Goal: Transaction & Acquisition: Purchase product/service

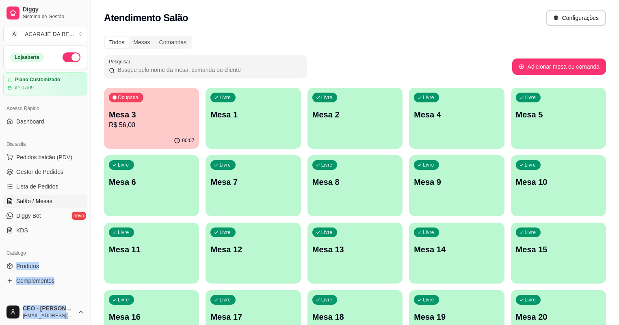
click at [145, 138] on div "00:07" at bounding box center [151, 141] width 95 height 16
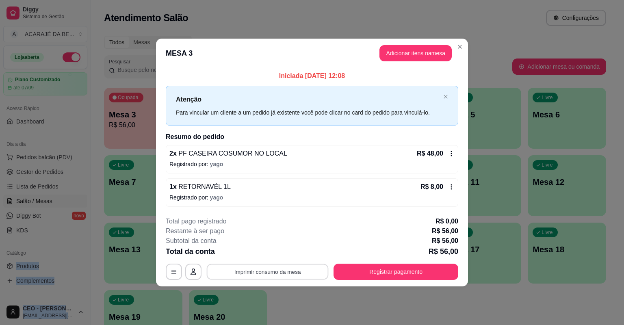
click at [283, 272] on button "Imprimir consumo da mesa" at bounding box center [268, 272] width 122 height 16
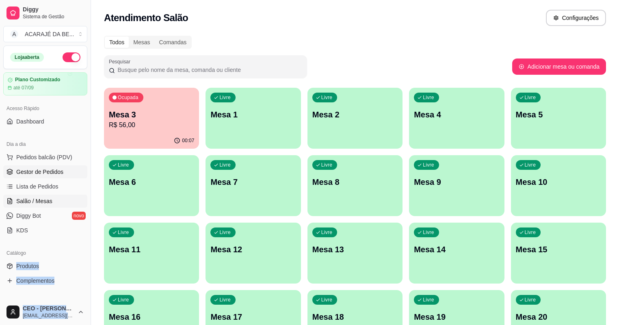
click at [58, 175] on span "Gestor de Pedidos" at bounding box center [39, 172] width 47 height 8
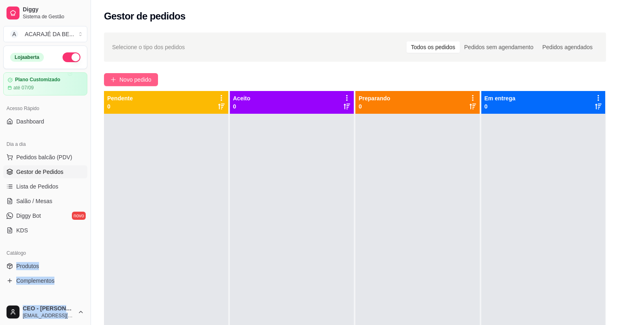
click at [139, 75] on span "Novo pedido" at bounding box center [135, 79] width 32 height 9
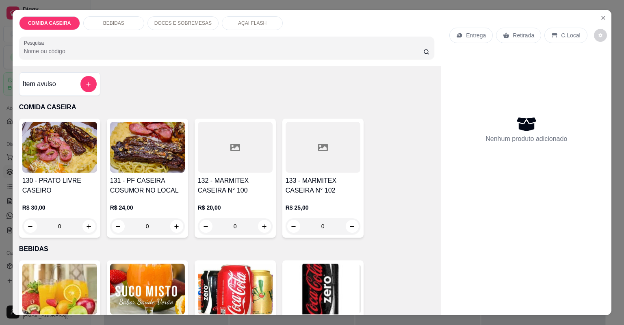
click at [210, 132] on div at bounding box center [235, 147] width 75 height 51
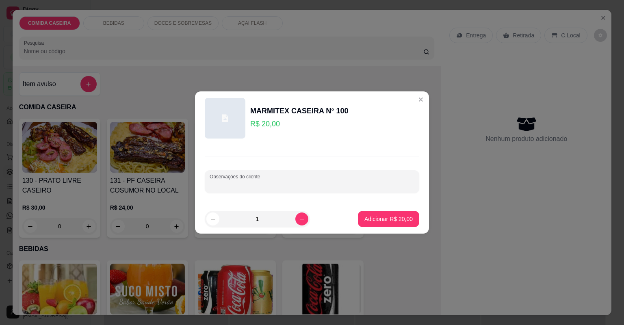
click at [310, 186] on input "Observações do cliente" at bounding box center [312, 185] width 205 height 8
paste input "Feijão tropeiro Arroz Purê de batata Abacaxi Filé de frango Contra filé"
type input "Feijão tropeiro Arroz Purê de batata Abacaxi Filé de frango Contra filé"
click at [393, 221] on p "Adicionar R$ 20,00" at bounding box center [388, 219] width 47 height 8
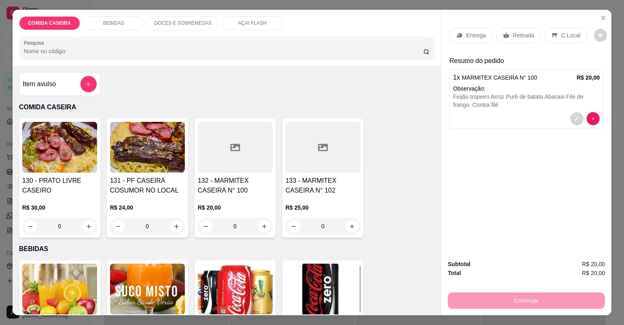
click at [472, 37] on p "Entrega" at bounding box center [476, 35] width 20 height 8
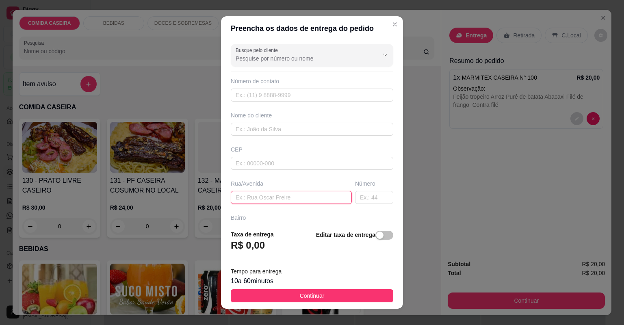
click at [294, 200] on input "text" at bounding box center [291, 197] width 121 height 13
paste input "Rua A, [GEOGRAPHIC_DATA]"
type input "Rua A, [GEOGRAPHIC_DATA]"
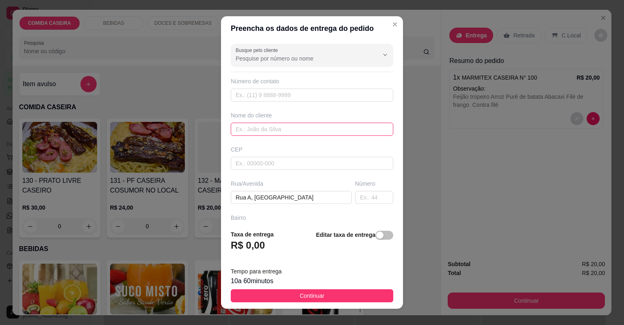
click at [346, 125] on input "text" at bounding box center [312, 129] width 162 height 13
type input "VITOR"
click at [366, 201] on input "text" at bounding box center [374, 197] width 38 height 13
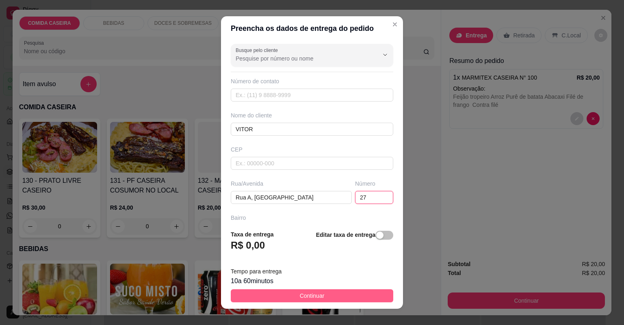
type input "27"
click at [354, 298] on button "Continuar" at bounding box center [312, 295] width 162 height 13
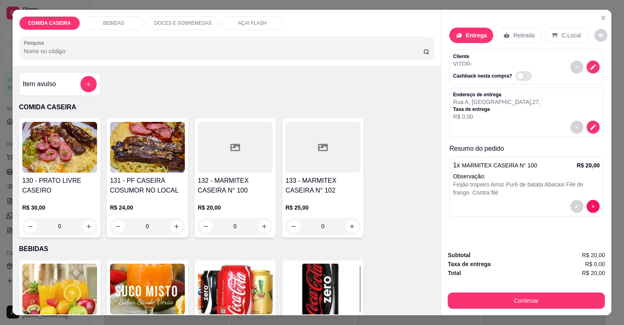
click at [230, 146] on icon at bounding box center [235, 147] width 10 height 7
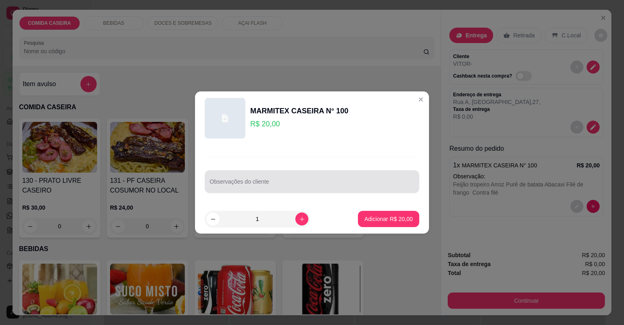
click at [261, 176] on div at bounding box center [312, 181] width 205 height 16
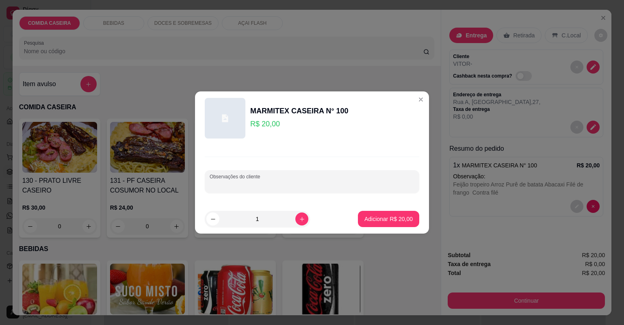
paste input "Feijão tropeiro Arroz branco carne do sol calabresa Linguiça mista"
type input "Feijão tropeiro Arroz branco carne do sol calabresa Linguiça mista"
click at [379, 216] on p "Adicionar R$ 20,00" at bounding box center [388, 219] width 47 height 8
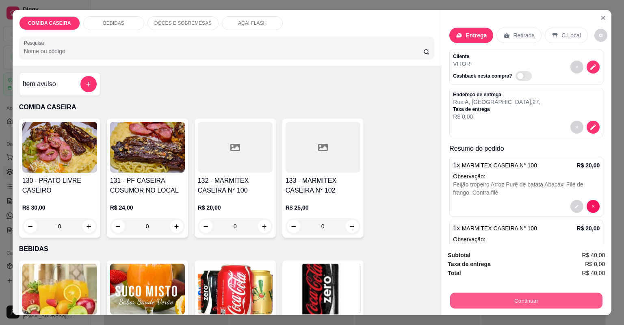
click at [498, 300] on button "Continuar" at bounding box center [526, 301] width 152 height 16
click at [491, 300] on button "Continuar" at bounding box center [526, 301] width 152 height 16
click at [476, 306] on button "Continuar" at bounding box center [526, 300] width 157 height 16
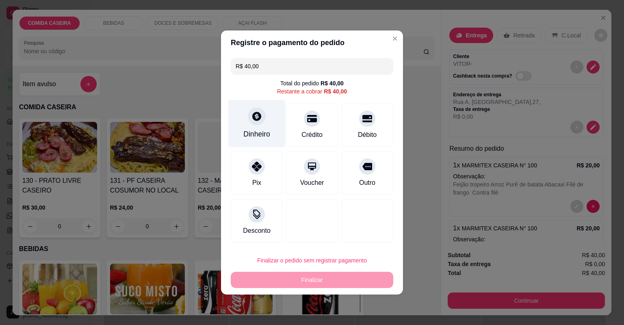
click at [262, 128] on div "Dinheiro" at bounding box center [256, 124] width 57 height 48
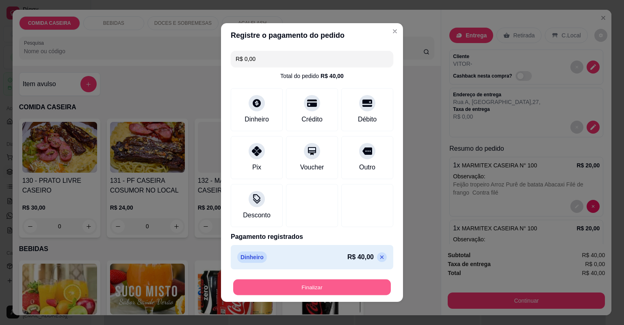
click at [367, 287] on button "Finalizar" at bounding box center [312, 287] width 158 height 16
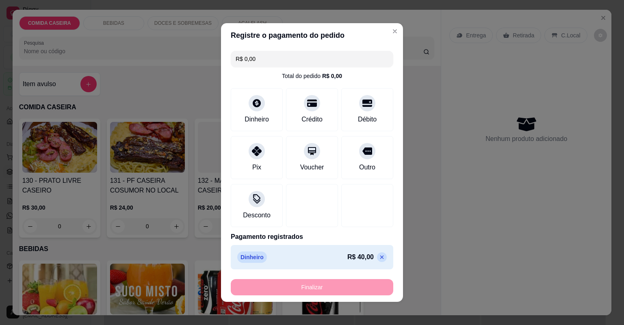
type input "-R$ 40,00"
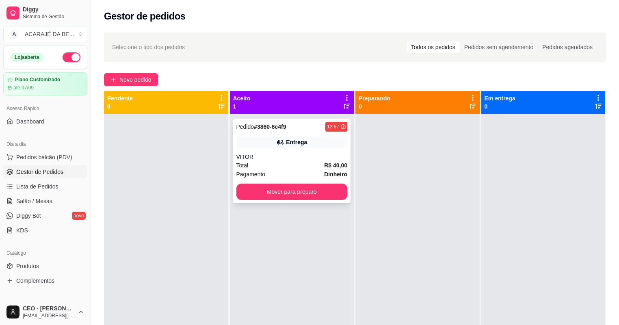
click at [294, 160] on div "VITOR" at bounding box center [291, 157] width 111 height 8
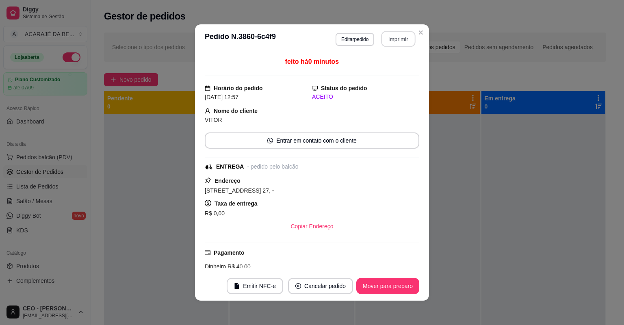
click at [392, 44] on button "Imprimir" at bounding box center [398, 39] width 34 height 16
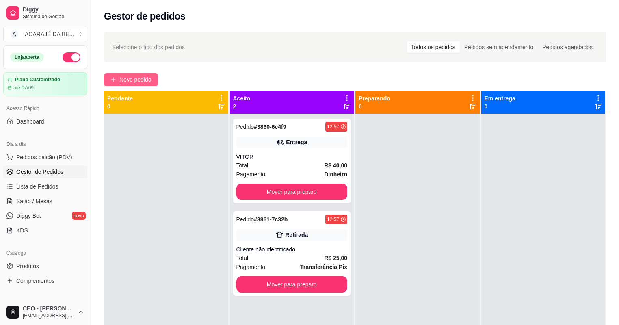
click at [145, 82] on span "Novo pedido" at bounding box center [135, 79] width 32 height 9
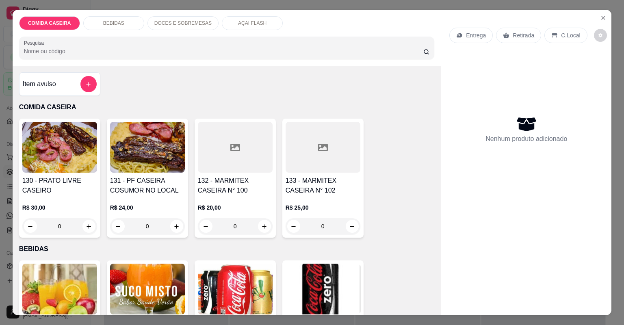
click at [322, 167] on div at bounding box center [323, 147] width 75 height 51
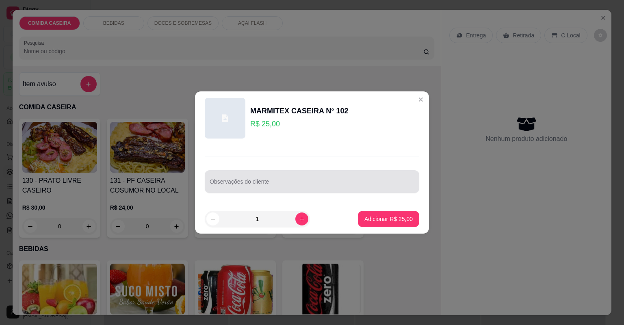
click at [286, 188] on div at bounding box center [312, 181] width 205 height 16
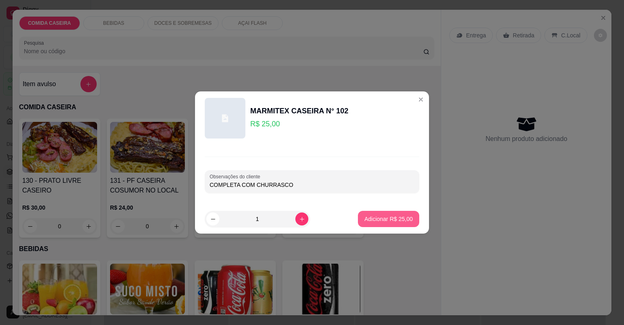
type input "COMPLETA COM CHURRASCO"
click at [383, 219] on p "Adicionar R$ 25,00" at bounding box center [388, 219] width 47 height 8
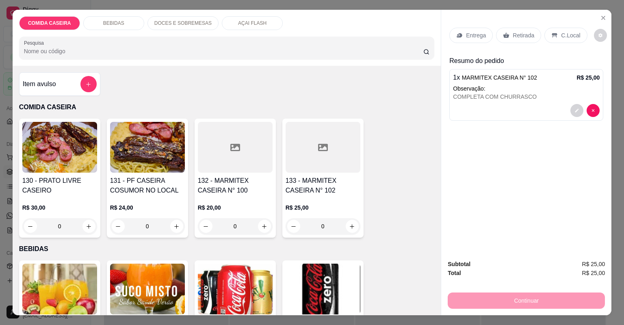
click at [478, 35] on p "Entrega" at bounding box center [476, 35] width 20 height 8
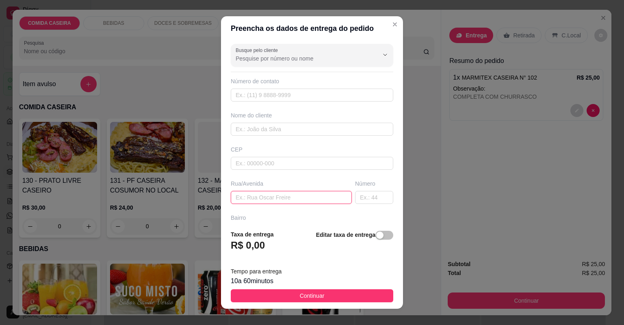
click at [312, 198] on input "text" at bounding box center [291, 197] width 121 height 13
paste input "[STREET_ADDRESS]"
type input "[STREET_ADDRESS]"
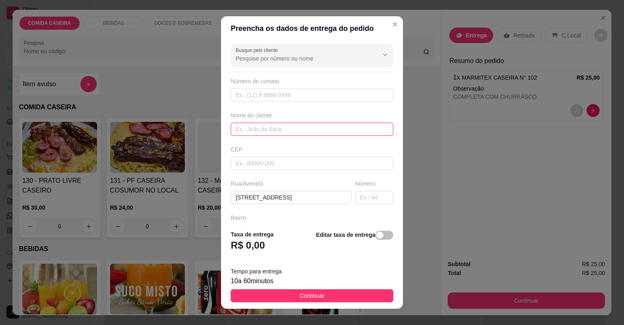
click at [308, 128] on input "text" at bounding box center [312, 129] width 162 height 13
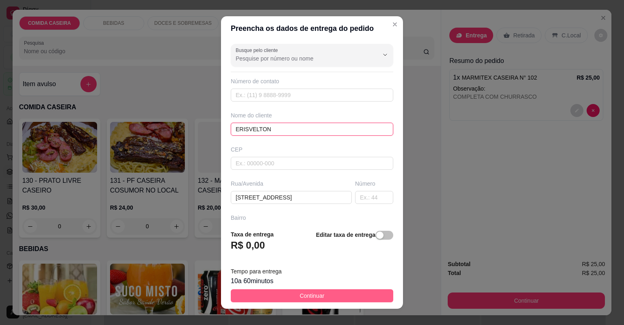
type input "ERISVELTON"
click at [312, 297] on span "Continuar" at bounding box center [312, 295] width 25 height 9
click at [312, 297] on img at bounding box center [323, 289] width 75 height 51
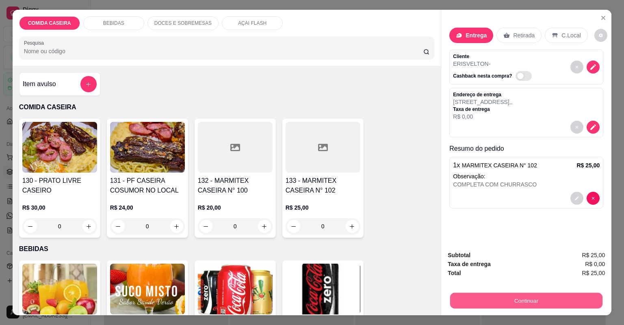
click at [499, 304] on button "Continuar" at bounding box center [526, 301] width 152 height 16
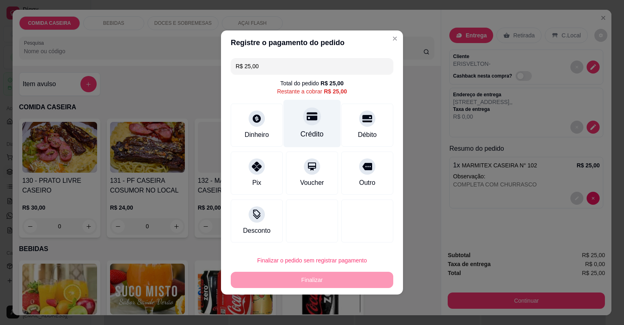
click at [315, 117] on div at bounding box center [312, 116] width 18 height 18
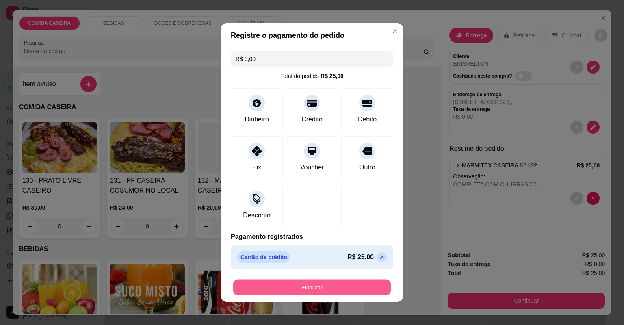
click at [359, 285] on button "Finalizar" at bounding box center [312, 287] width 158 height 16
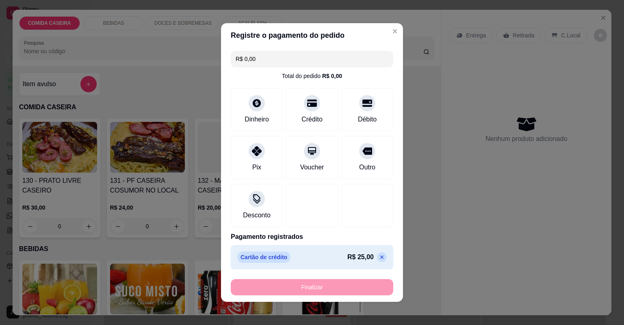
type input "-R$ 25,00"
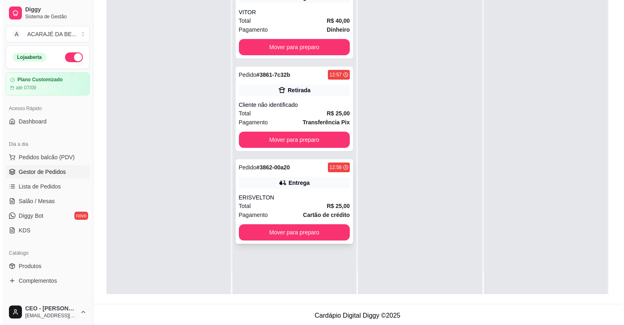
scroll to position [123, 0]
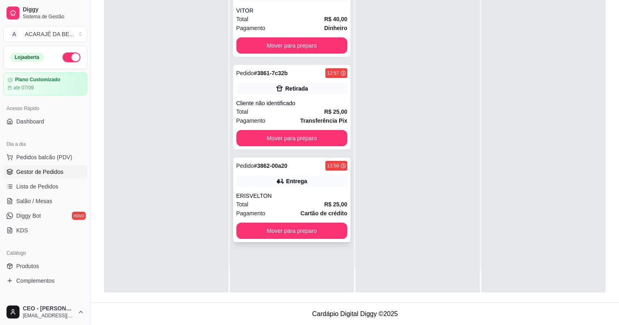
click at [299, 198] on div "ERISVELTON" at bounding box center [291, 196] width 111 height 8
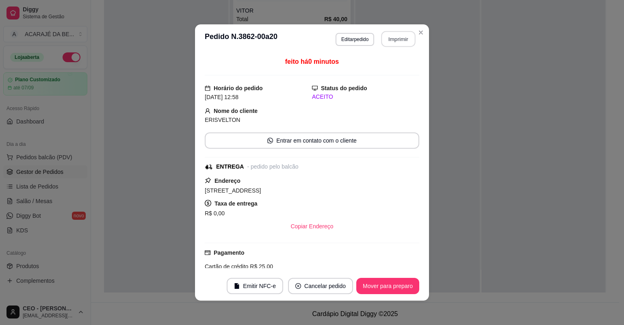
click at [396, 37] on button "Imprimir" at bounding box center [398, 39] width 34 height 16
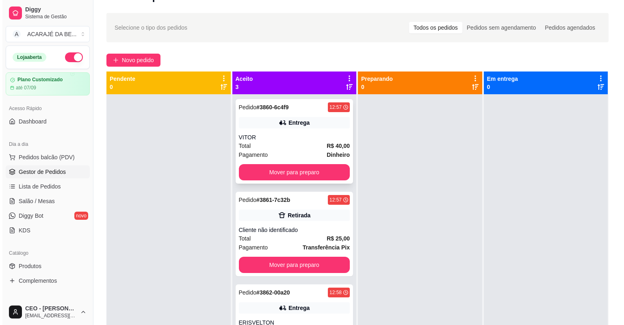
scroll to position [0, 0]
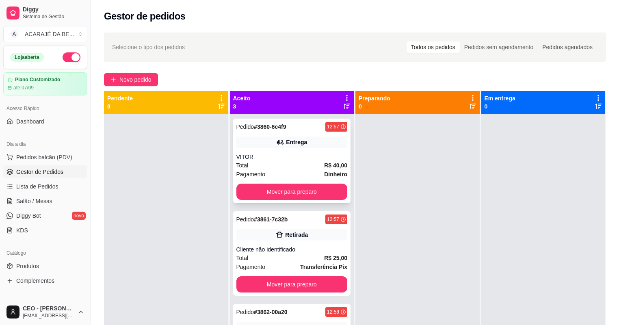
click at [301, 200] on div "Pedido # 3860-6c4f9 12:57 Entrega VITOR Total R$ 40,00 Pagamento Dinheiro Mover…" at bounding box center [292, 161] width 118 height 84
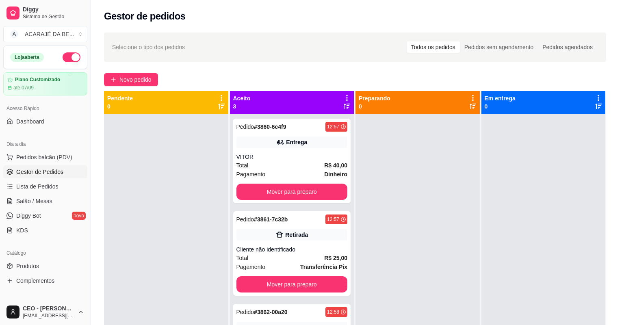
click at [312, 196] on div "Endereço [STREET_ADDRESS] 27, - Taxa de entrega R$ 0,00 Copiar Endereço" at bounding box center [311, 205] width 215 height 58
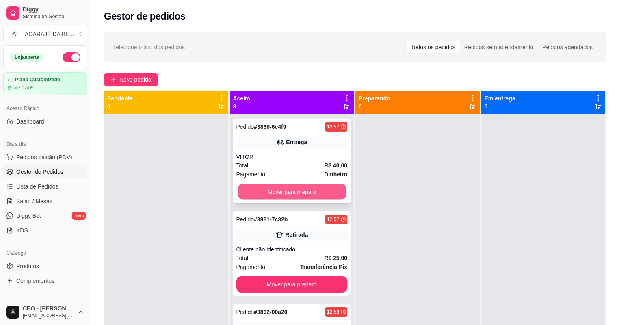
click at [320, 194] on button "Mover para preparo" at bounding box center [292, 192] width 108 height 16
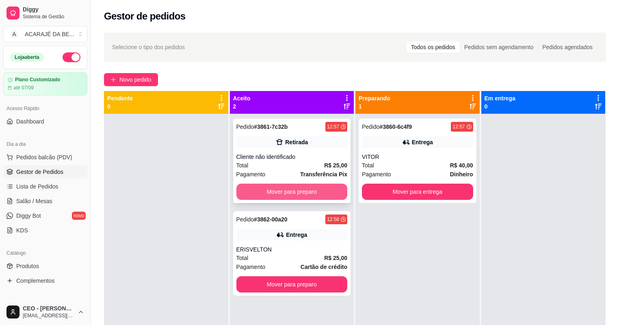
click at [321, 195] on button "Mover para preparo" at bounding box center [291, 192] width 111 height 16
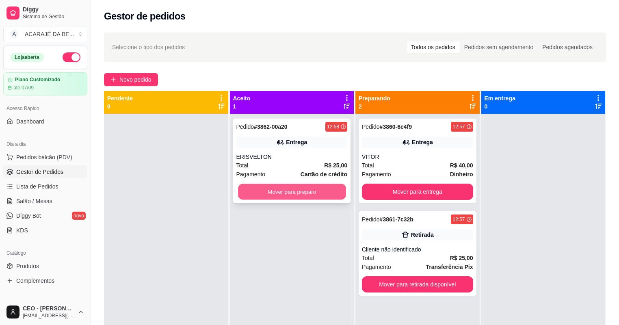
click at [332, 193] on button "Mover para preparo" at bounding box center [292, 192] width 108 height 16
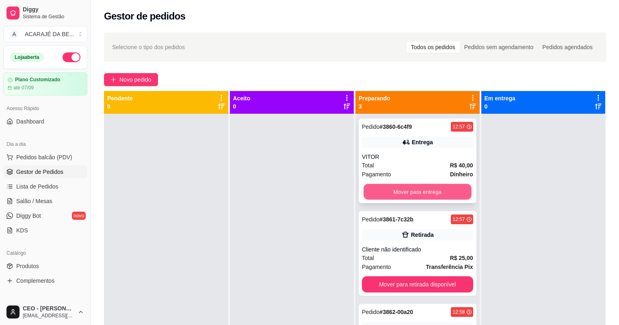
click at [389, 188] on button "Mover para entrega" at bounding box center [418, 192] width 108 height 16
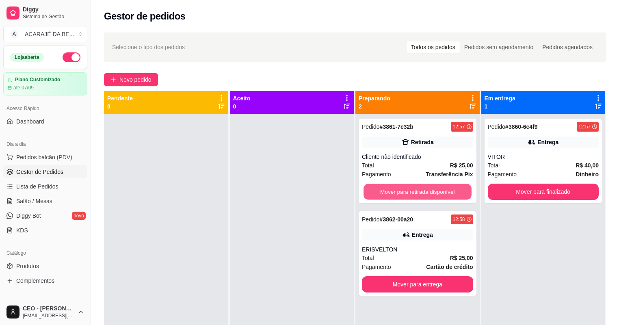
click at [389, 188] on button "Mover para retirada disponível" at bounding box center [418, 192] width 108 height 16
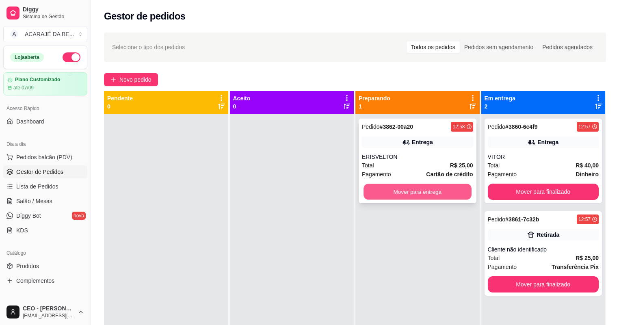
click at [389, 189] on button "Mover para entrega" at bounding box center [418, 192] width 108 height 16
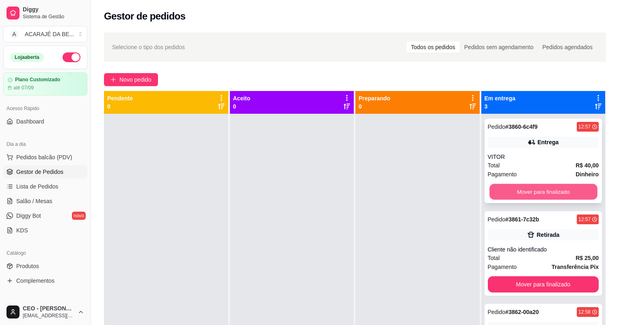
click at [524, 193] on button "Mover para finalizado" at bounding box center [543, 192] width 108 height 16
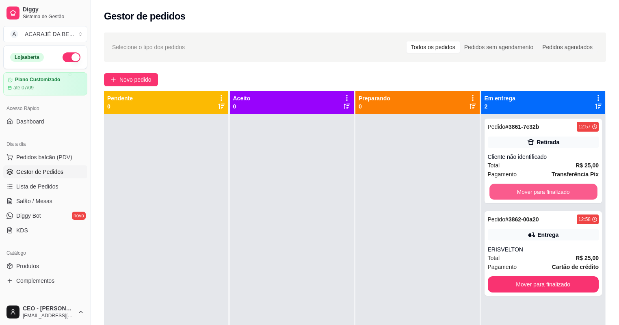
click at [524, 193] on button "Mover para finalizado" at bounding box center [543, 192] width 108 height 16
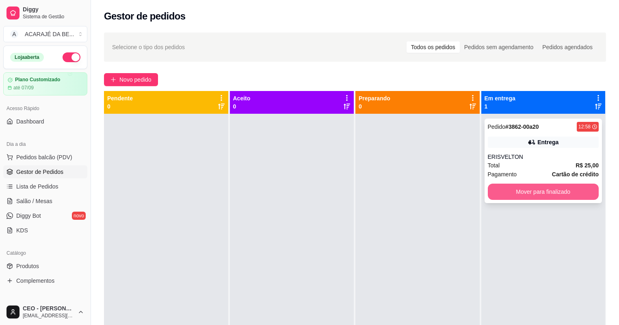
click at [523, 193] on button "Mover para finalizado" at bounding box center [543, 192] width 111 height 16
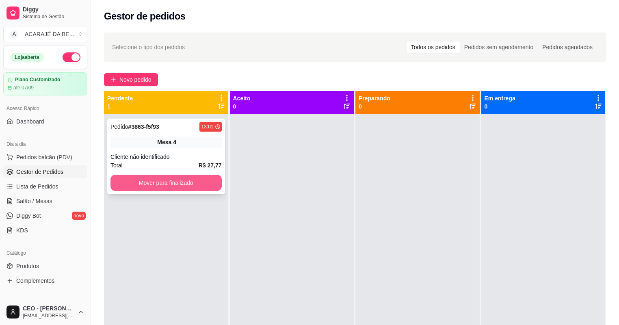
click at [162, 179] on button "Mover para finalizado" at bounding box center [165, 183] width 111 height 16
click at [162, 179] on div "Mover para finalizado" at bounding box center [165, 183] width 111 height 16
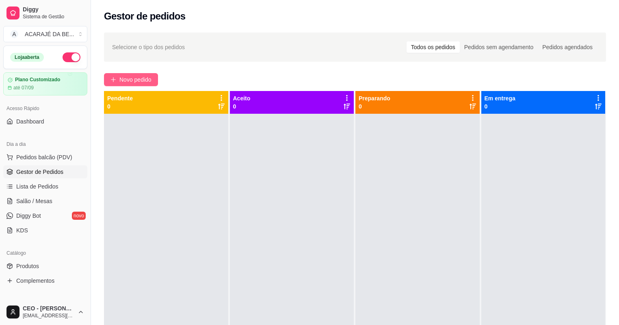
click at [146, 80] on span "Novo pedido" at bounding box center [135, 79] width 32 height 9
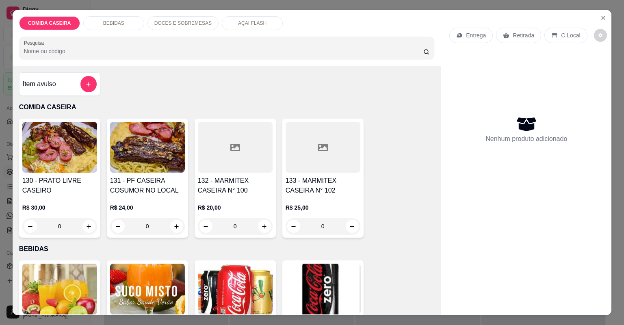
click at [230, 148] on icon at bounding box center [235, 148] width 10 height 10
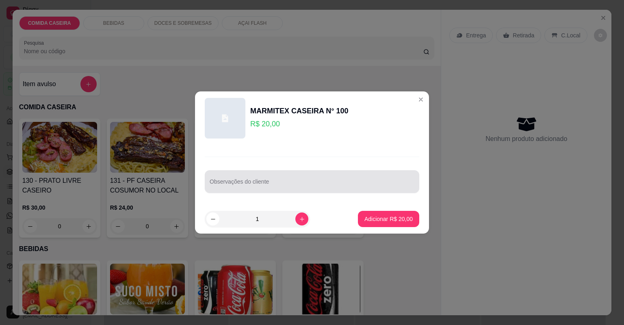
click at [284, 176] on div at bounding box center [312, 181] width 205 height 16
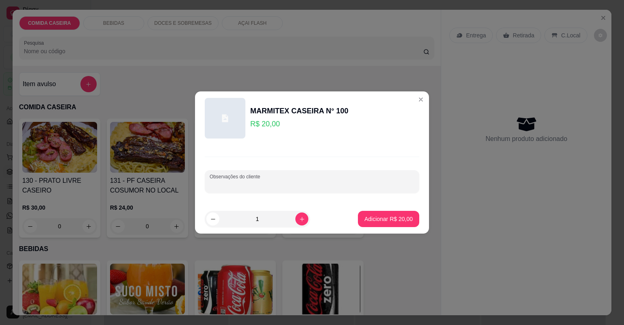
paste input "Feijão tropeiro arroz macarrão sala salada de vinagrete carne do sol e churrasc…"
type input "Feijão tropeiro arroz macarrão sala salada de vinagrete carne do sol e churrasc…"
click at [390, 218] on p "Adicionar R$ 20,00" at bounding box center [388, 219] width 47 height 8
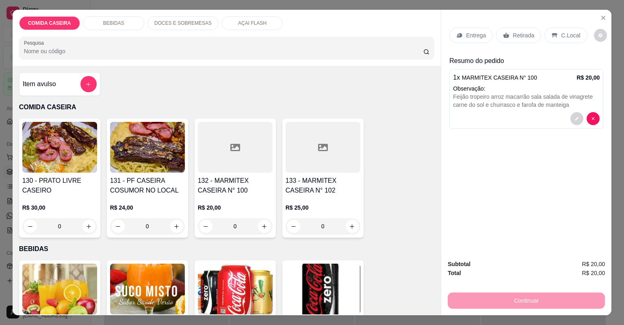
click at [468, 32] on p "Entrega" at bounding box center [476, 35] width 20 height 8
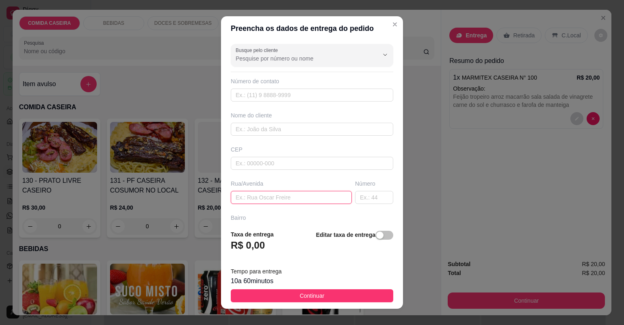
click at [311, 200] on input "text" at bounding box center [291, 197] width 121 height 13
paste input "É aqui no camamuzinho número 62 é de Jamile de capricho aí viu"
type input "É aqui no camamuzinho número 62 é de Jamile de capricho aí viu"
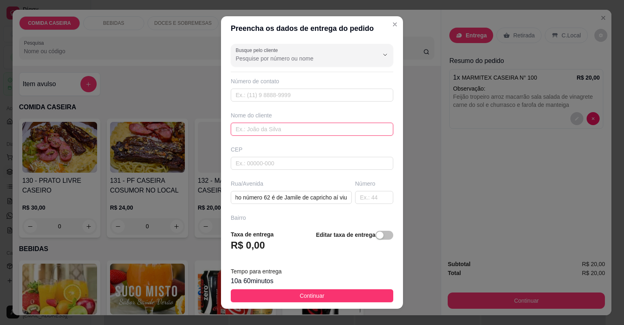
scroll to position [0, 0]
click at [279, 128] on input "text" at bounding box center [312, 129] width 162 height 13
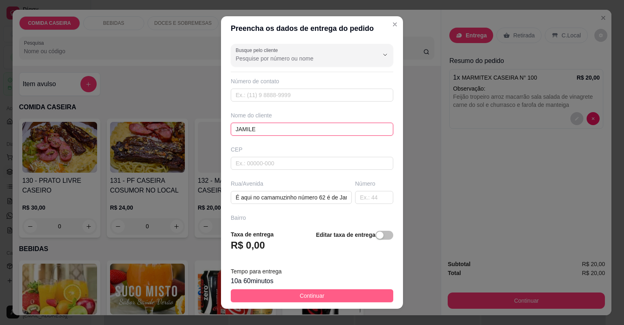
type input "JAMILE"
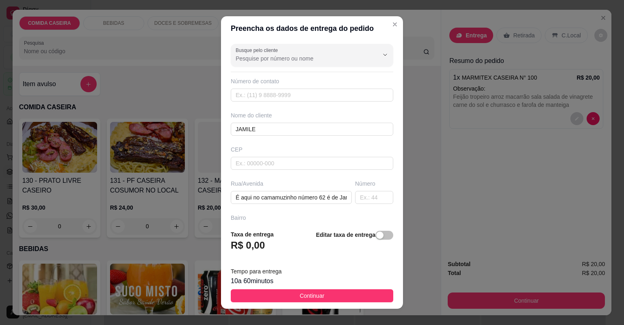
click at [344, 299] on button "Continuar" at bounding box center [312, 295] width 162 height 13
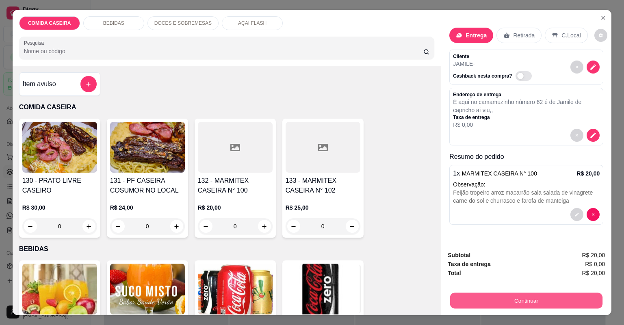
click at [478, 305] on button "Continuar" at bounding box center [526, 301] width 152 height 16
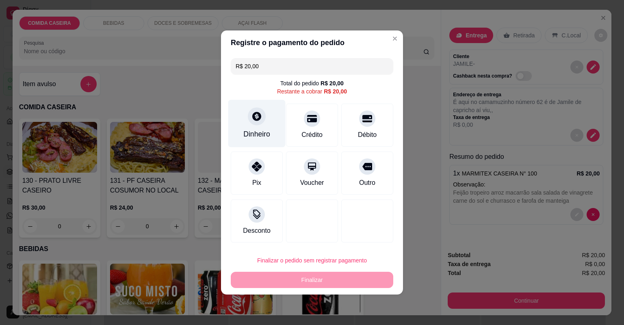
drag, startPoint x: 253, startPoint y: 122, endPoint x: 252, endPoint y: 128, distance: 6.2
click at [252, 128] on div "Dinheiro" at bounding box center [256, 124] width 57 height 48
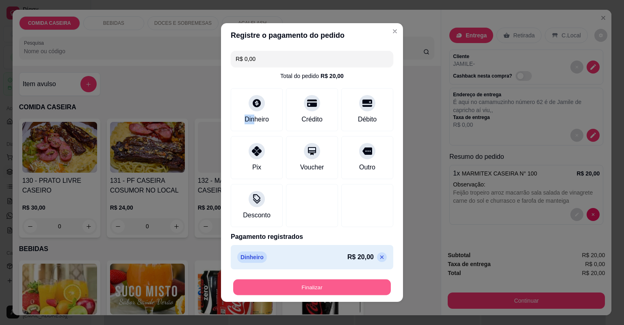
click at [354, 287] on button "Finalizar" at bounding box center [312, 287] width 158 height 16
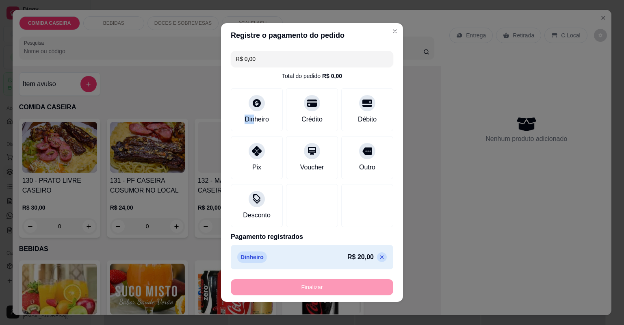
type input "-R$ 20,00"
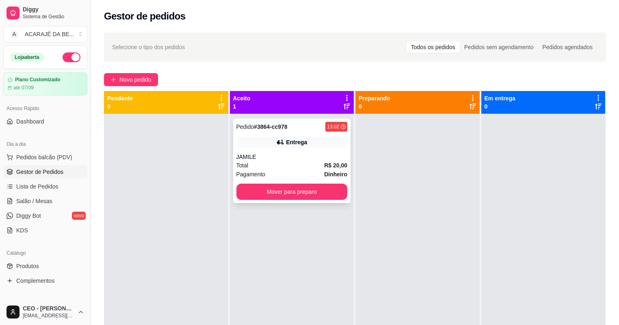
click at [316, 166] on div "Total R$ 20,00" at bounding box center [291, 165] width 111 height 9
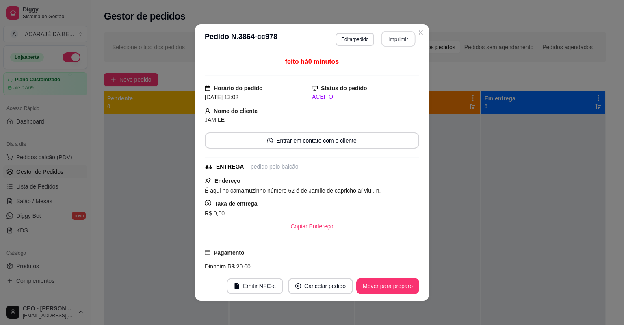
click at [398, 46] on button "Imprimir" at bounding box center [398, 39] width 34 height 16
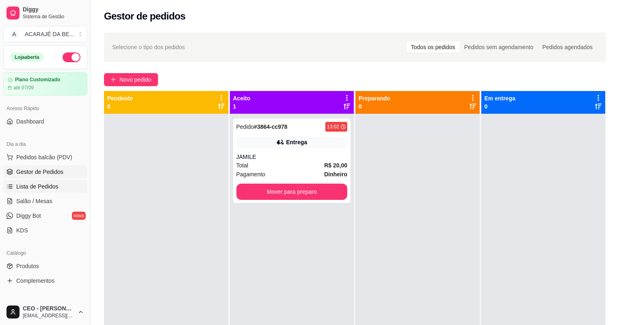
click at [49, 188] on span "Lista de Pedidos" at bounding box center [37, 186] width 42 height 8
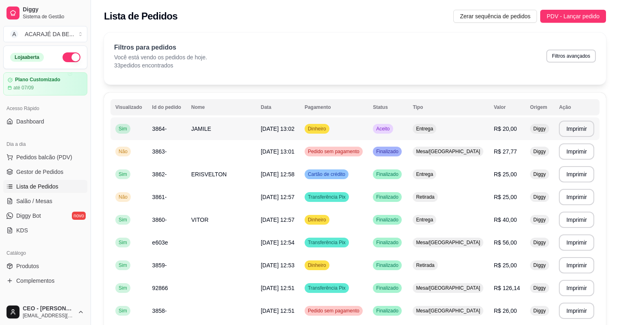
click at [242, 129] on td "JAMILE" at bounding box center [220, 128] width 69 height 23
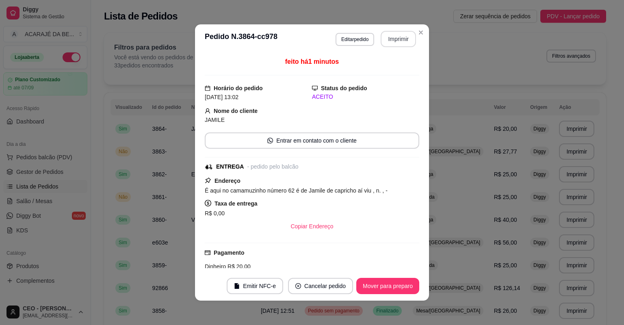
click at [400, 42] on button "Imprimir" at bounding box center [398, 39] width 35 height 16
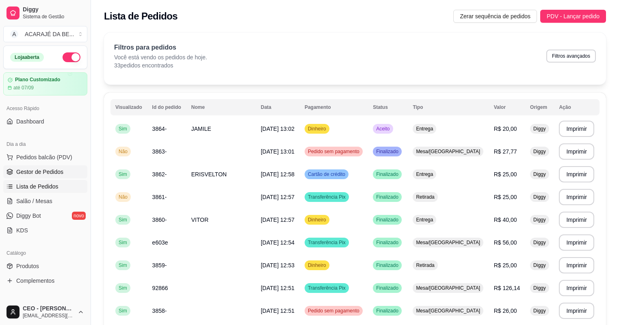
click at [60, 171] on span "Gestor de Pedidos" at bounding box center [39, 172] width 47 height 8
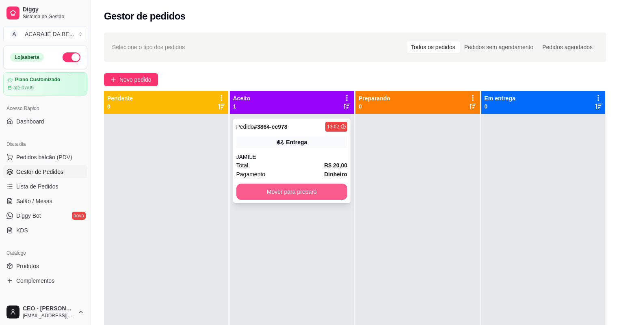
click at [294, 193] on button "Mover para preparo" at bounding box center [291, 192] width 111 height 16
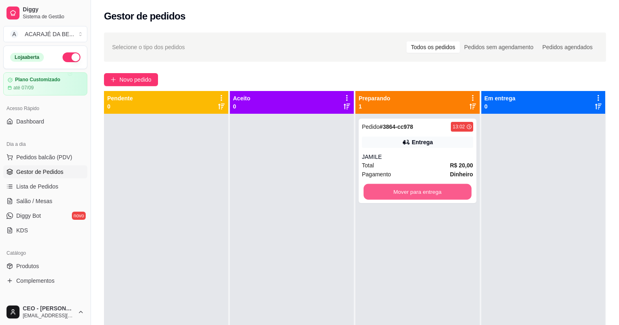
click at [422, 193] on button "Mover para entrega" at bounding box center [418, 192] width 108 height 16
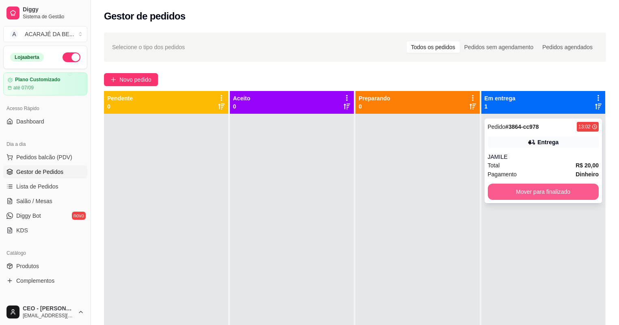
click at [505, 191] on button "Mover para finalizado" at bounding box center [543, 192] width 111 height 16
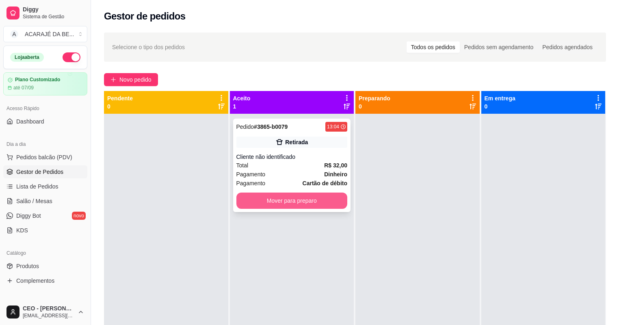
click at [295, 203] on button "Mover para preparo" at bounding box center [291, 201] width 111 height 16
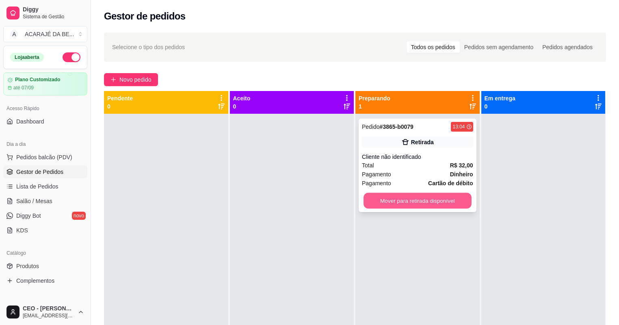
click at [402, 199] on button "Mover para retirada disponível" at bounding box center [418, 201] width 108 height 16
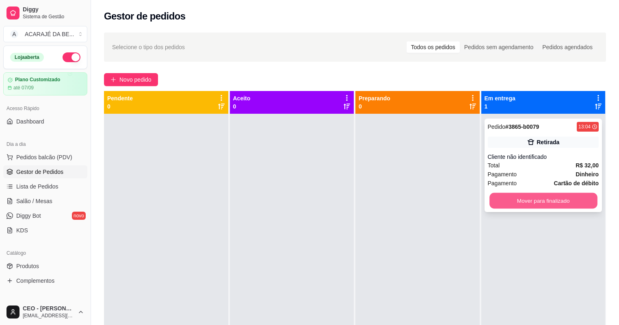
click at [488, 207] on div "Mover para finalizado" at bounding box center [543, 201] width 111 height 16
click at [522, 198] on button "Mover para finalizado" at bounding box center [543, 201] width 108 height 16
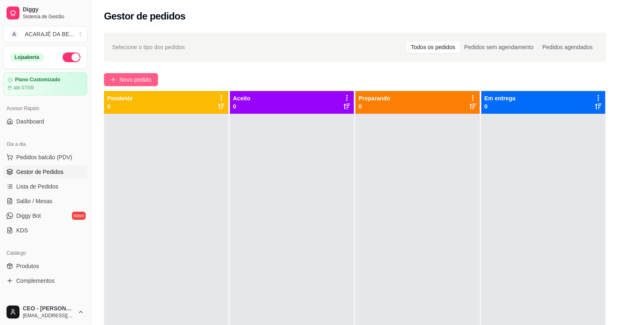
click at [148, 78] on span "Novo pedido" at bounding box center [135, 79] width 32 height 9
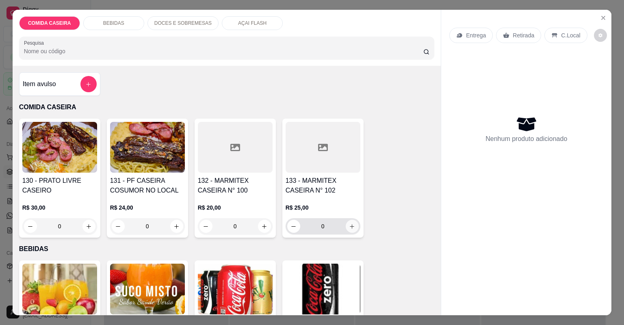
click at [349, 223] on icon "increase-product-quantity" at bounding box center [352, 226] width 6 height 6
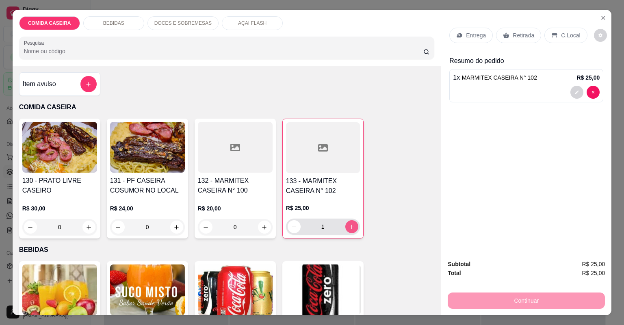
click at [349, 224] on icon "increase-product-quantity" at bounding box center [352, 227] width 6 height 6
type input "2"
drag, startPoint x: 504, startPoint y: 34, endPoint x: 504, endPoint y: 91, distance: 56.5
click at [504, 37] on icon at bounding box center [506, 35] width 6 height 6
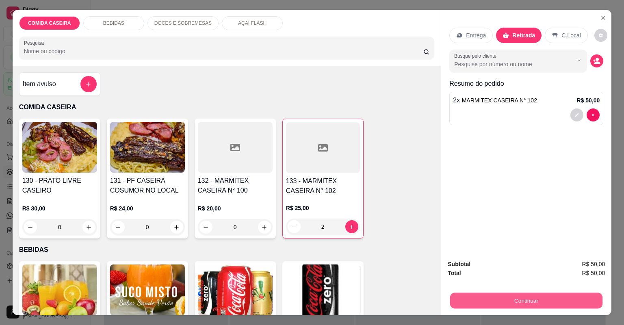
click at [458, 300] on button "Continuar" at bounding box center [526, 301] width 152 height 16
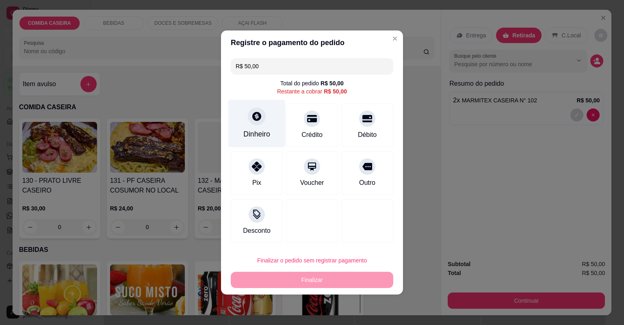
click at [242, 122] on div "Dinheiro" at bounding box center [256, 124] width 57 height 48
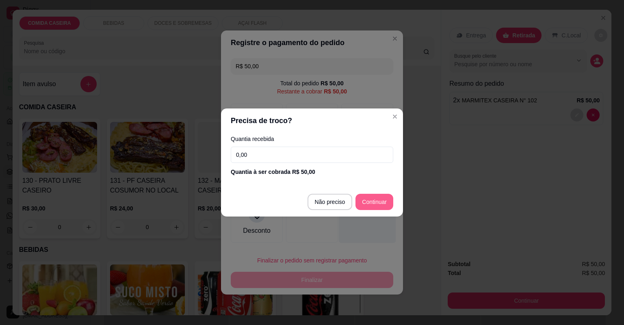
type input "R$ 0,00"
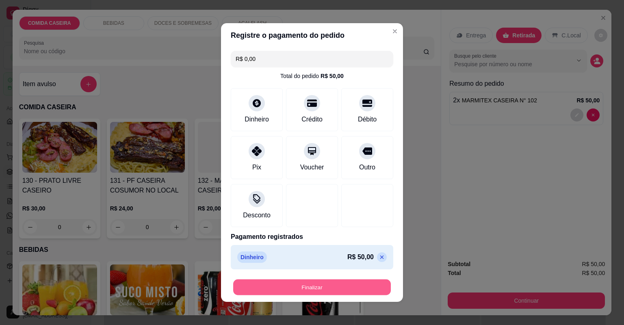
click at [332, 282] on button "Finalizar" at bounding box center [312, 287] width 158 height 16
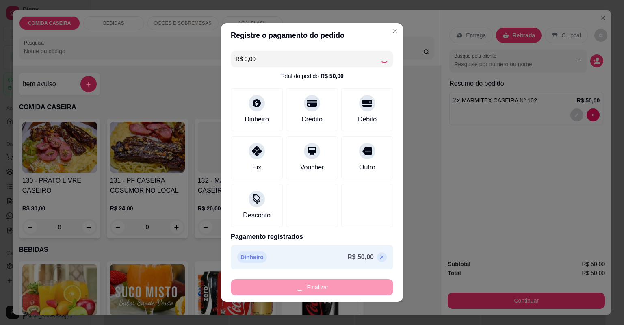
type input "0"
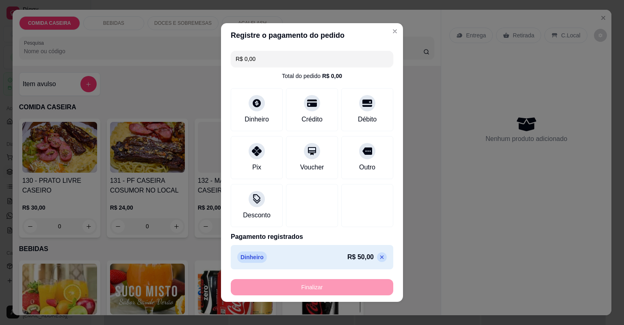
type input "-R$ 50,00"
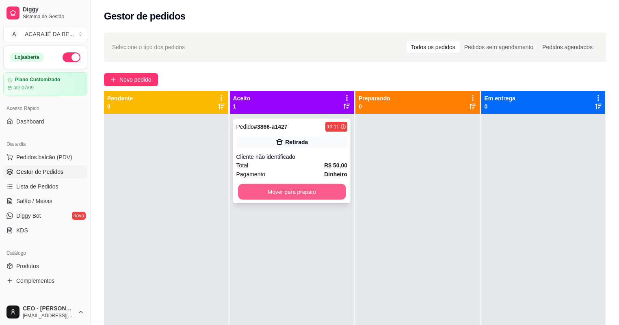
click at [317, 194] on button "Mover para preparo" at bounding box center [292, 192] width 108 height 16
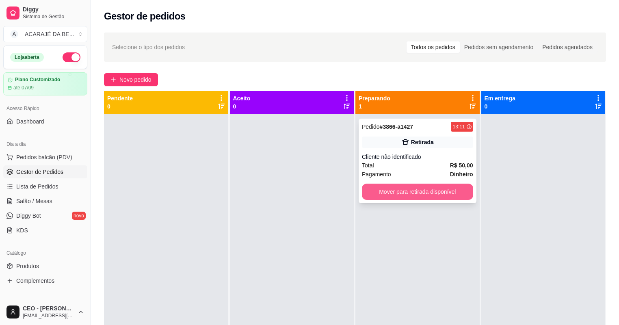
click at [429, 192] on button "Mover para retirada disponível" at bounding box center [417, 192] width 111 height 16
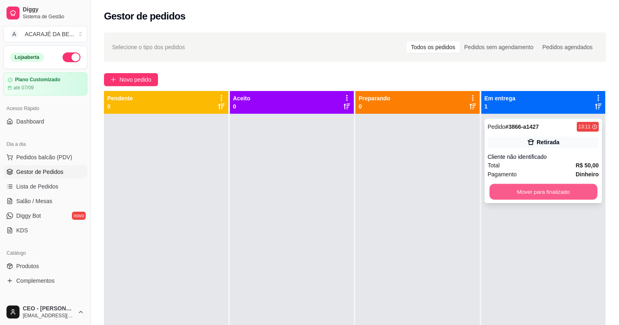
click at [521, 195] on button "Mover para finalizado" at bounding box center [543, 192] width 108 height 16
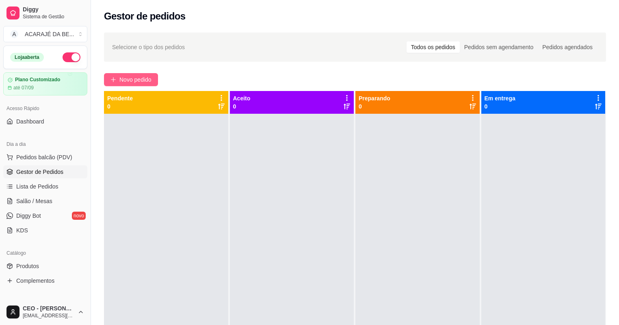
click at [141, 79] on span "Novo pedido" at bounding box center [135, 79] width 32 height 9
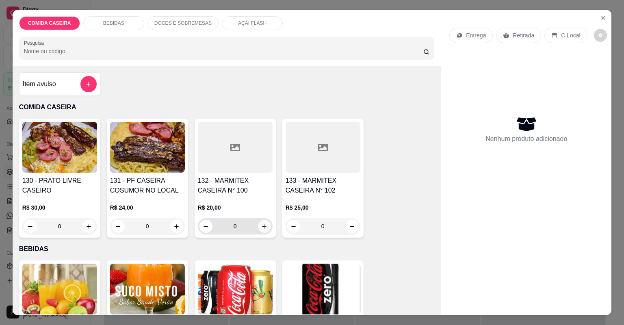
click at [261, 224] on icon "increase-product-quantity" at bounding box center [264, 226] width 6 height 6
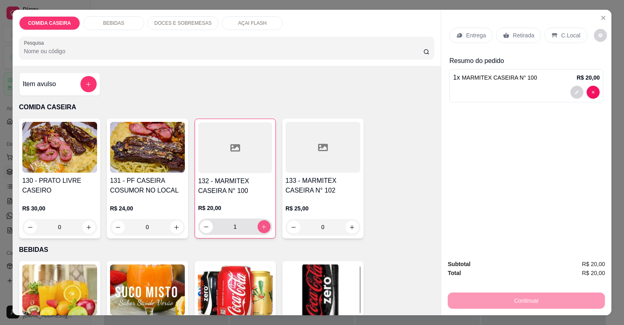
click at [261, 225] on icon "increase-product-quantity" at bounding box center [264, 227] width 6 height 6
type input "2"
click at [476, 33] on p "Entrega" at bounding box center [476, 35] width 20 height 8
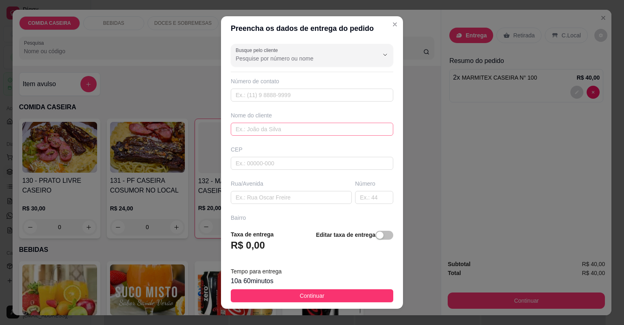
drag, startPoint x: 308, startPoint y: 119, endPoint x: 300, endPoint y: 129, distance: 13.6
click at [303, 125] on div "Nome do cliente" at bounding box center [312, 123] width 166 height 24
click at [299, 130] on input "text" at bounding box center [312, 129] width 162 height 13
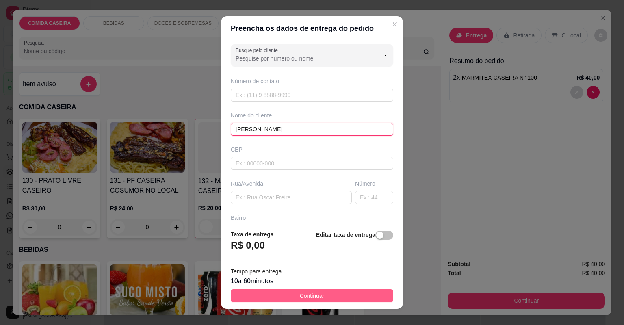
type input "[PERSON_NAME]"
click at [344, 296] on button "Continuar" at bounding box center [312, 295] width 162 height 13
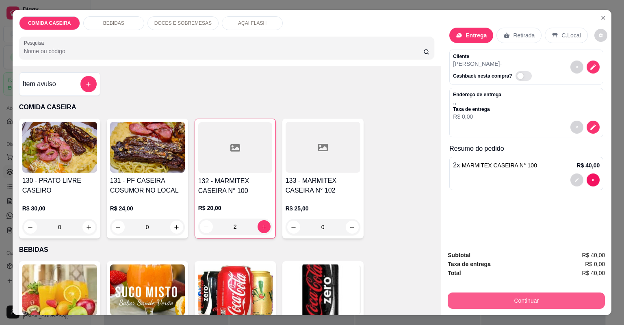
click at [455, 299] on button "Continuar" at bounding box center [526, 300] width 157 height 16
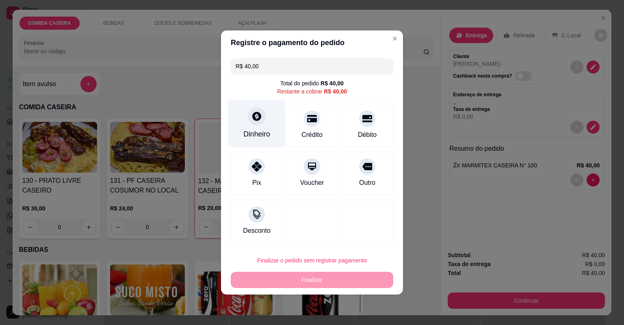
drag, startPoint x: 276, startPoint y: 139, endPoint x: 272, endPoint y: 129, distance: 10.2
click at [272, 129] on div "Dinheiro" at bounding box center [256, 124] width 57 height 48
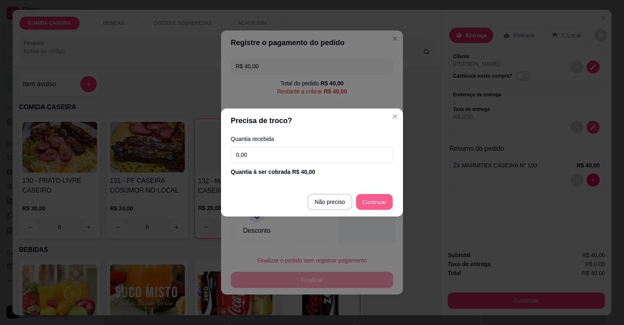
type input "R$ 0,00"
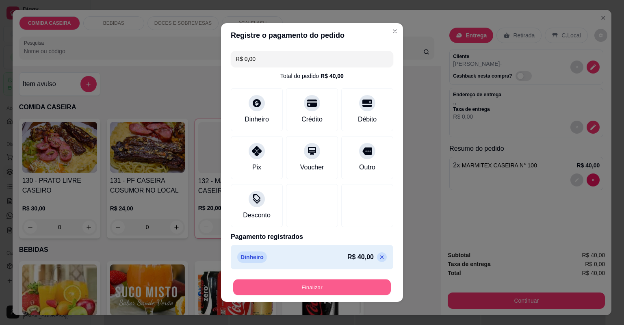
click at [357, 280] on button "Finalizar" at bounding box center [312, 287] width 158 height 16
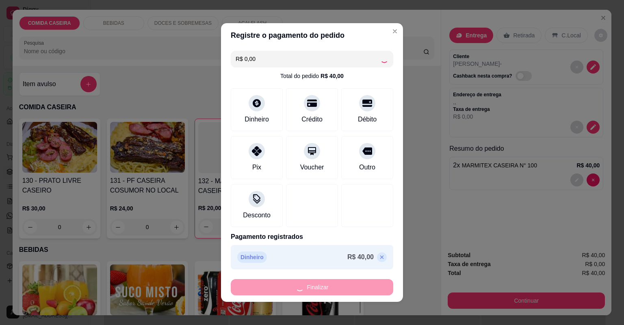
type input "0"
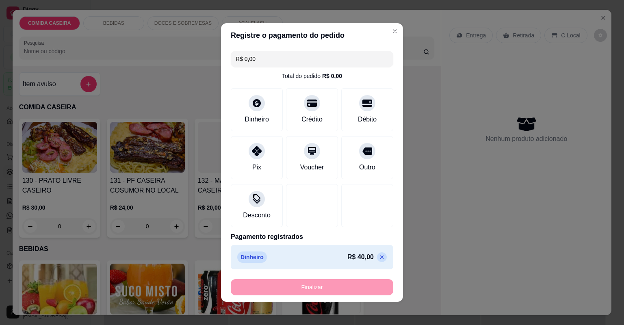
type input "-R$ 40,00"
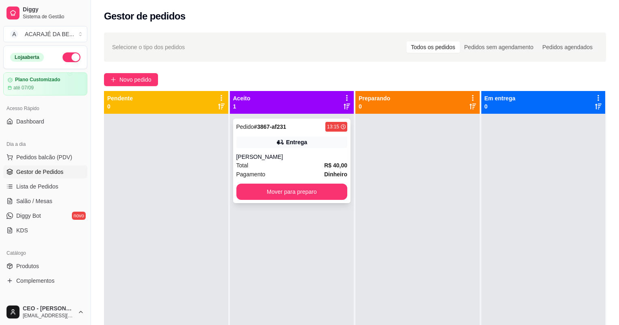
click at [290, 164] on div "Total R$ 40,00" at bounding box center [291, 165] width 111 height 9
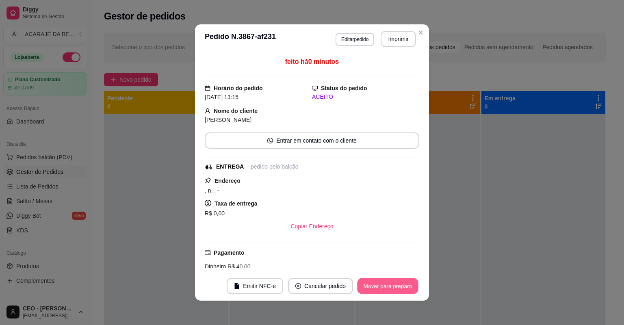
click at [403, 291] on button "Mover para preparo" at bounding box center [387, 286] width 61 height 16
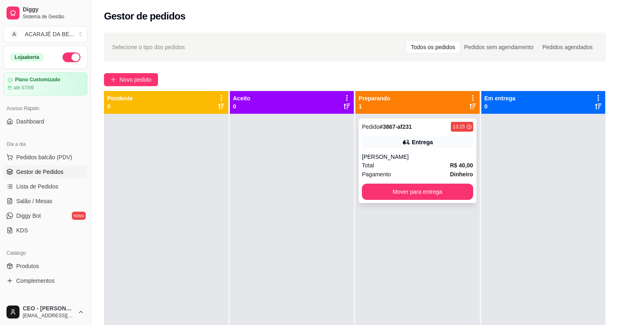
click at [437, 164] on div "Total R$ 40,00" at bounding box center [417, 165] width 111 height 9
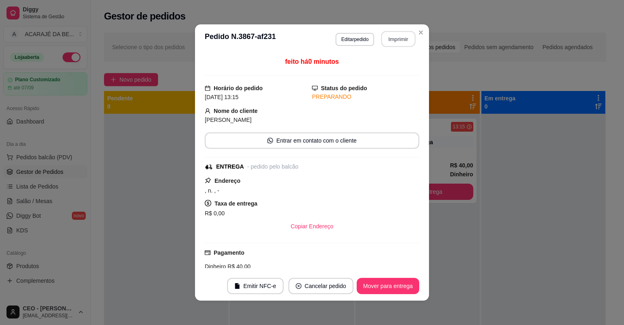
click at [397, 40] on button "Imprimir" at bounding box center [398, 39] width 34 height 16
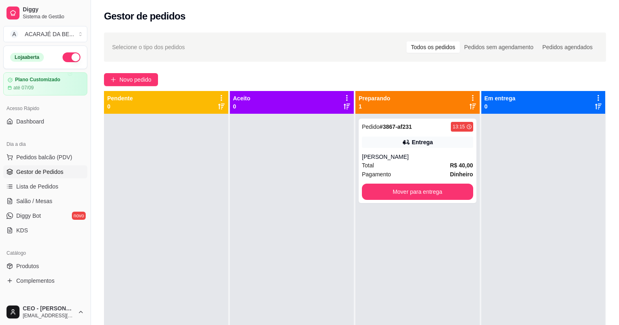
click at [127, 239] on div at bounding box center [166, 276] width 124 height 325
click at [438, 194] on button "Mover para entrega" at bounding box center [418, 192] width 108 height 16
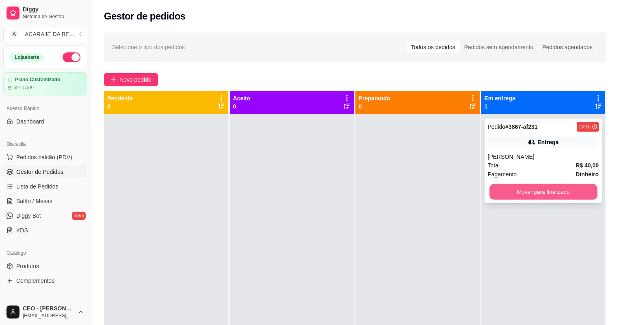
click at [521, 190] on button "Mover para finalizado" at bounding box center [543, 192] width 108 height 16
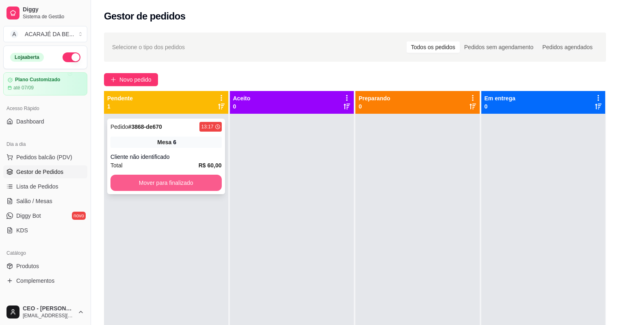
click at [193, 180] on button "Mover para finalizado" at bounding box center [165, 183] width 111 height 16
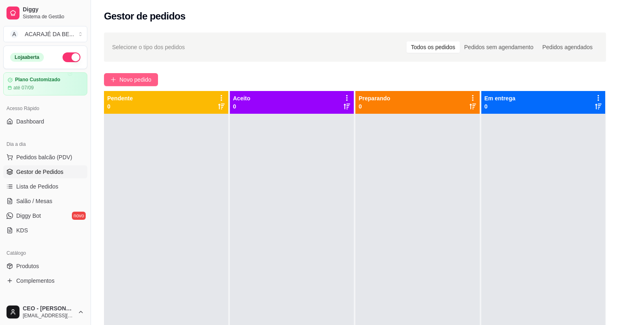
click at [139, 76] on span "Novo pedido" at bounding box center [135, 79] width 32 height 9
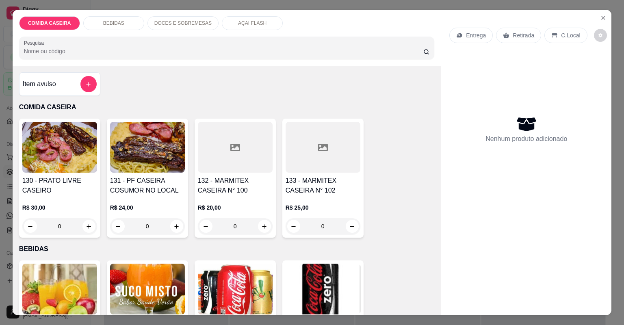
click at [237, 148] on div at bounding box center [235, 147] width 75 height 51
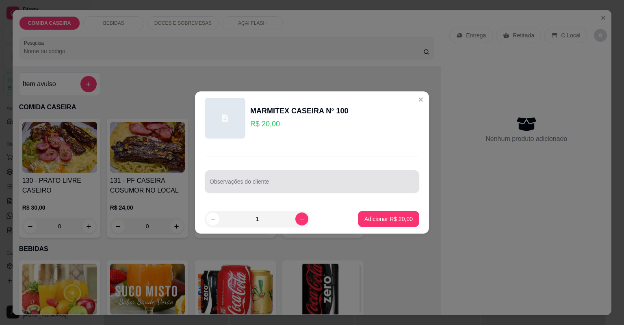
click at [283, 180] on div at bounding box center [312, 181] width 205 height 16
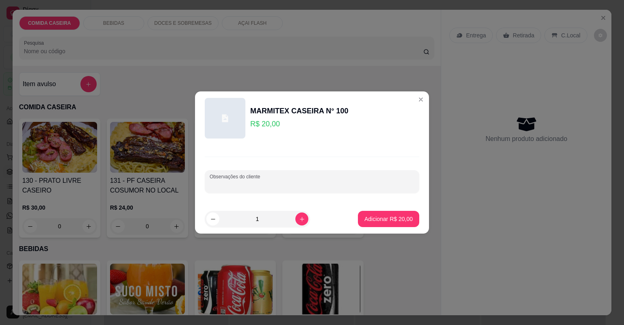
paste input "Feijão tropeiro Arroz branco Macarrão alho e óleo Filé de frango Alface e tomate"
type input "Feijão tropeiro Arroz branco Macarrão alho e óleo Filé de frango Alface e tomate"
click at [396, 219] on p "Adicionar R$ 20,00" at bounding box center [388, 219] width 48 height 8
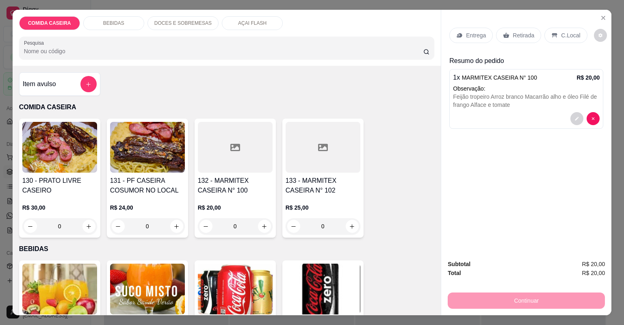
click at [252, 161] on div at bounding box center [235, 147] width 75 height 51
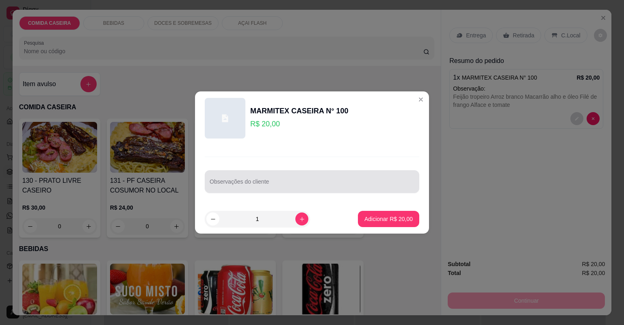
click at [262, 178] on div at bounding box center [312, 181] width 205 height 16
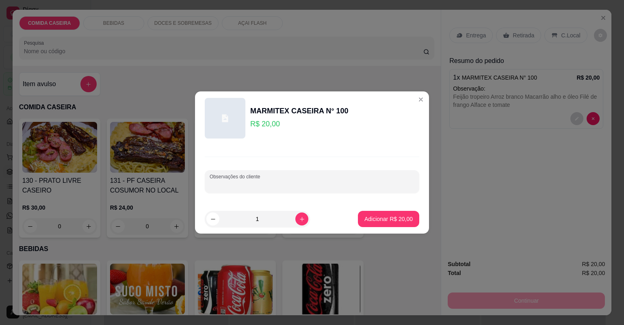
paste input "Feijão tropeiro Macarrão alho e óleo Vinagrete Abacaxi Carne do sol Sarapatel"
type input "Feijão tropeiro Macarrão alho e óleo Vinagrete Abacaxi Carne do sol Sarapatel"
click at [385, 219] on p "Adicionar R$ 20,00" at bounding box center [388, 219] width 48 height 8
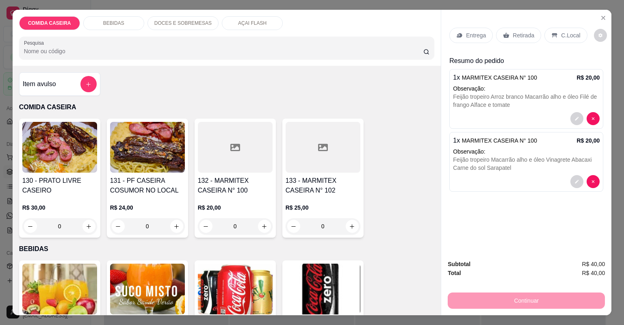
click at [475, 30] on div "Entrega" at bounding box center [470, 35] width 43 height 15
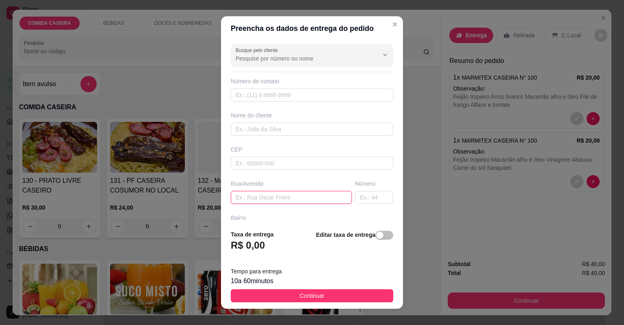
click at [291, 195] on input "text" at bounding box center [291, 197] width 121 height 13
paste input "Entregar aqui na centro tec"
type input "Entregar aqui na centro tec"
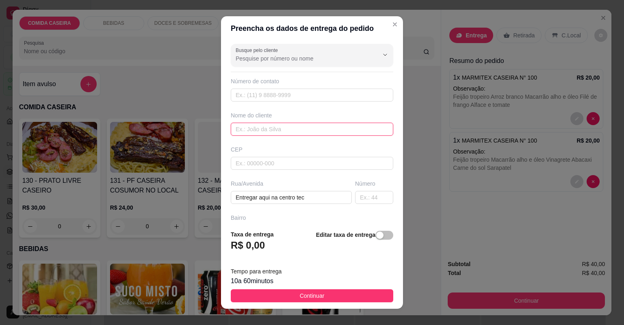
click at [315, 125] on input "text" at bounding box center [312, 129] width 162 height 13
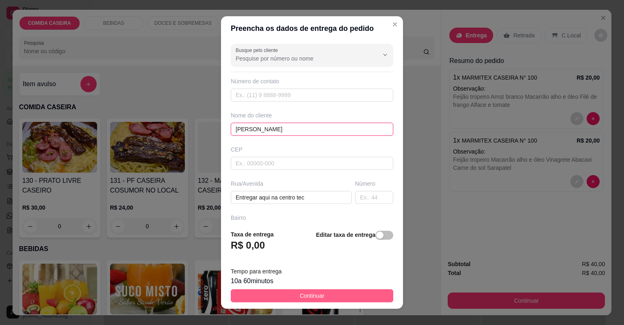
type input "[PERSON_NAME]"
click at [357, 296] on button "Continuar" at bounding box center [312, 295] width 162 height 13
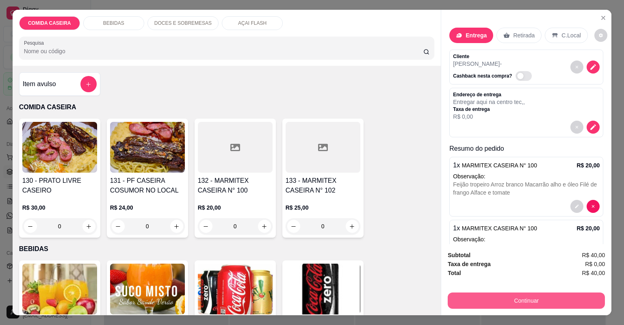
click at [511, 299] on button "Continuar" at bounding box center [526, 300] width 157 height 16
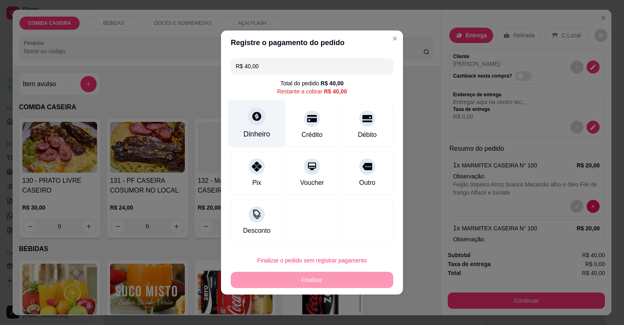
click at [262, 126] on div "Dinheiro" at bounding box center [256, 124] width 57 height 48
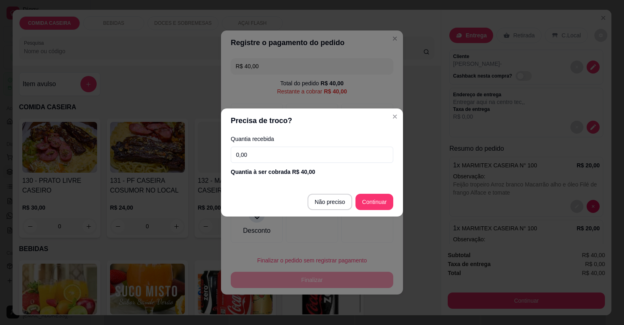
click at [281, 156] on input "0,00" at bounding box center [312, 155] width 162 height 16
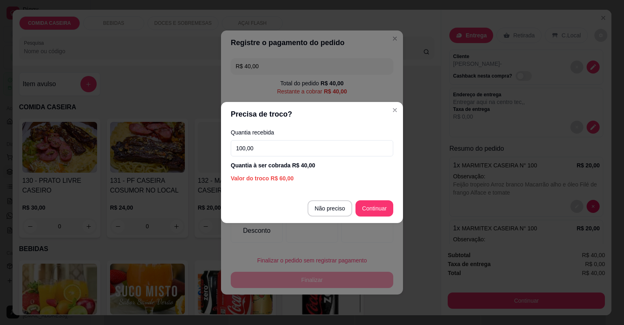
type input "100,00"
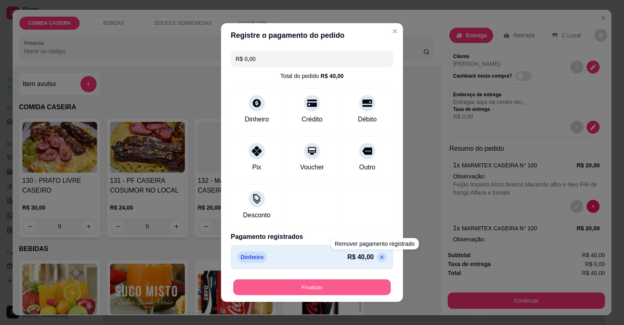
click at [362, 284] on button "Finalizar" at bounding box center [312, 287] width 158 height 16
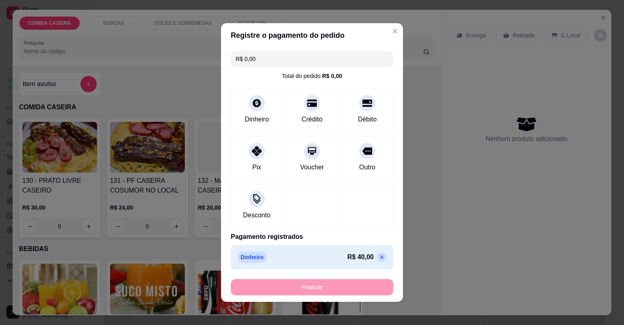
type input "-R$ 40,00"
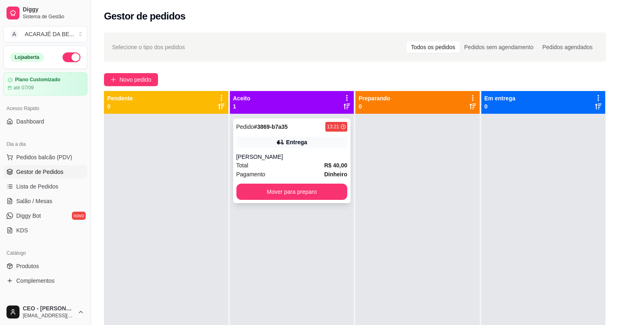
click at [301, 153] on div "[PERSON_NAME]" at bounding box center [291, 157] width 111 height 8
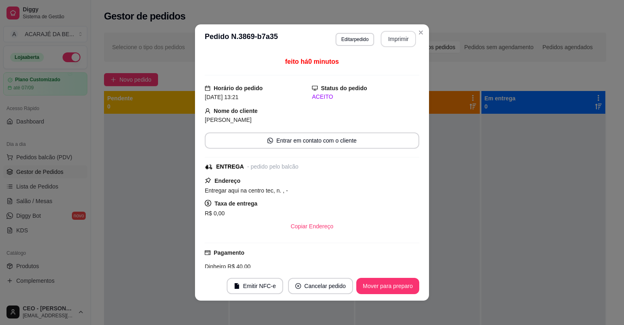
drag, startPoint x: 395, startPoint y: 30, endPoint x: 392, endPoint y: 38, distance: 8.4
click at [393, 35] on header "**********" at bounding box center [312, 38] width 234 height 29
click at [392, 39] on button "Imprimir" at bounding box center [398, 39] width 34 height 16
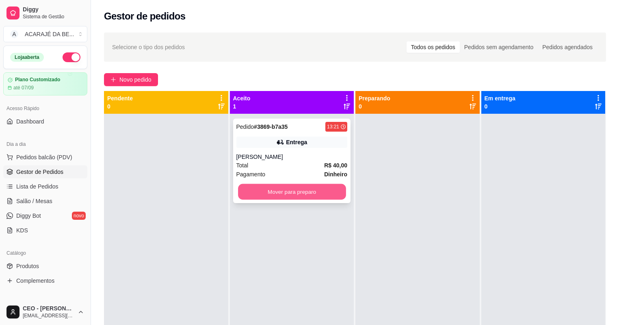
click at [328, 188] on button "Mover para preparo" at bounding box center [292, 192] width 108 height 16
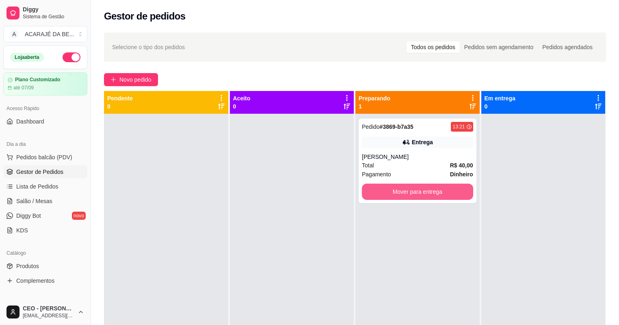
click at [418, 190] on button "Mover para entrega" at bounding box center [417, 192] width 111 height 16
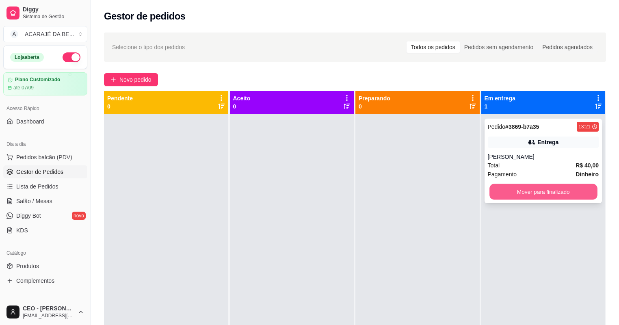
click at [525, 193] on button "Mover para finalizado" at bounding box center [543, 192] width 108 height 16
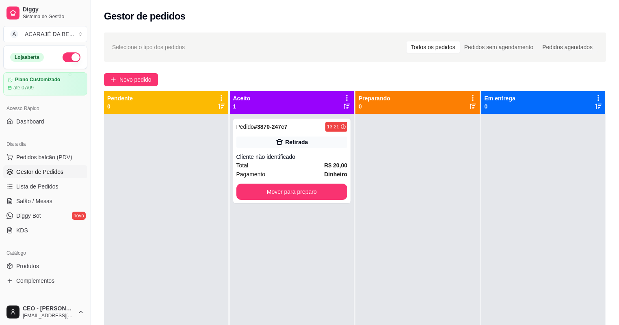
click at [150, 70] on div "Selecione o tipo dos pedidos Todos os pedidos Pedidos sem agendamento Pedidos a…" at bounding box center [355, 227] width 528 height 398
click at [149, 80] on span "Novo pedido" at bounding box center [135, 79] width 32 height 9
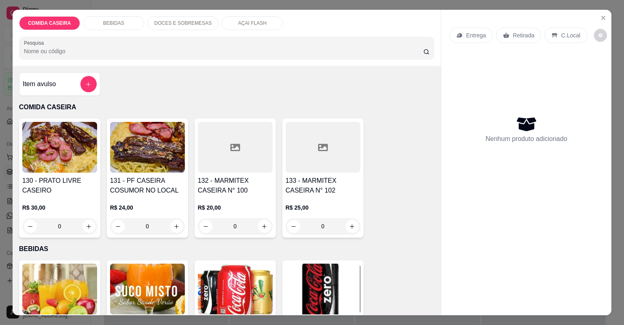
click at [250, 159] on div at bounding box center [235, 147] width 75 height 51
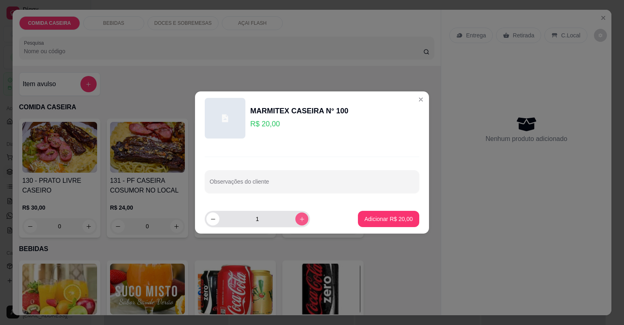
click at [299, 220] on button "increase-product-quantity" at bounding box center [301, 218] width 13 height 13
type input "2"
click at [299, 182] on input "Observações do cliente" at bounding box center [312, 185] width 205 height 8
type input "COMPLETA FEIJAO TROP SARAPATEL"
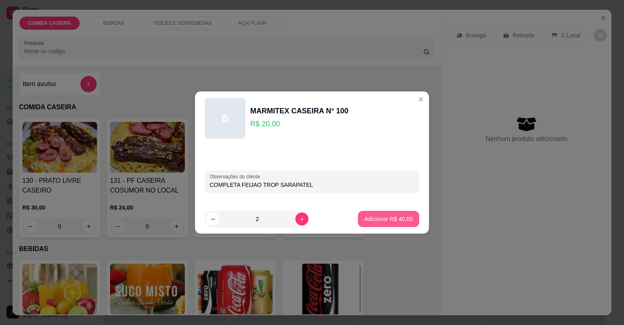
click at [380, 218] on p "Adicionar R$ 40,00" at bounding box center [388, 219] width 48 height 8
click at [380, 218] on div "130 - PRATO LIVRE CASEIRO R$ 30,00 0 131 - PF CASEIRA COSUMOR NO LOCAL R$ 24,00…" at bounding box center [227, 178] width 416 height 119
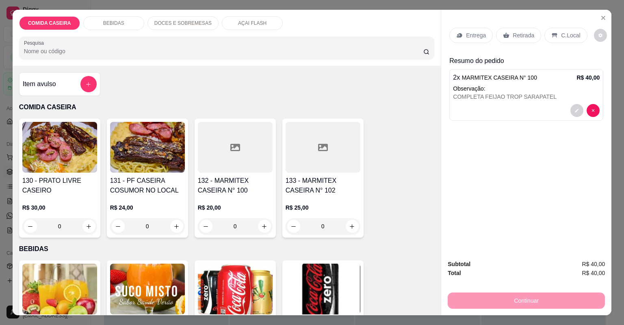
click at [470, 30] on div "Entrega" at bounding box center [470, 35] width 43 height 15
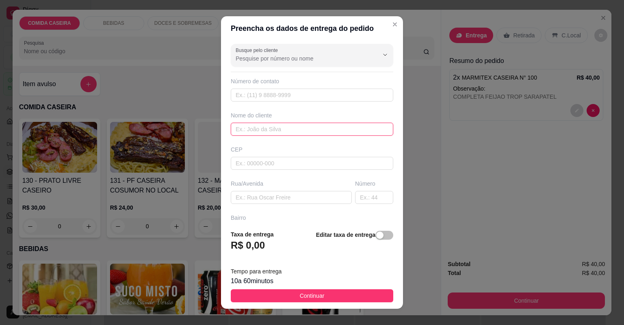
click at [263, 123] on input "text" at bounding box center [312, 129] width 162 height 13
type input "[PERSON_NAME]"
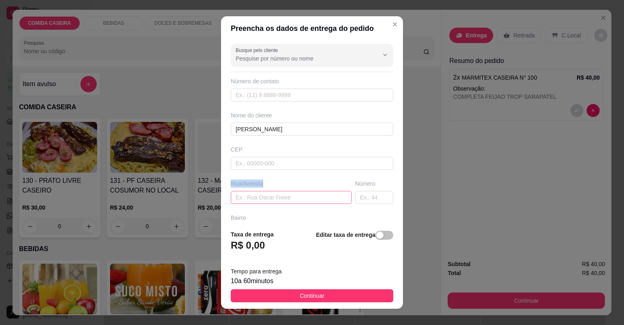
drag, startPoint x: 260, startPoint y: 203, endPoint x: 263, endPoint y: 198, distance: 5.9
click at [263, 199] on div "Busque pelo cliente Número de contato Nome do cliente [PERSON_NAME] Rua/[GEOGRA…" at bounding box center [312, 132] width 182 height 183
click at [263, 198] on input "text" at bounding box center [291, 197] width 121 height 13
type input "ALEX DO HAMBURGUER"
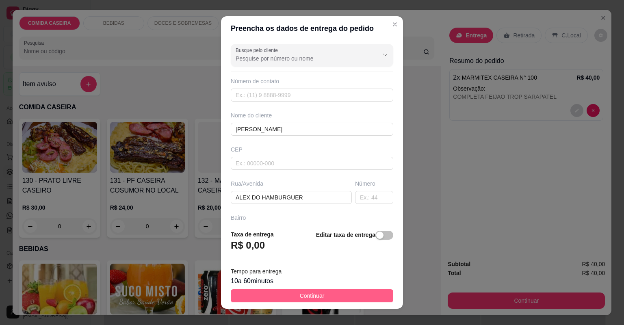
click at [320, 299] on button "Continuar" at bounding box center [312, 295] width 162 height 13
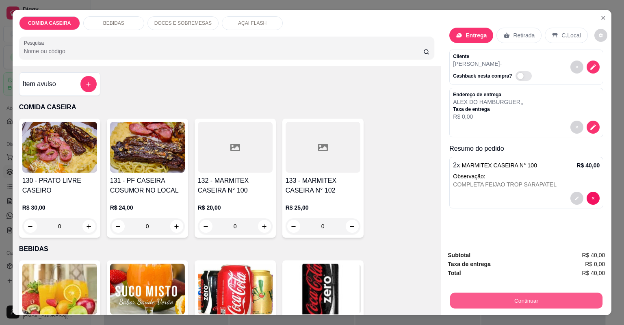
click at [544, 297] on button "Continuar" at bounding box center [526, 301] width 152 height 16
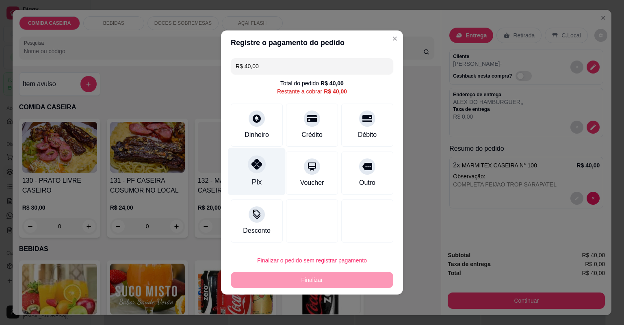
click at [276, 175] on div "Pix" at bounding box center [256, 172] width 57 height 48
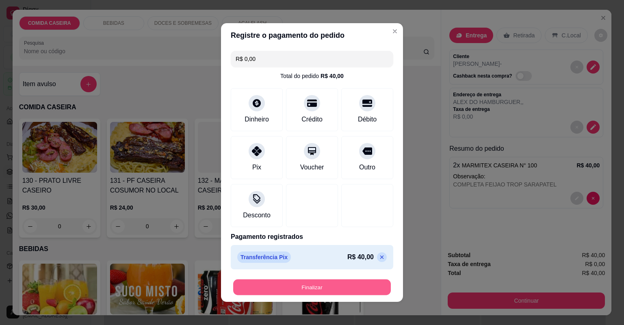
click at [339, 288] on button "Finalizar" at bounding box center [312, 287] width 158 height 16
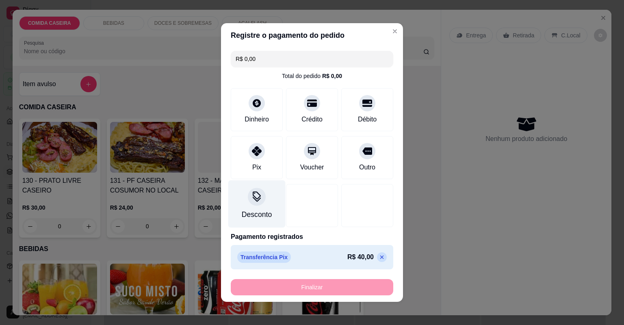
type input "-R$ 40,00"
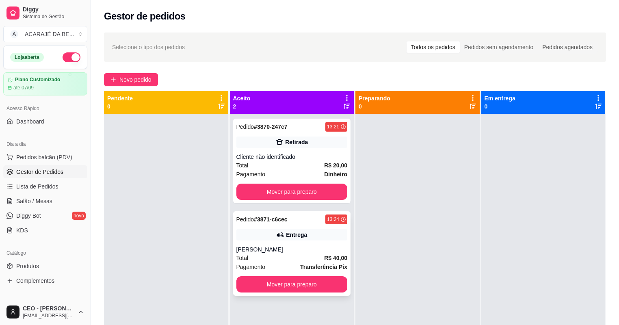
click at [287, 247] on div "[PERSON_NAME]" at bounding box center [291, 249] width 111 height 8
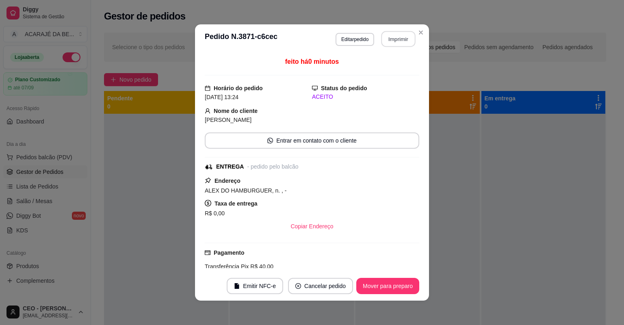
click at [395, 41] on button "Imprimir" at bounding box center [398, 39] width 34 height 16
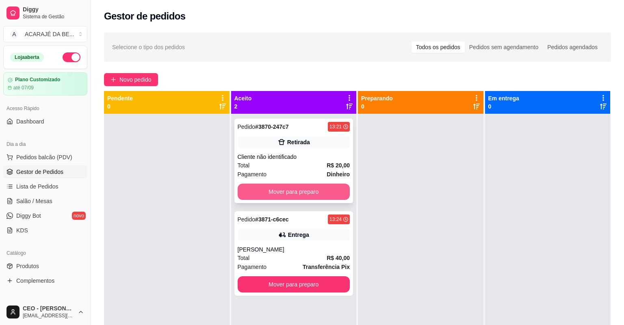
click at [295, 191] on button "Mover para preparo" at bounding box center [294, 192] width 113 height 16
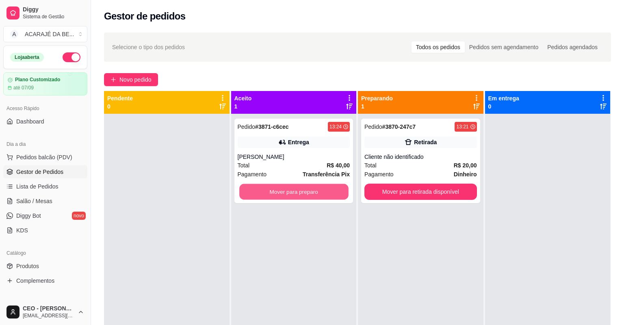
click at [323, 191] on button "Mover para preparo" at bounding box center [293, 192] width 109 height 16
click at [323, 191] on div "Mover para preparo" at bounding box center [294, 192] width 113 height 16
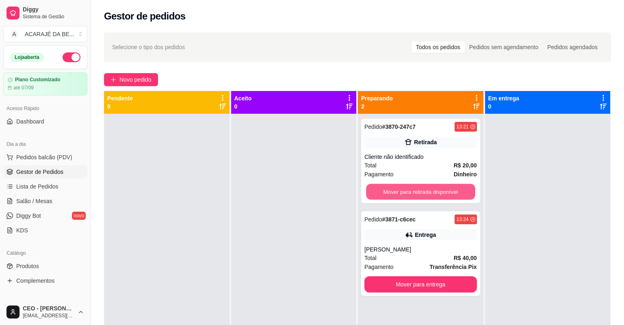
click at [443, 191] on button "Mover para retirada disponível" at bounding box center [420, 192] width 109 height 16
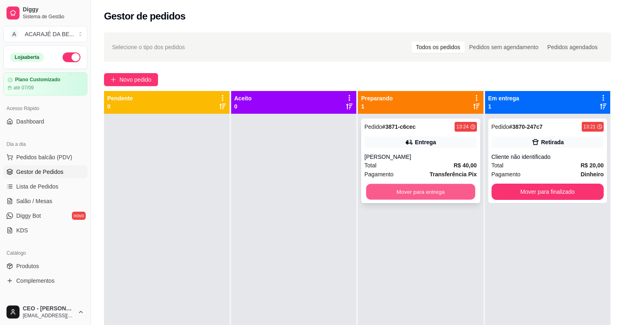
click at [442, 192] on button "Mover para entrega" at bounding box center [420, 192] width 109 height 16
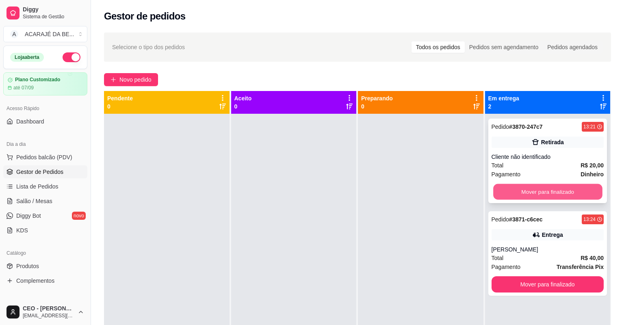
click at [513, 193] on button "Mover para finalizado" at bounding box center [547, 192] width 109 height 16
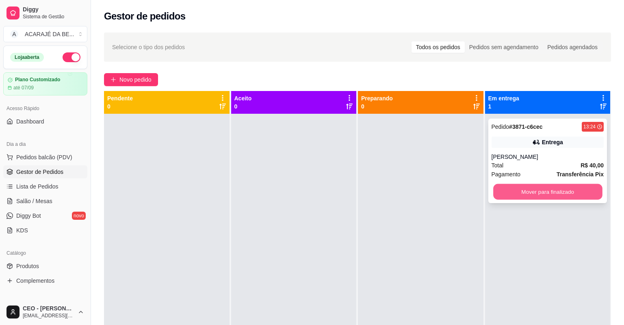
click at [513, 193] on button "Mover para finalizado" at bounding box center [547, 192] width 109 height 16
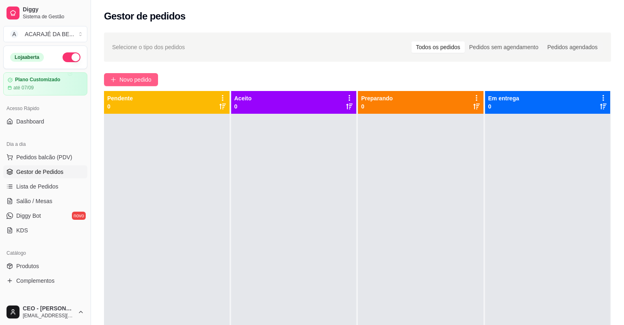
click at [141, 78] on span "Novo pedido" at bounding box center [135, 79] width 32 height 9
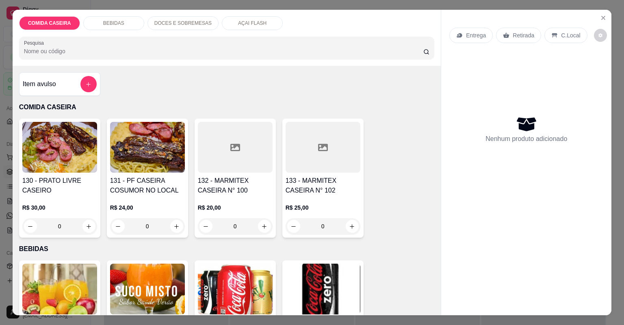
click at [298, 139] on div at bounding box center [323, 147] width 75 height 51
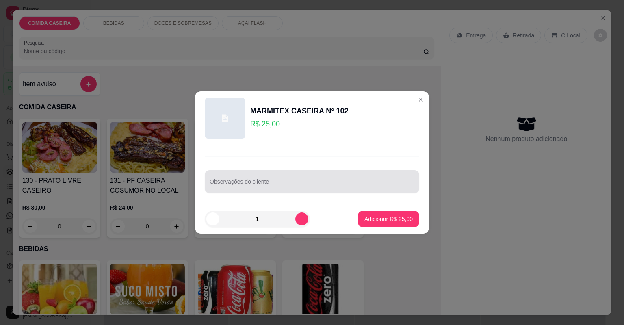
click at [328, 175] on div at bounding box center [312, 181] width 205 height 16
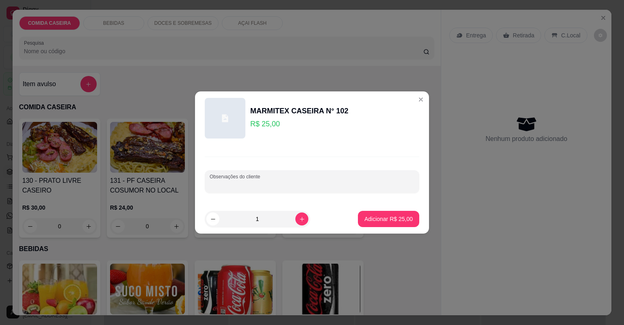
paste input "Arroz branco feijão de caldo vinagrete fato c/ carne calabresa e farofa de ceno…"
type input "Arroz branco feijão de caldo vinagrete fato c/ carne calabresa e farofa de ceno…"
click at [407, 223] on button "Adicionar R$ 25,00" at bounding box center [389, 219] width 60 height 16
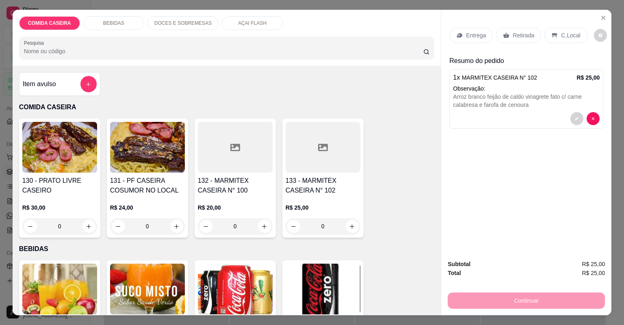
click at [475, 39] on p "Entrega" at bounding box center [476, 35] width 20 height 8
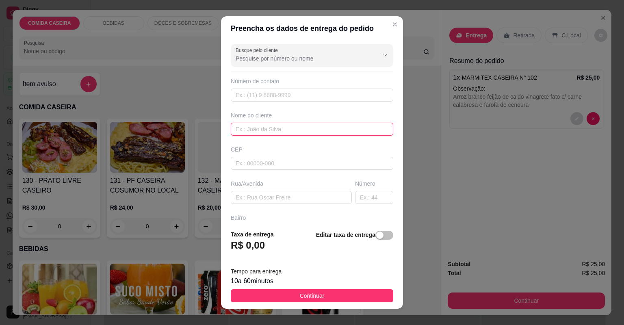
click at [301, 129] on input "text" at bounding box center [312, 129] width 162 height 13
type input "ORLA"
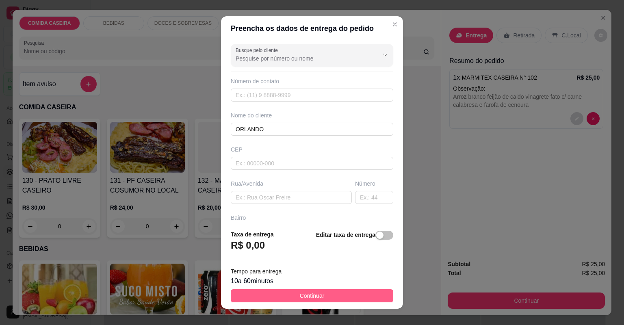
click at [368, 299] on button "Continuar" at bounding box center [312, 295] width 162 height 13
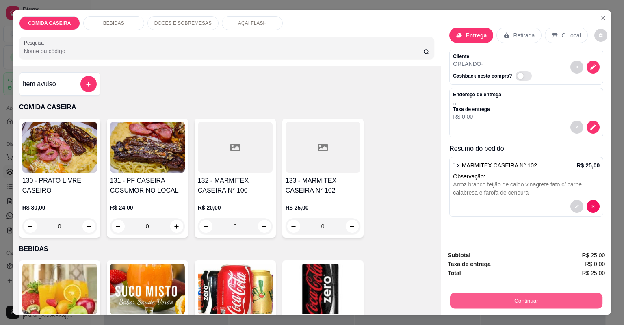
click at [525, 299] on button "Continuar" at bounding box center [526, 301] width 152 height 16
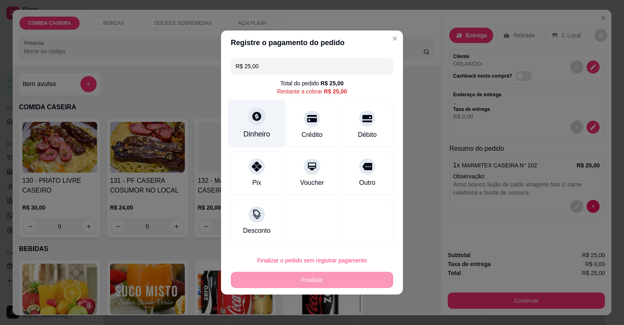
click at [261, 136] on div "Dinheiro" at bounding box center [256, 134] width 27 height 11
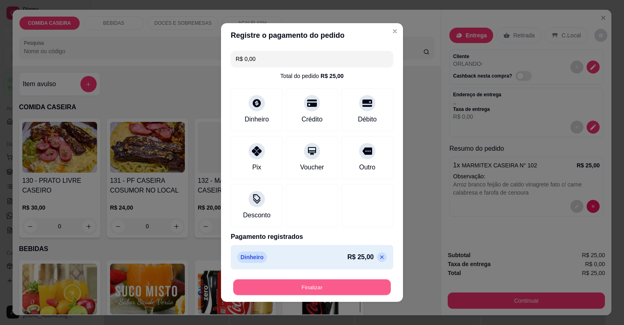
click at [357, 289] on button "Finalizar" at bounding box center [312, 287] width 158 height 16
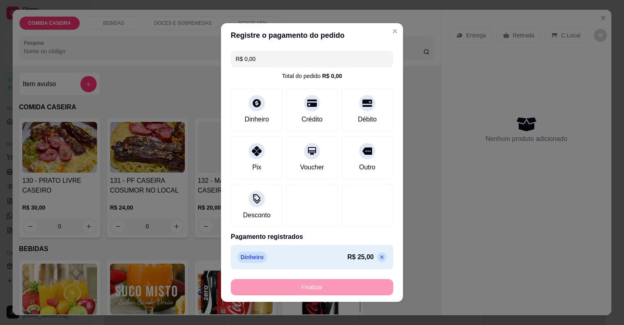
type input "-R$ 25,00"
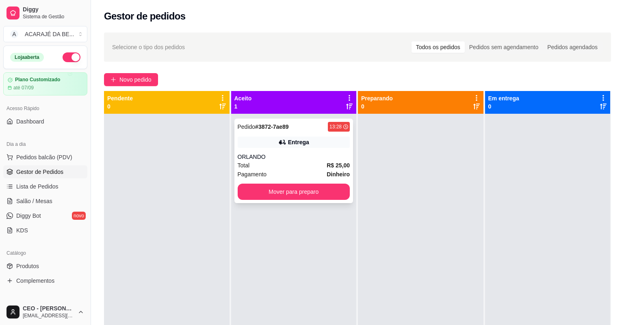
click at [292, 162] on div "Total R$ 25,00" at bounding box center [294, 165] width 113 height 9
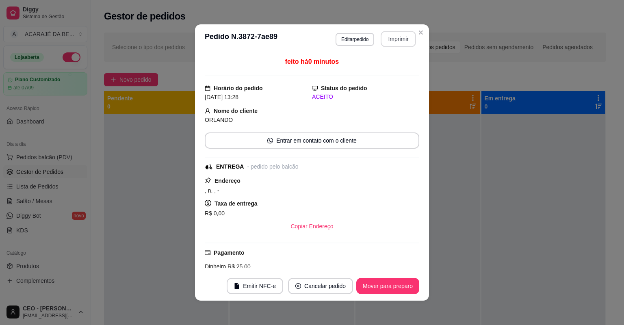
click at [400, 41] on button "Imprimir" at bounding box center [398, 39] width 35 height 16
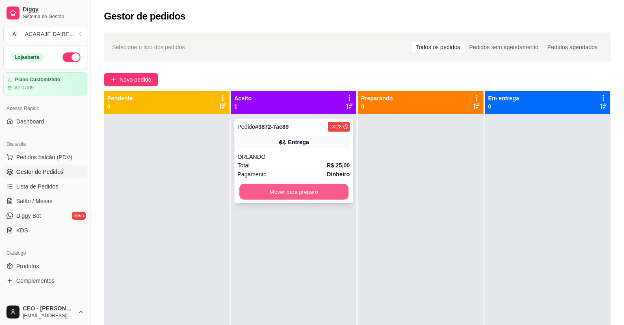
click at [320, 195] on button "Mover para preparo" at bounding box center [293, 192] width 109 height 16
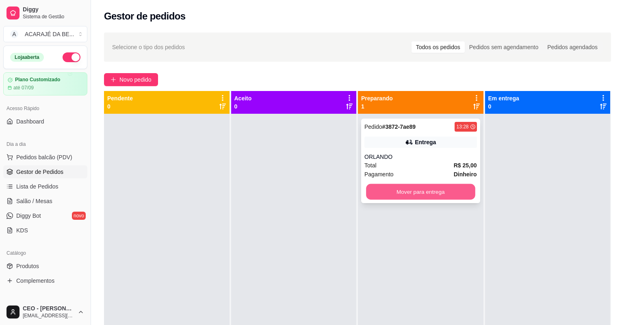
click at [434, 190] on button "Mover para entrega" at bounding box center [420, 192] width 109 height 16
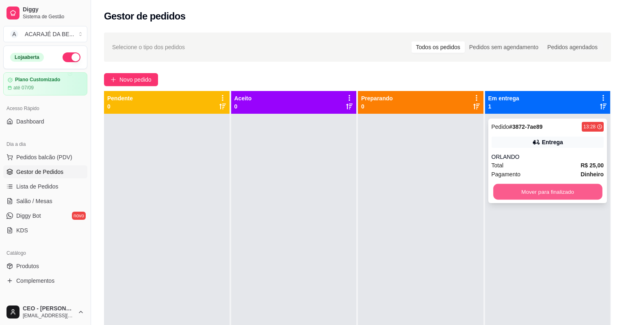
click at [528, 190] on button "Mover para finalizado" at bounding box center [547, 192] width 109 height 16
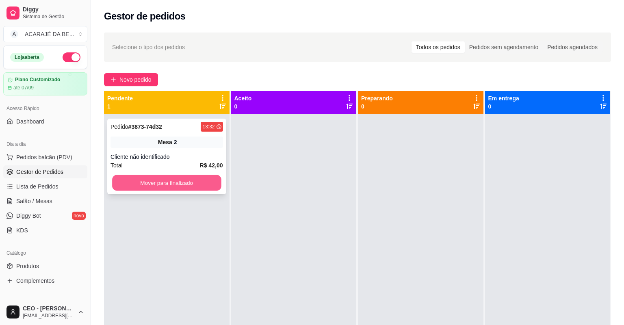
click at [190, 180] on button "Mover para finalizado" at bounding box center [166, 183] width 109 height 16
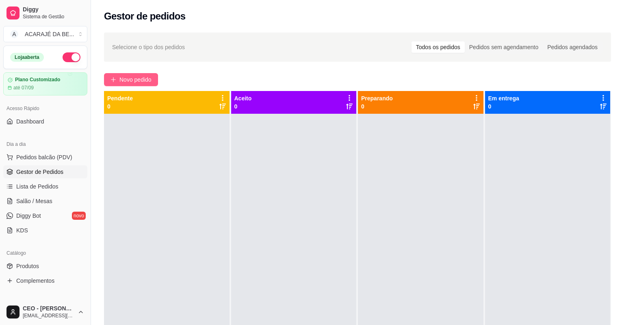
click at [151, 81] on span "Novo pedido" at bounding box center [135, 79] width 32 height 9
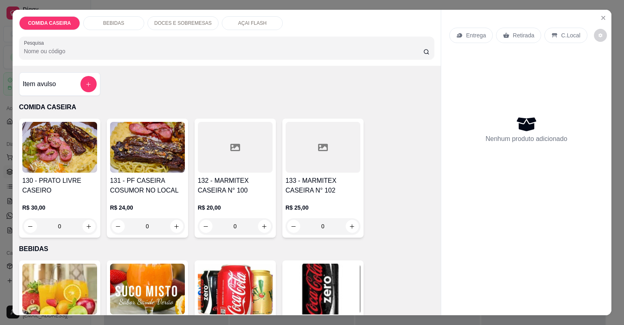
click at [236, 154] on div at bounding box center [235, 147] width 75 height 51
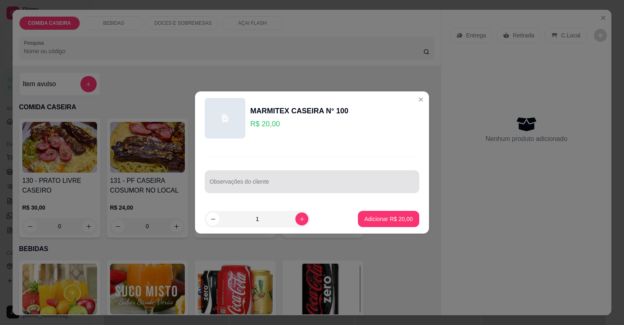
click at [306, 180] on div at bounding box center [312, 181] width 205 height 16
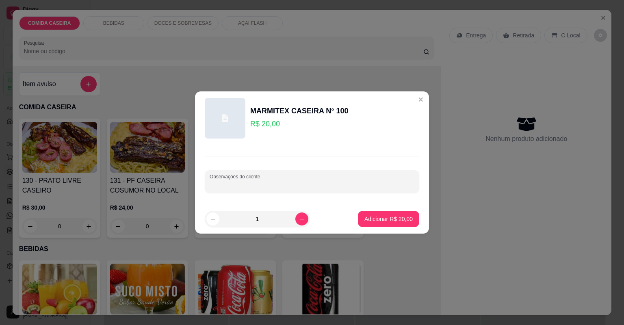
paste input "feijão tropeiro arroz macarrão farofa purê vinagrete carne de churrasco linguiç…"
type input "feijão tropeiro arroz macarrão farofa purê vinagrete carne de churrasco linguiç…"
click at [388, 221] on p "Adicionar R$ 20,00" at bounding box center [388, 219] width 48 height 8
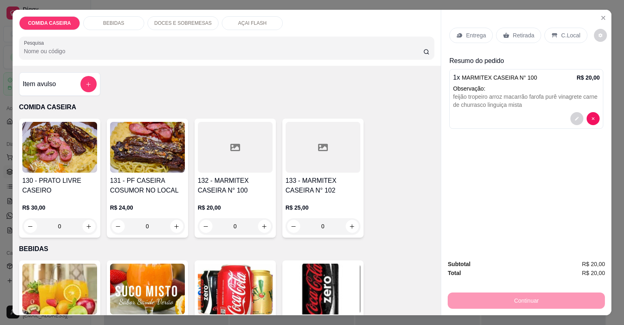
click at [470, 31] on p "Entrega" at bounding box center [476, 35] width 20 height 8
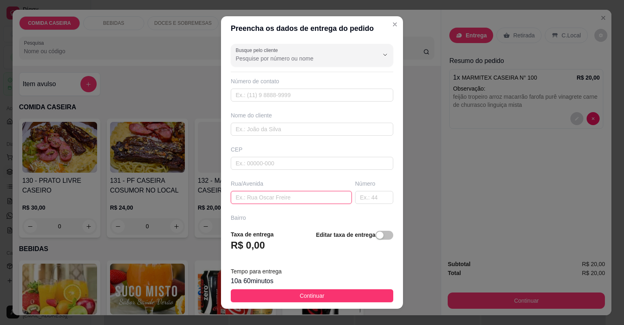
click at [285, 199] on input "text" at bounding box center [291, 197] width 121 height 13
paste input "[GEOGRAPHIC_DATA][PERSON_NAME] bairro [GEOGRAPHIC_DATA] 936"
type input "[GEOGRAPHIC_DATA][PERSON_NAME] bairro [GEOGRAPHIC_DATA] 936"
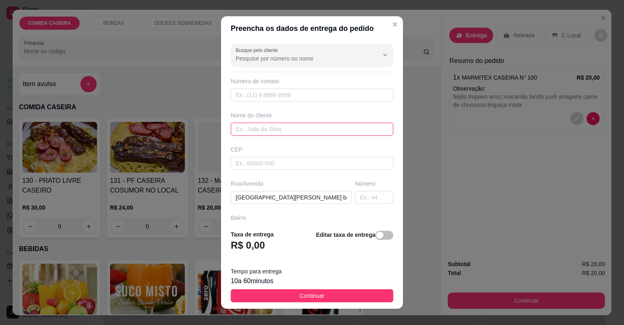
click at [266, 125] on input "text" at bounding box center [312, 129] width 162 height 13
type input "[PERSON_NAME]"
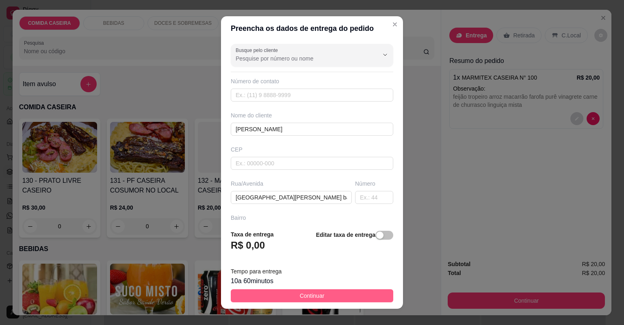
click at [311, 292] on span "Continuar" at bounding box center [312, 295] width 25 height 9
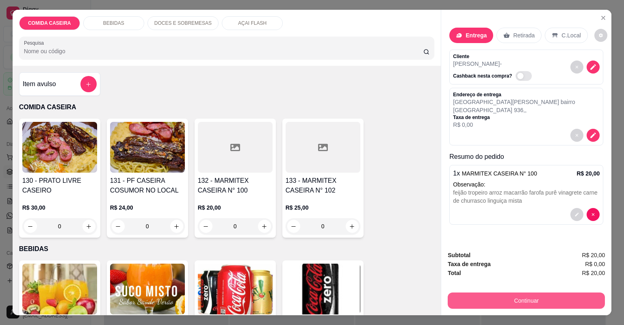
click at [487, 302] on button "Continuar" at bounding box center [526, 300] width 157 height 16
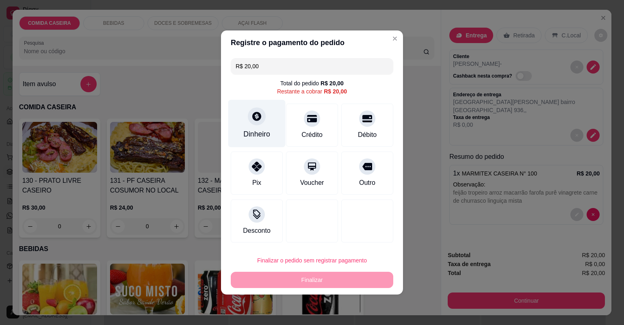
click at [242, 137] on div "Dinheiro" at bounding box center [256, 124] width 57 height 48
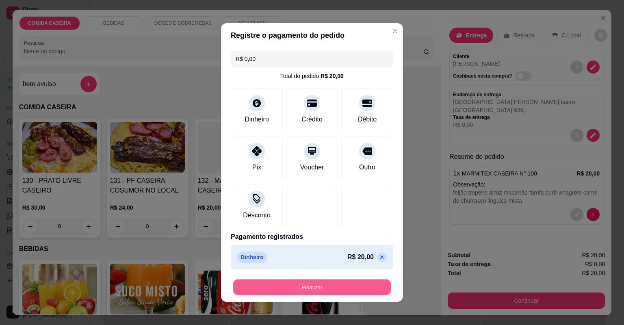
click at [350, 288] on button "Finalizar" at bounding box center [312, 287] width 158 height 16
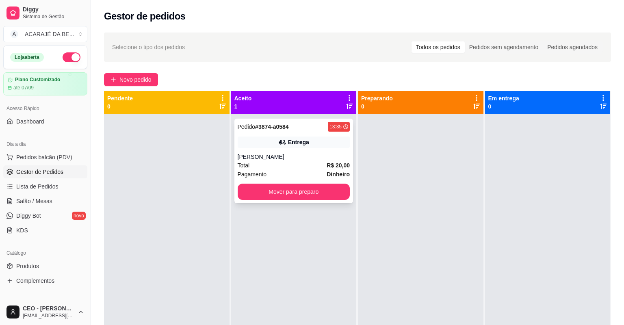
click at [320, 171] on div "Pagamento Dinheiro" at bounding box center [294, 174] width 113 height 9
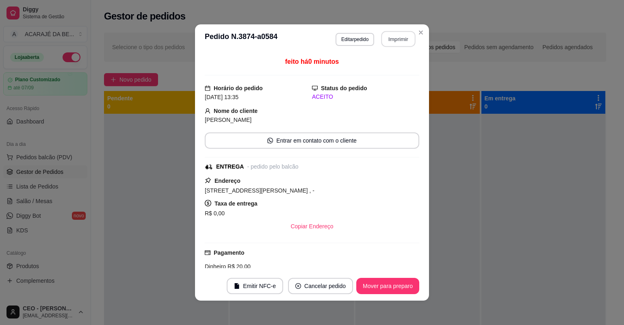
click at [389, 39] on button "Imprimir" at bounding box center [398, 39] width 34 height 16
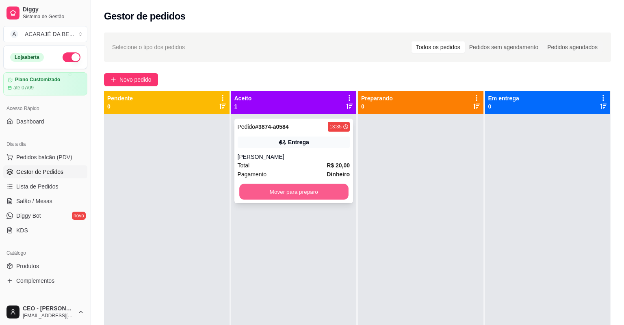
click at [340, 195] on button "Mover para preparo" at bounding box center [293, 192] width 109 height 16
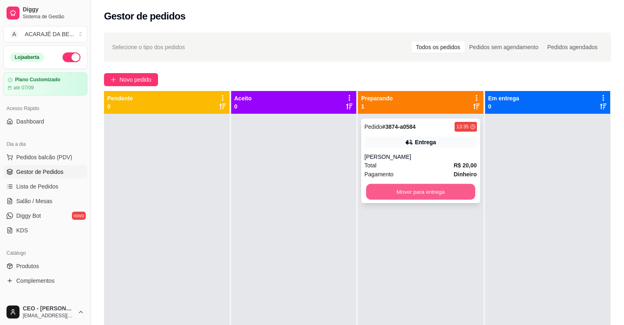
click at [452, 190] on button "Mover para entrega" at bounding box center [420, 192] width 109 height 16
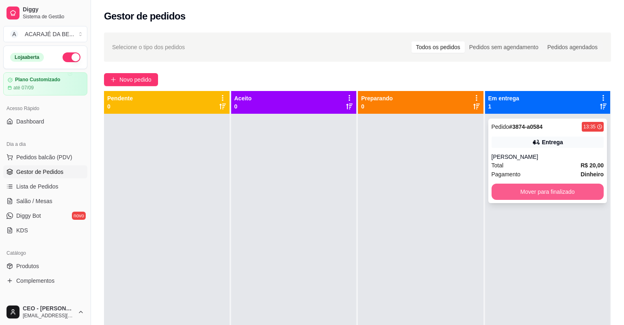
click at [563, 193] on button "Mover para finalizado" at bounding box center [547, 192] width 113 height 16
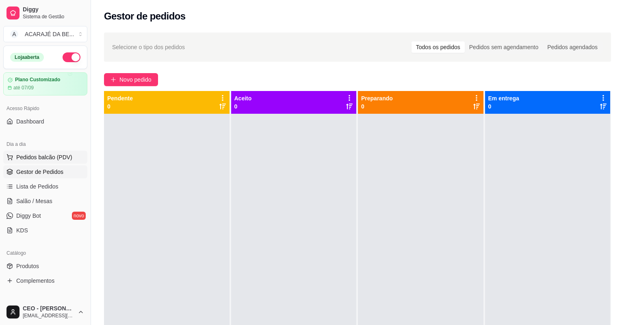
click at [31, 156] on span "Pedidos balcão (PDV)" at bounding box center [44, 157] width 56 height 8
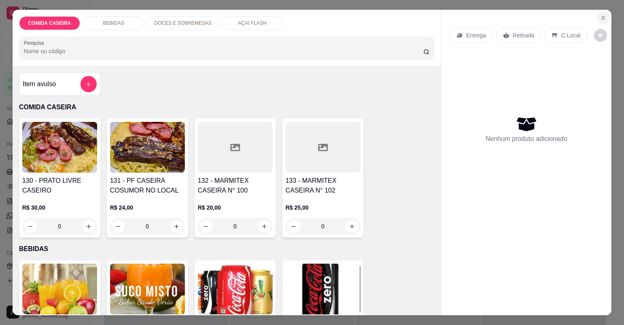
click at [600, 18] on icon "Close" at bounding box center [603, 18] width 6 height 6
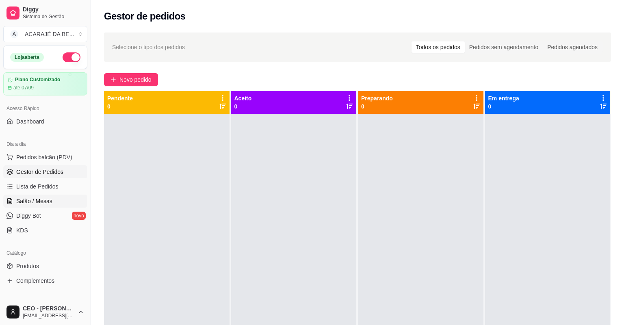
click at [55, 197] on link "Salão / Mesas" at bounding box center [45, 201] width 84 height 13
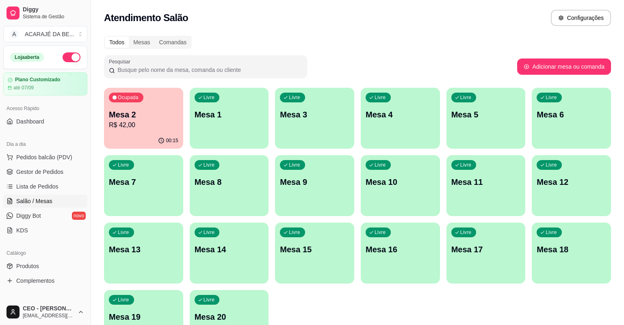
click at [123, 104] on div "Ocupada Mesa 2 R$ 42,00" at bounding box center [143, 110] width 79 height 45
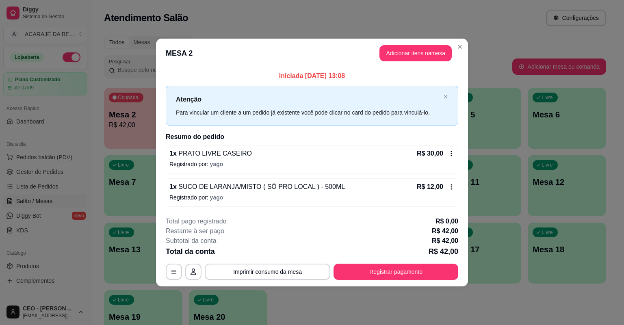
click at [453, 154] on icon at bounding box center [451, 153] width 6 height 6
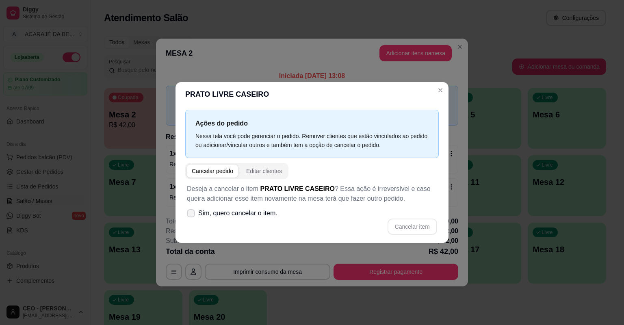
click at [193, 214] on span at bounding box center [191, 213] width 8 height 8
click at [192, 215] on input "Sim, quero cancelar o item." at bounding box center [188, 217] width 5 height 5
checkbox input "true"
click at [403, 226] on button "Cancelar item" at bounding box center [412, 227] width 50 height 16
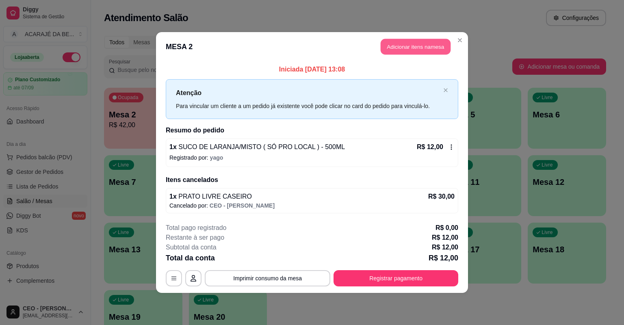
click at [407, 46] on button "Adicionar itens na mesa" at bounding box center [416, 47] width 70 height 16
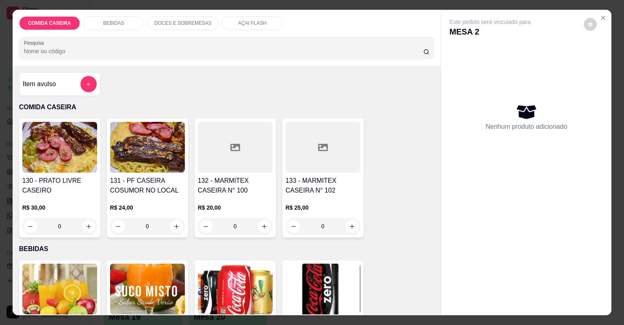
click at [168, 208] on p "R$ 24,00" at bounding box center [147, 207] width 75 height 8
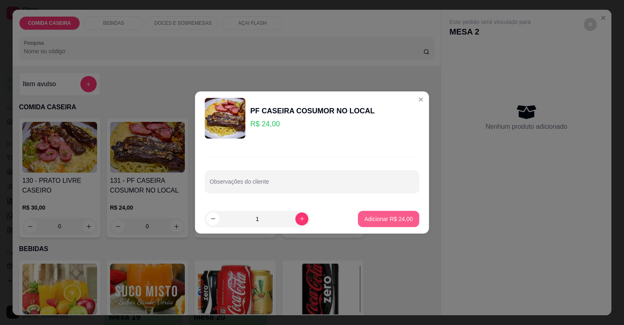
click at [364, 223] on button "Adicionar R$ 24,00" at bounding box center [388, 219] width 61 height 16
type input "1"
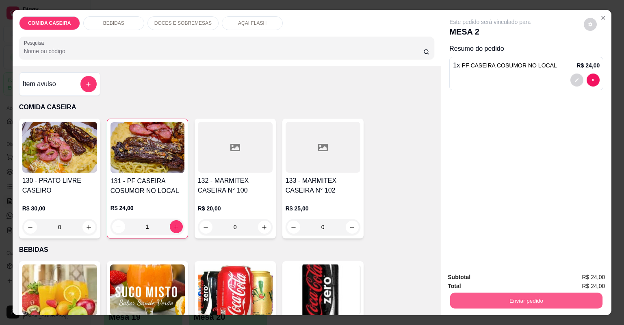
click at [519, 293] on button "Enviar pedido" at bounding box center [526, 301] width 152 height 16
click at [522, 276] on button "Não registrar e enviar pedido" at bounding box center [500, 280] width 84 height 15
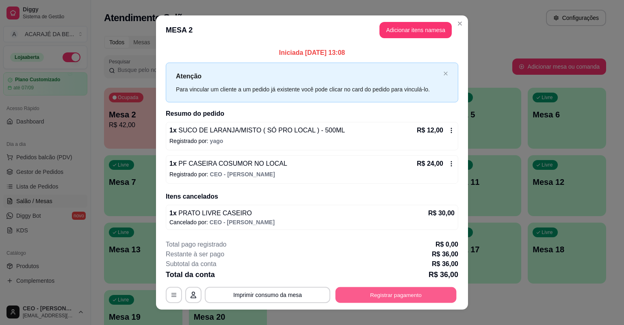
click at [430, 299] on button "Registrar pagamento" at bounding box center [396, 295] width 121 height 16
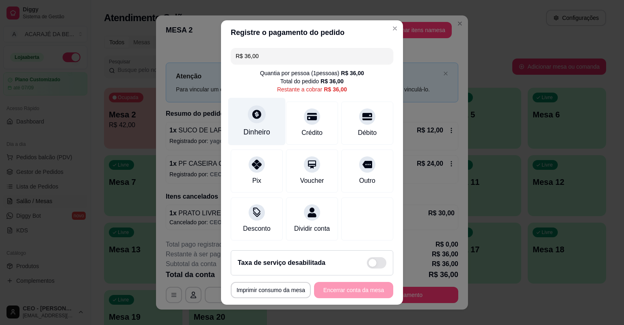
click at [242, 127] on div "Dinheiro" at bounding box center [256, 122] width 57 height 48
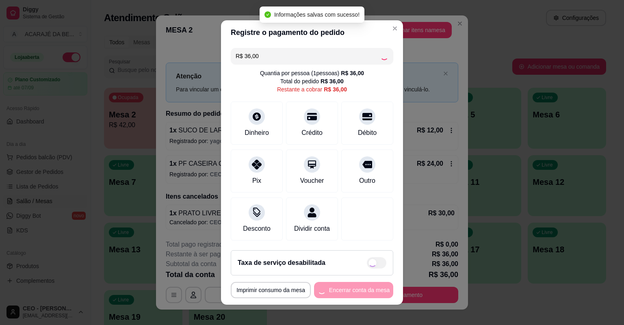
type input "R$ 0,00"
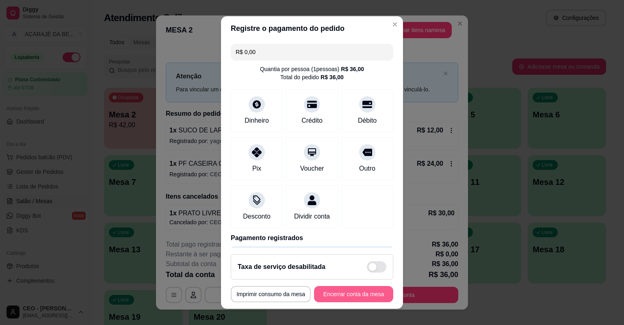
click at [335, 291] on button "Encerrar conta da mesa" at bounding box center [353, 294] width 79 height 16
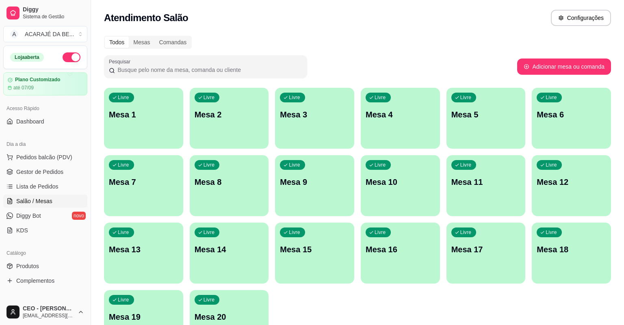
drag, startPoint x: 492, startPoint y: 39, endPoint x: 301, endPoint y: 64, distance: 193.4
click at [301, 64] on div at bounding box center [205, 66] width 193 height 16
click at [345, 39] on div "Todos Mesas Comandas" at bounding box center [357, 42] width 507 height 13
click at [49, 166] on link "Gestor de Pedidos" at bounding box center [45, 171] width 84 height 13
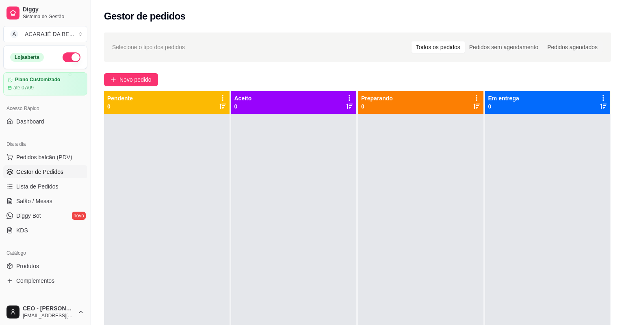
click at [104, 81] on div "Selecione o tipo dos pedidos Todos os pedidos Pedidos sem agendamento Pedidos a…" at bounding box center [357, 227] width 533 height 398
click at [112, 80] on icon "plus" at bounding box center [113, 80] width 6 height 6
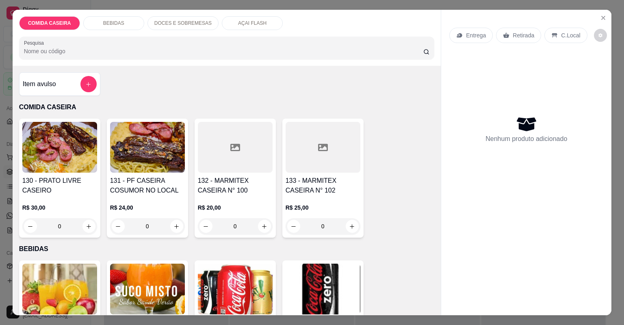
click at [198, 136] on div at bounding box center [235, 147] width 75 height 51
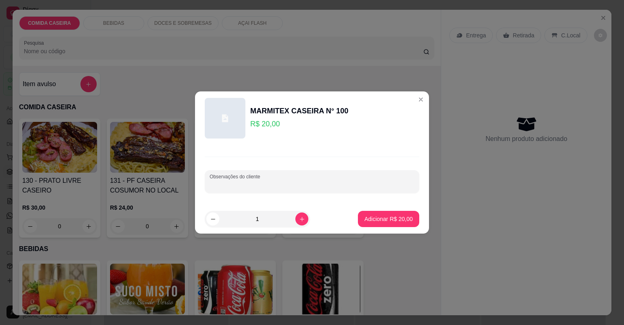
click at [236, 183] on input "Observações do cliente" at bounding box center [312, 185] width 205 height 8
click at [397, 225] on button "Adicionar R$ 20,00" at bounding box center [388, 219] width 61 height 16
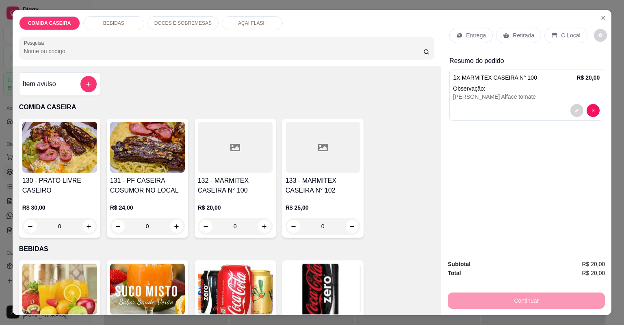
click at [471, 40] on div "Entrega" at bounding box center [470, 35] width 43 height 15
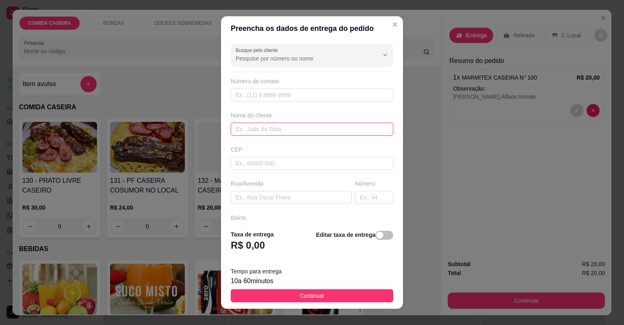
click at [322, 128] on input "text" at bounding box center [312, 129] width 162 height 13
type input "DAYANA"
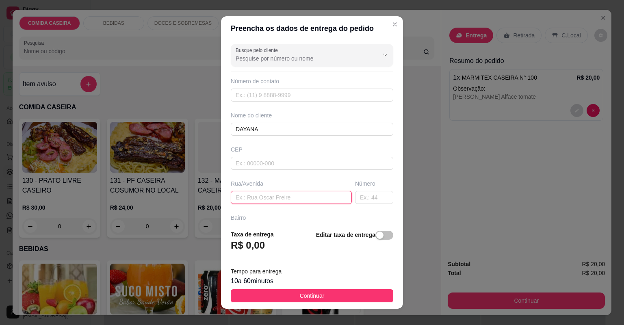
click at [318, 199] on input "text" at bounding box center [291, 197] width 121 height 13
type input "ROTARY CENTRO"
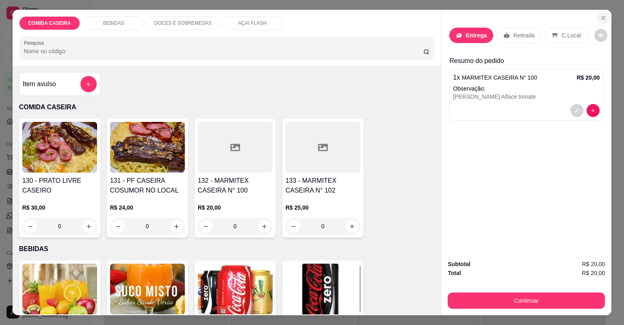
click at [601, 14] on button "Close" at bounding box center [603, 17] width 13 height 13
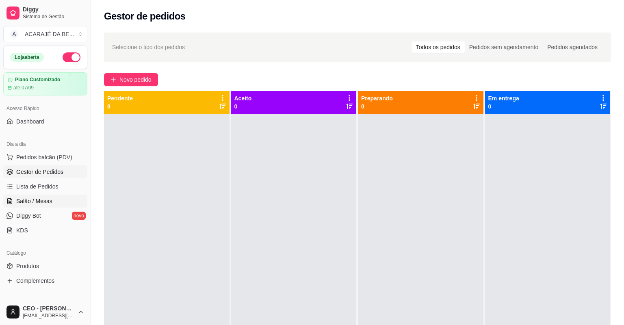
click at [58, 203] on link "Salão / Mesas" at bounding box center [45, 201] width 84 height 13
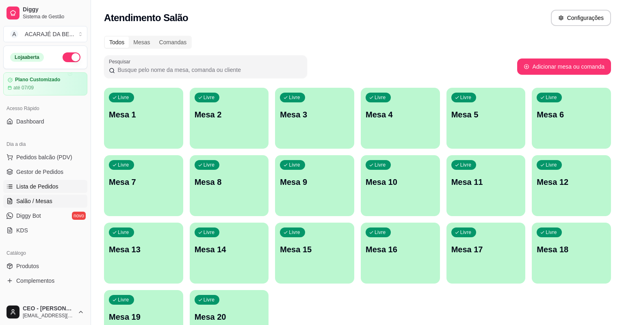
click at [30, 186] on span "Lista de Pedidos" at bounding box center [37, 186] width 42 height 8
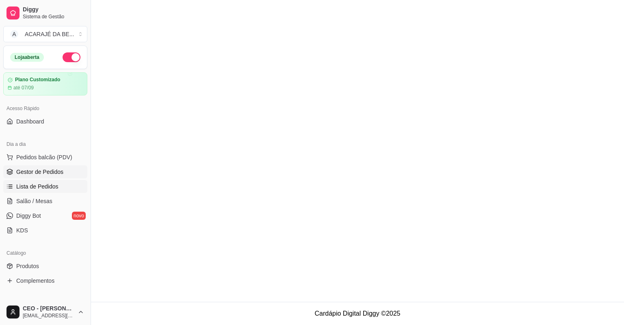
click at [38, 168] on span "Gestor de Pedidos" at bounding box center [39, 172] width 47 height 8
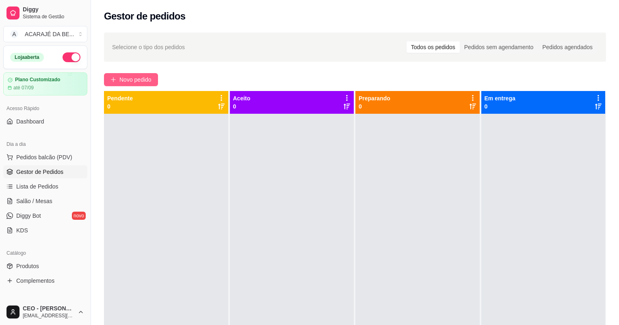
click at [153, 76] on button "Novo pedido" at bounding box center [131, 79] width 54 height 13
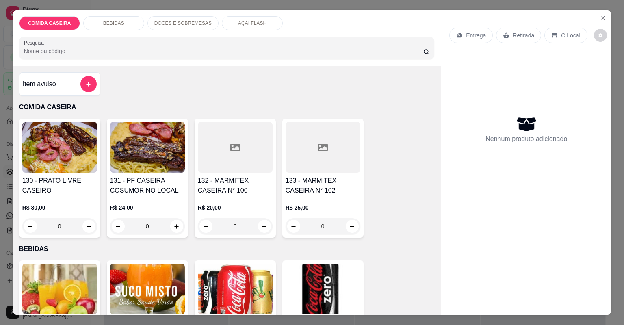
click at [236, 161] on div at bounding box center [235, 147] width 75 height 51
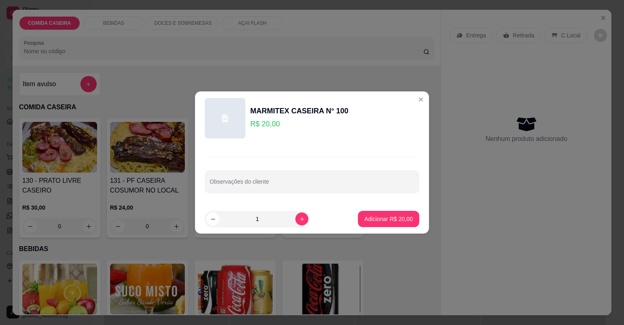
click at [253, 185] on div "Observações do cliente" at bounding box center [312, 181] width 214 height 23
paste input "[PERSON_NAME] Alface tomate"
type input "[PERSON_NAME] Alface tomate"
click at [370, 222] on p "Adicionar R$ 20,00" at bounding box center [388, 219] width 48 height 8
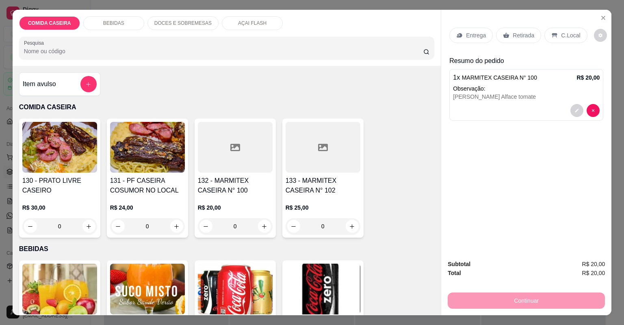
click at [473, 37] on p "Entrega" at bounding box center [476, 35] width 20 height 8
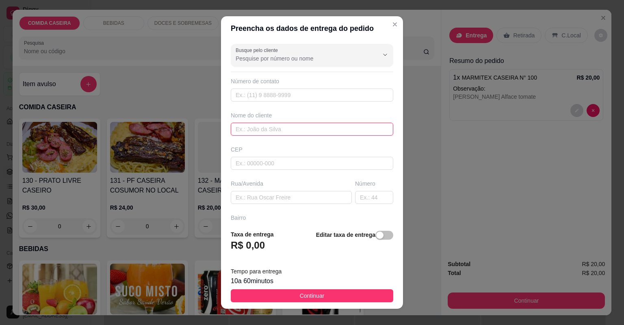
click at [277, 129] on input "text" at bounding box center [312, 129] width 162 height 13
type input "DAYANA"
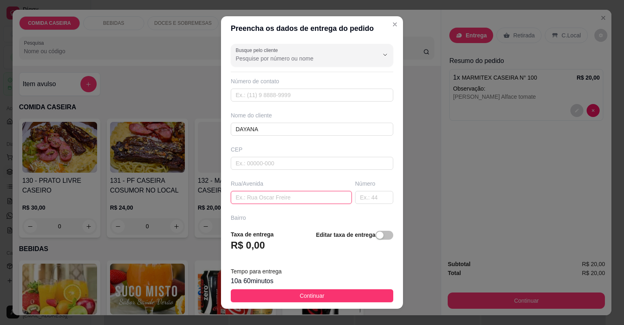
click at [273, 191] on input "text" at bounding box center [291, 197] width 121 height 13
type input "ROTARY CENTRO"
click at [355, 197] on input "text" at bounding box center [374, 197] width 38 height 13
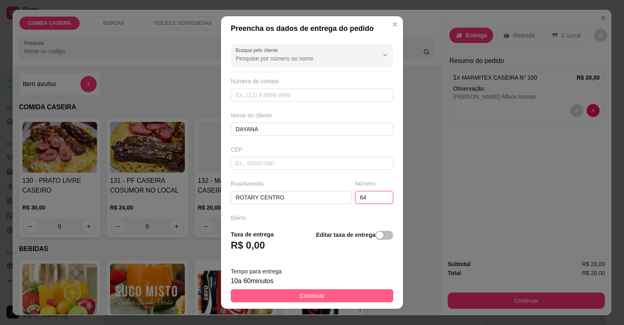
type input "64"
click at [331, 297] on button "Continuar" at bounding box center [312, 295] width 162 height 13
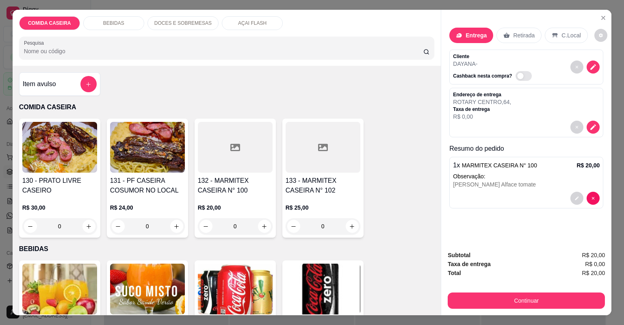
click at [515, 294] on button "Continuar" at bounding box center [526, 300] width 157 height 16
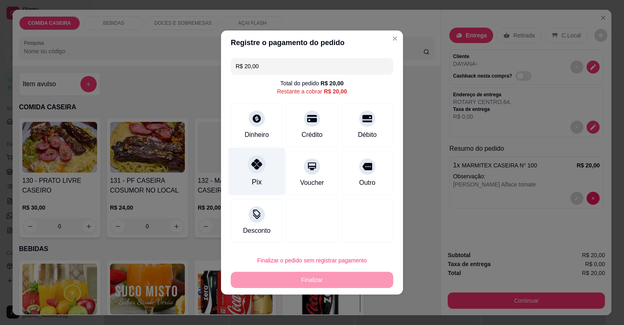
click at [273, 175] on div "Pix" at bounding box center [256, 172] width 57 height 48
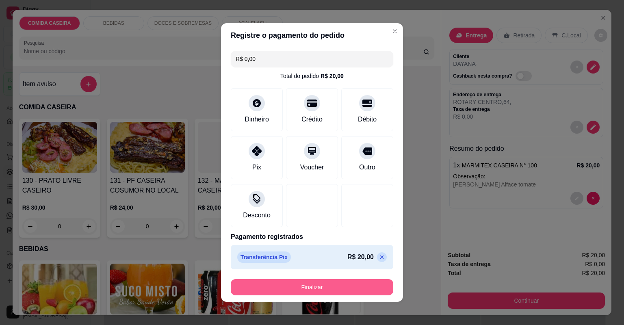
click at [289, 287] on button "Finalizar" at bounding box center [312, 287] width 162 height 16
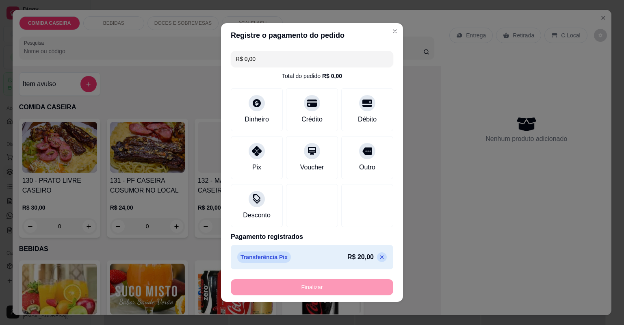
type input "-R$ 20,00"
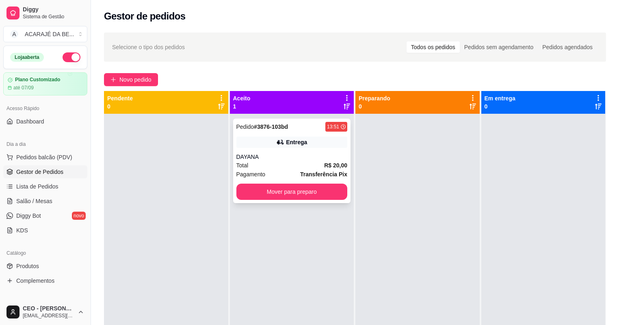
click at [309, 148] on div "Pedido # 3876-103bd 13:51 Entrega DAYANA Total R$ 20,00 Pagamento Transferência…" at bounding box center [292, 161] width 118 height 84
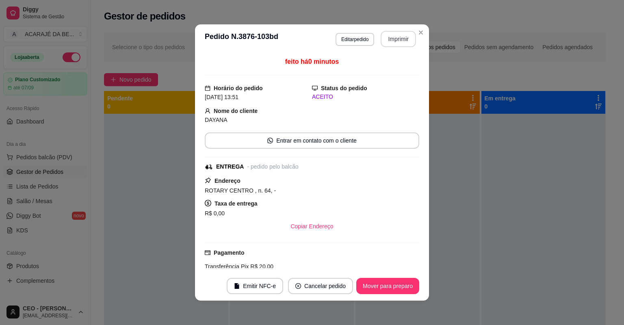
click at [406, 35] on button "Imprimir" at bounding box center [398, 39] width 35 height 16
click at [392, 284] on button "Mover para preparo" at bounding box center [387, 286] width 63 height 16
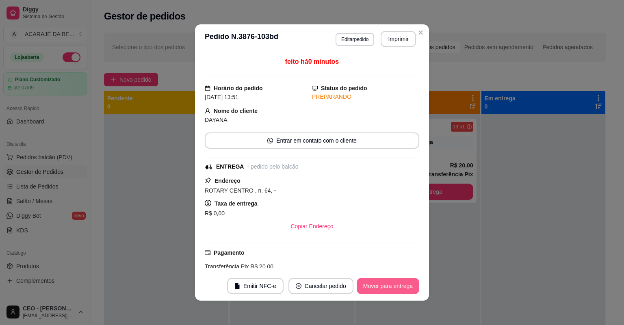
click at [392, 284] on button "Mover para entrega" at bounding box center [388, 286] width 63 height 16
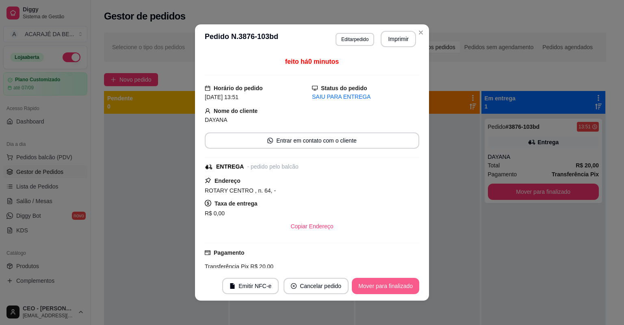
click at [386, 284] on button "Mover para finalizado" at bounding box center [385, 286] width 67 height 16
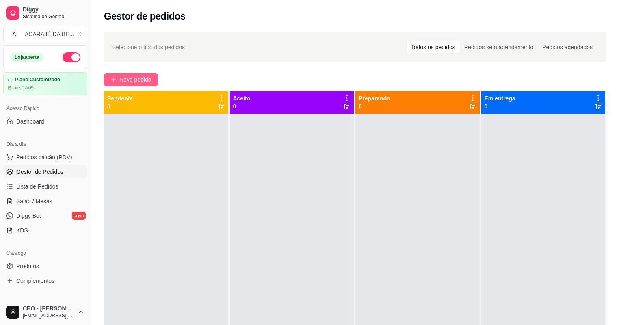
click at [124, 80] on span "Novo pedido" at bounding box center [135, 79] width 32 height 9
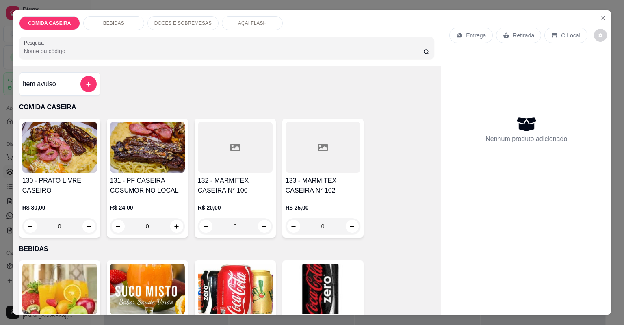
click at [84, 78] on button "add-separate-item" at bounding box center [88, 84] width 16 height 16
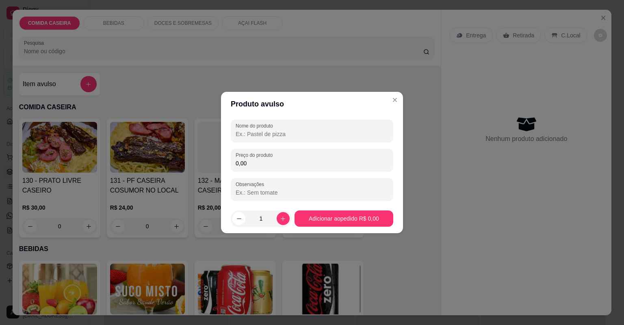
click at [259, 133] on input "Nome do produto" at bounding box center [312, 134] width 153 height 8
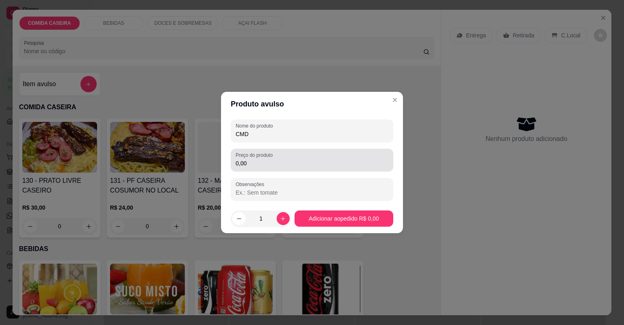
type input "CMD"
click at [273, 156] on label "Preço do produto" at bounding box center [256, 155] width 40 height 7
click at [273, 159] on input "0,00" at bounding box center [312, 163] width 153 height 8
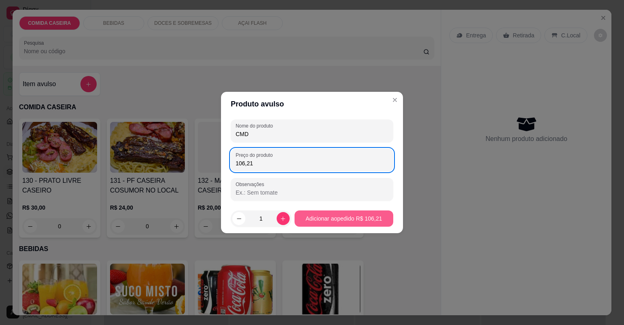
type input "106,21"
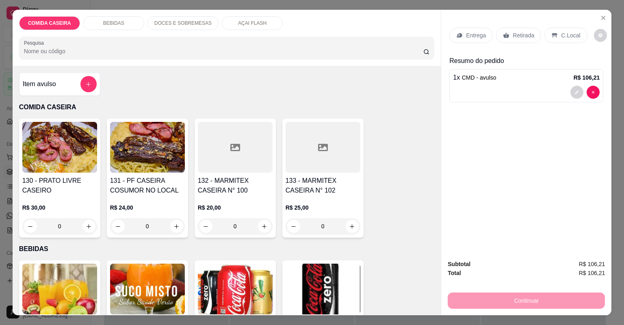
click at [512, 30] on div "Retirada" at bounding box center [518, 35] width 45 height 15
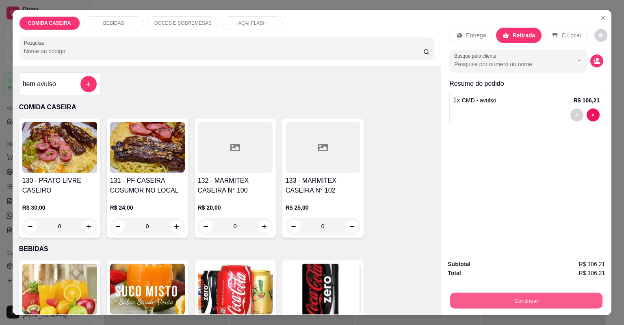
click at [488, 294] on button "Continuar" at bounding box center [526, 301] width 152 height 16
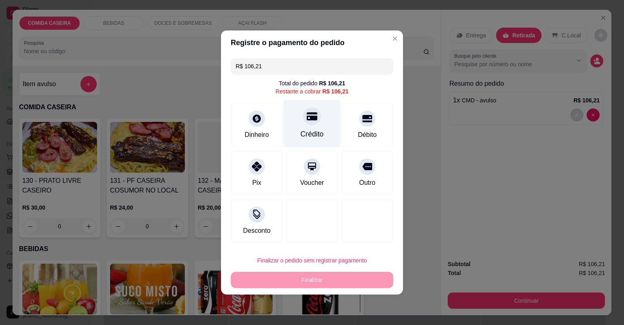
click at [301, 136] on div "Crédito" at bounding box center [312, 134] width 23 height 11
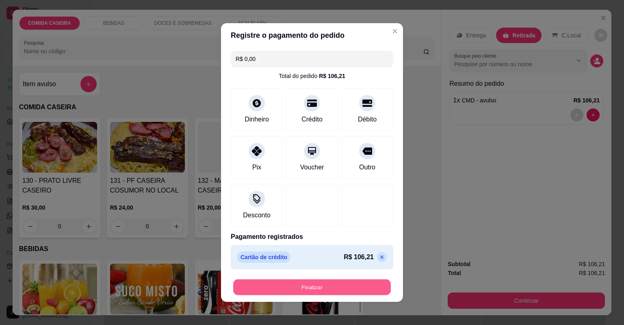
click at [314, 284] on button "Finalizar" at bounding box center [312, 287] width 158 height 16
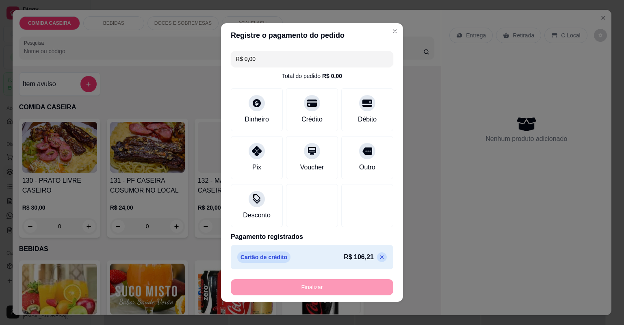
type input "-R$ 106,21"
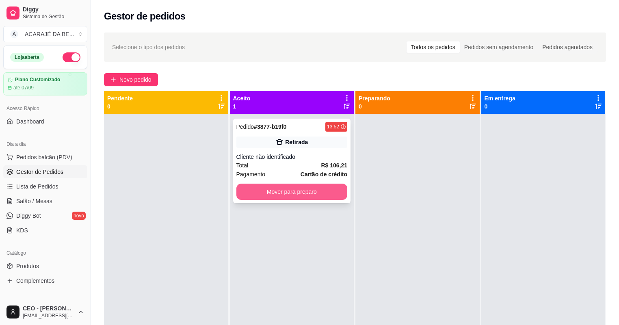
click at [317, 196] on button "Mover para preparo" at bounding box center [291, 192] width 111 height 16
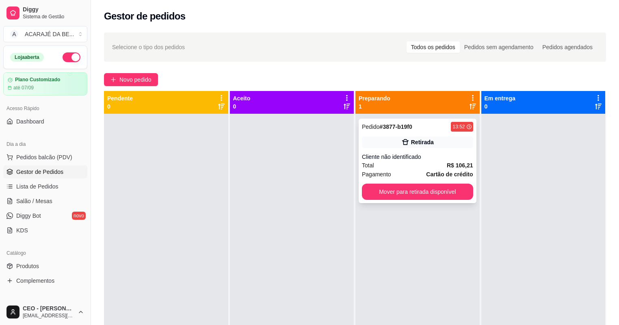
click at [408, 193] on button "Mover para retirada disponível" at bounding box center [417, 192] width 111 height 16
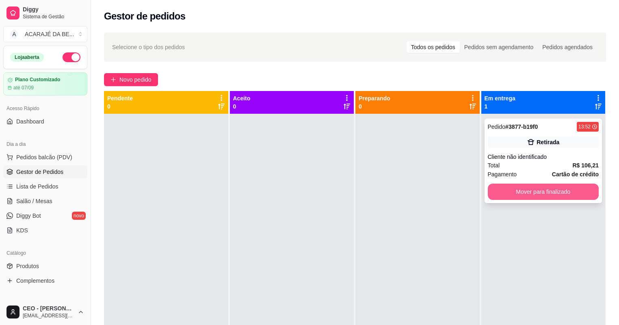
click at [507, 190] on button "Mover para finalizado" at bounding box center [543, 192] width 111 height 16
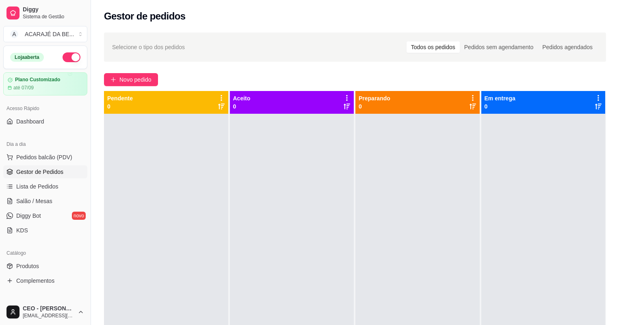
drag, startPoint x: 444, startPoint y: 187, endPoint x: 416, endPoint y: 188, distance: 27.6
click at [416, 188] on div at bounding box center [417, 276] width 124 height 325
click at [153, 81] on button "Novo pedido" at bounding box center [131, 79] width 54 height 13
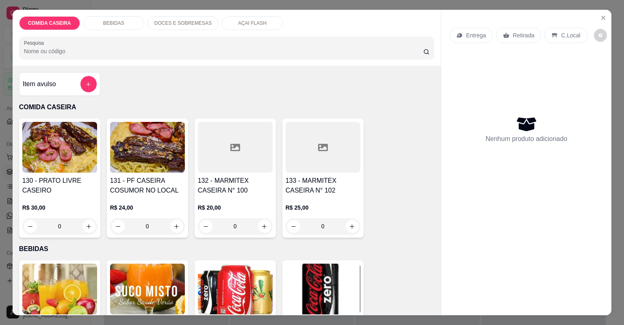
click at [235, 144] on icon at bounding box center [235, 147] width 10 height 7
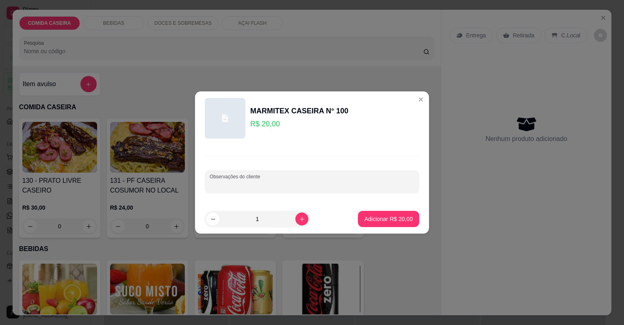
click at [278, 181] on input "Observações do cliente" at bounding box center [312, 185] width 205 height 8
paste input "Marmita m Feijão preto [PERSON_NAME] ( pouco) Sarapatel Vinagrete Calabresa mis…"
type input "Marmita m Feijão preto [PERSON_NAME] ( pouco) Sarapatel Vinagrete Calabresa mis…"
click at [358, 218] on button "Adicionar R$ 20,00" at bounding box center [388, 219] width 61 height 16
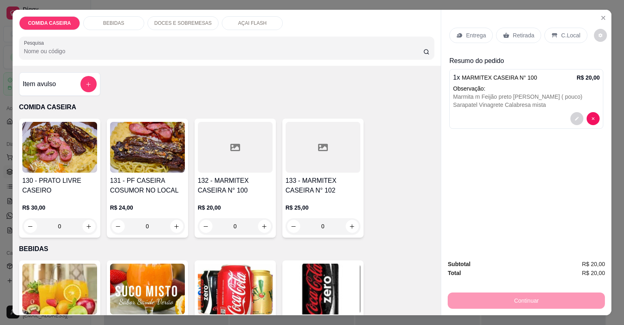
click at [476, 37] on p "Entrega" at bounding box center [476, 35] width 20 height 8
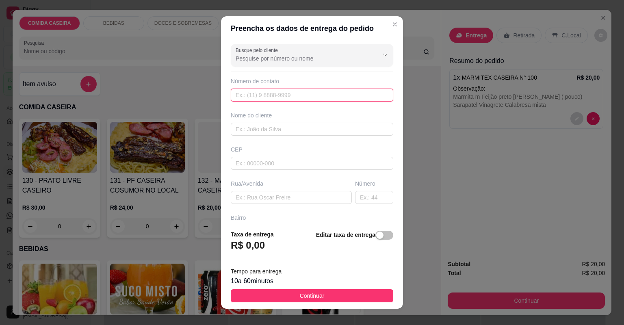
click at [329, 98] on input "text" at bounding box center [312, 95] width 162 height 13
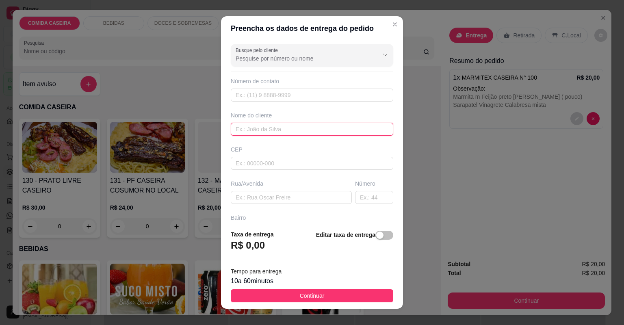
click at [336, 125] on input "text" at bounding box center [312, 129] width 162 height 13
type input "GERMANO"
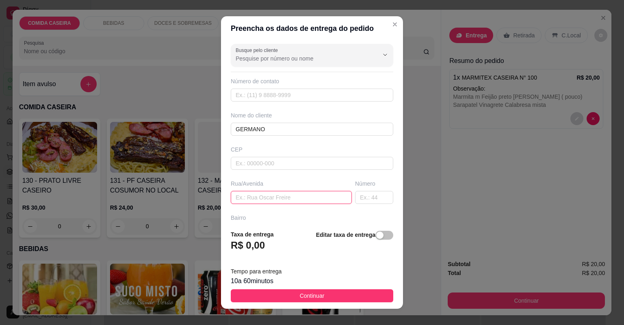
click at [328, 200] on input "text" at bounding box center [291, 197] width 121 height 13
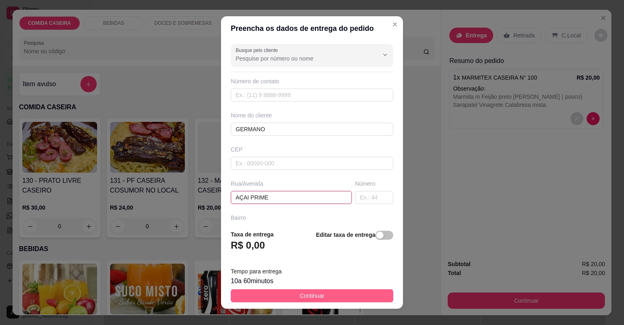
type input "AÇAI PRIME"
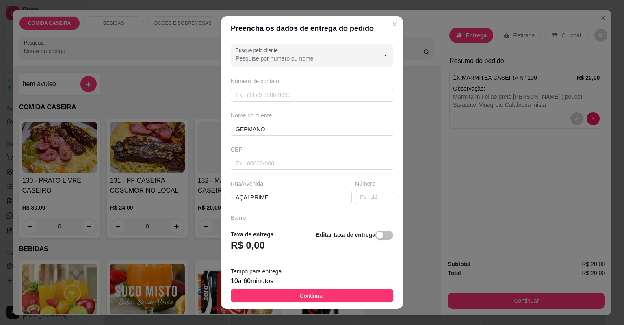
click at [323, 290] on button "Continuar" at bounding box center [312, 295] width 162 height 13
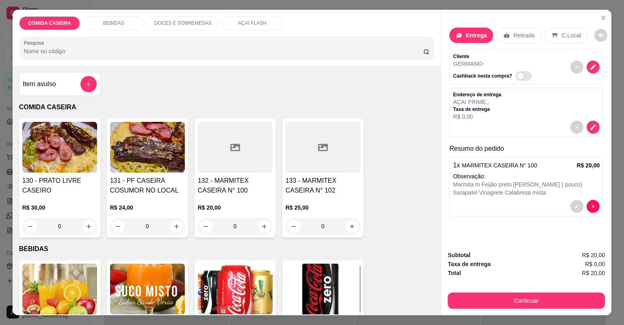
click at [250, 180] on h4 "132 - MARMITEX CASEIRA N° 100" at bounding box center [235, 185] width 75 height 19
click at [499, 290] on div "Subtotal R$ 20,00 Taxa de entrega R$ 0,00 Total R$ 20,00 Continuar" at bounding box center [526, 280] width 157 height 58
click at [502, 291] on div "Continuar" at bounding box center [526, 299] width 157 height 18
click at [470, 36] on p "Entrega" at bounding box center [475, 35] width 21 height 8
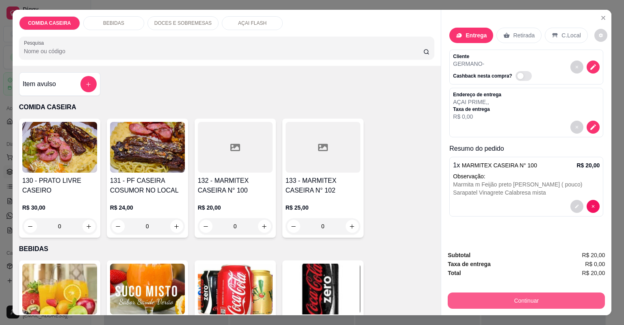
click at [474, 297] on button "Continuar" at bounding box center [526, 300] width 157 height 16
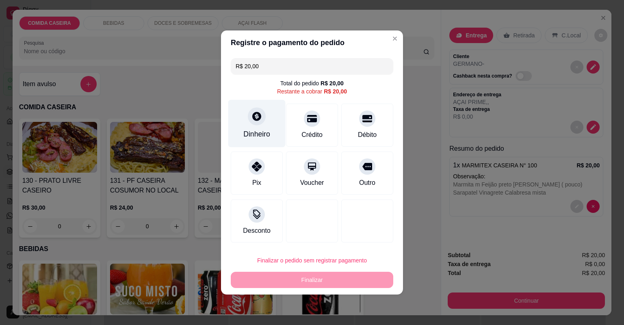
click at [253, 122] on div at bounding box center [257, 116] width 18 height 18
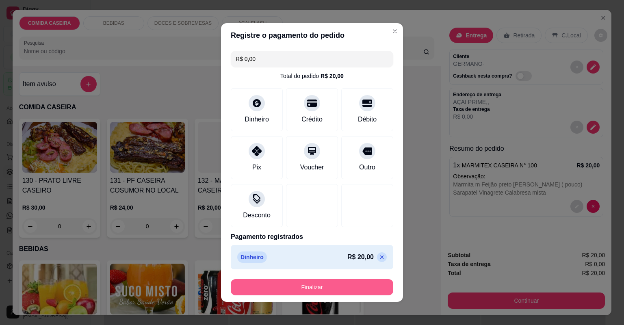
click at [322, 291] on button "Finalizar" at bounding box center [312, 287] width 162 height 16
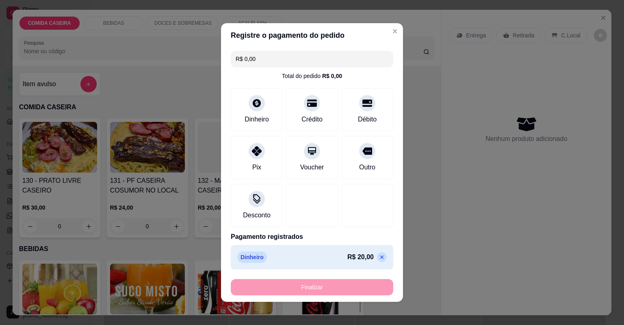
type input "-R$ 20,00"
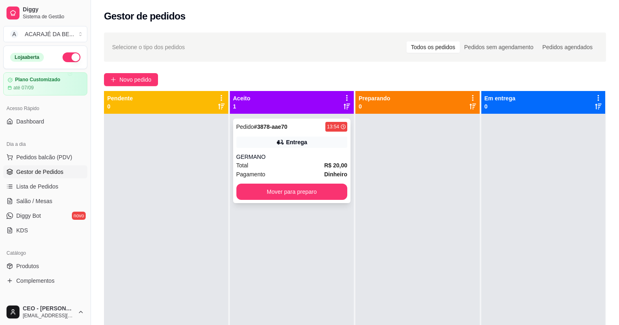
click at [274, 134] on div "Pedido # 3878-aae70 13:54 Entrega GERMANO Total R$ 20,00 Pagamento Dinheiro Mov…" at bounding box center [292, 161] width 118 height 84
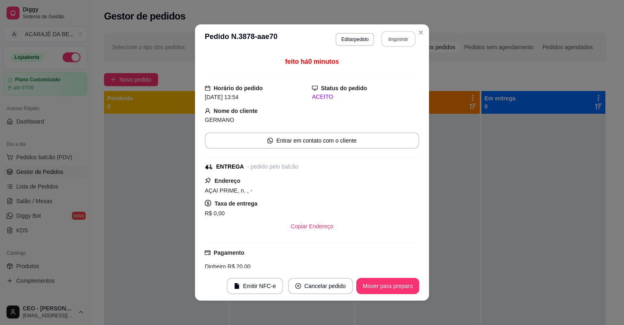
click at [382, 34] on button "Imprimir" at bounding box center [398, 39] width 34 height 16
click at [367, 281] on button "Mover para preparo" at bounding box center [387, 286] width 61 height 16
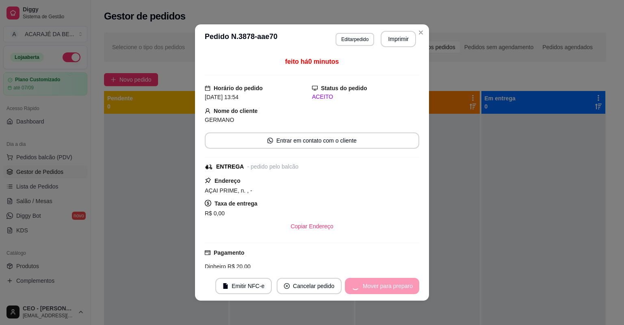
click at [370, 283] on div "Mover para preparo" at bounding box center [382, 286] width 74 height 16
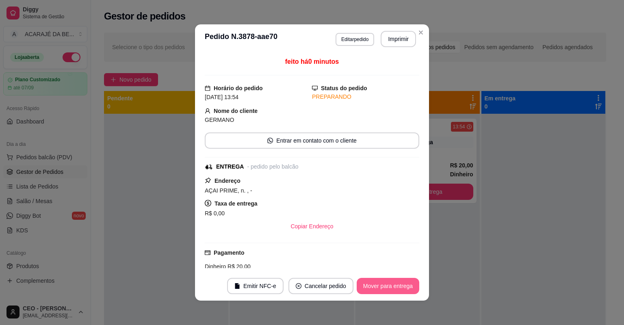
click at [370, 284] on button "Mover para entrega" at bounding box center [388, 286] width 63 height 16
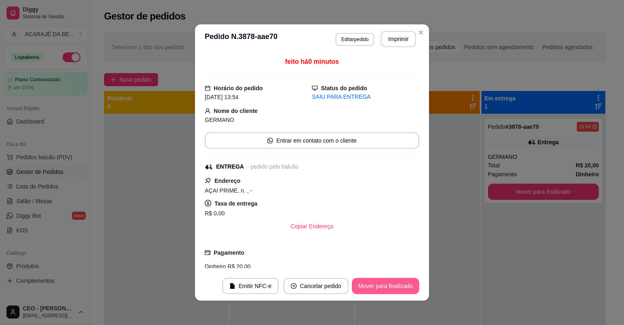
click at [369, 284] on button "Mover para finalizado" at bounding box center [385, 286] width 67 height 16
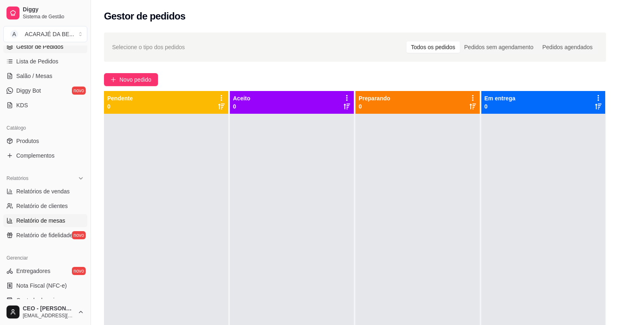
scroll to position [195, 0]
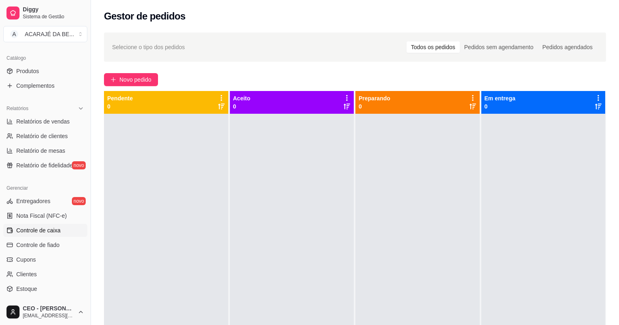
click at [59, 231] on span "Controle de caixa" at bounding box center [38, 230] width 44 height 8
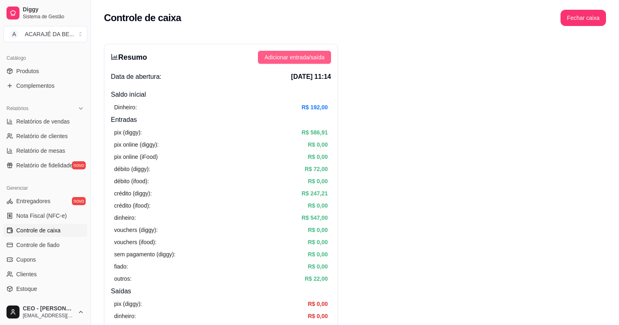
click at [286, 55] on span "Adicionar entrada/saída" at bounding box center [294, 57] width 60 height 9
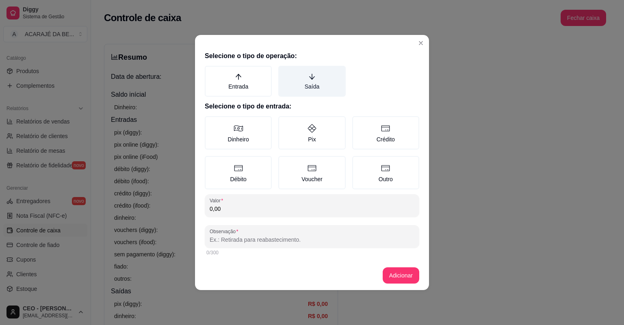
click at [290, 84] on label "Saída" at bounding box center [311, 81] width 67 height 31
click at [284, 72] on button "Saída" at bounding box center [281, 68] width 6 height 6
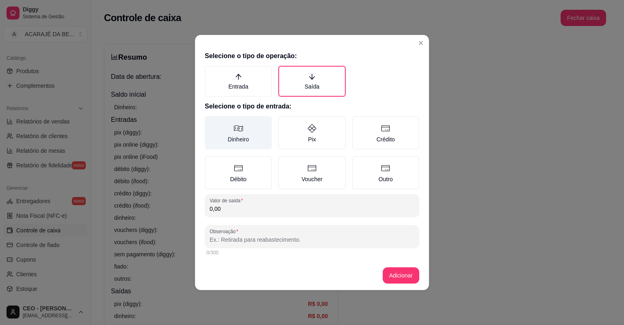
click at [253, 130] on label "Dinheiro" at bounding box center [238, 132] width 67 height 33
click at [211, 122] on button "Dinheiro" at bounding box center [207, 119] width 6 height 6
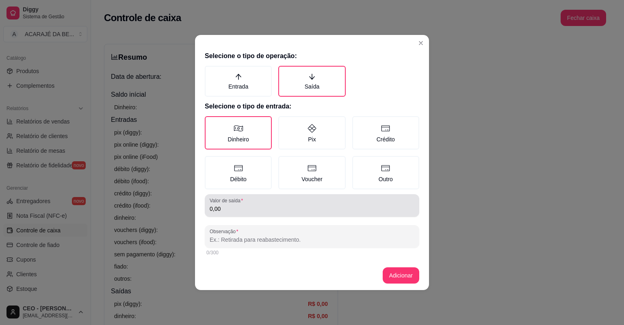
click at [247, 213] on div "Valor de saída 0,00" at bounding box center [312, 205] width 214 height 23
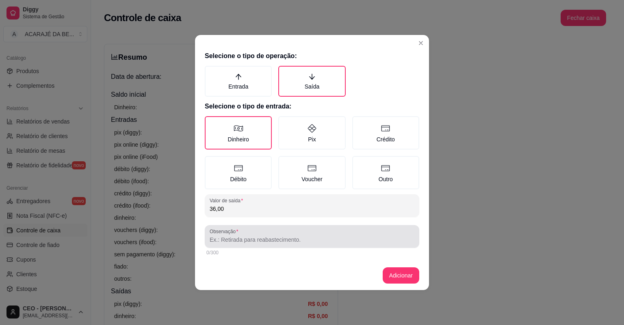
type input "36,00"
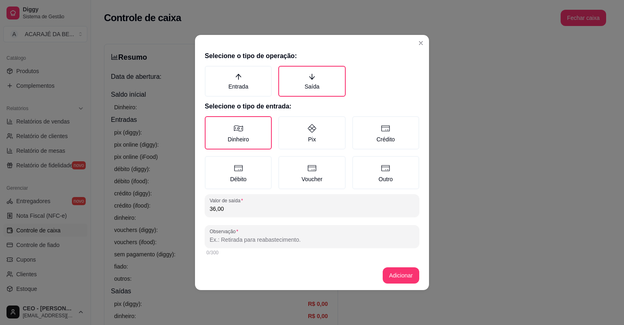
click at [255, 239] on input "Observação" at bounding box center [312, 240] width 205 height 8
type input "tempeiro"
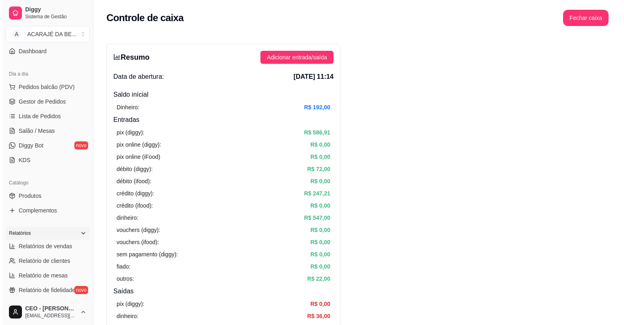
scroll to position [32, 0]
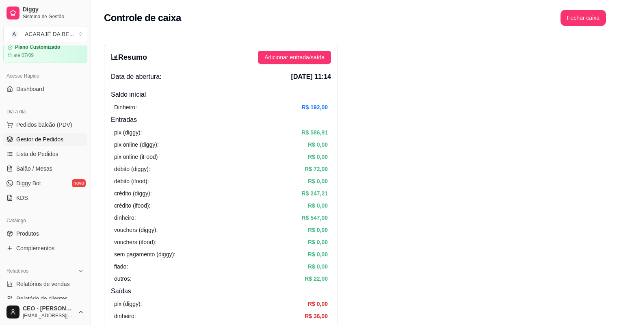
click at [53, 137] on span "Gestor de Pedidos" at bounding box center [39, 139] width 47 height 8
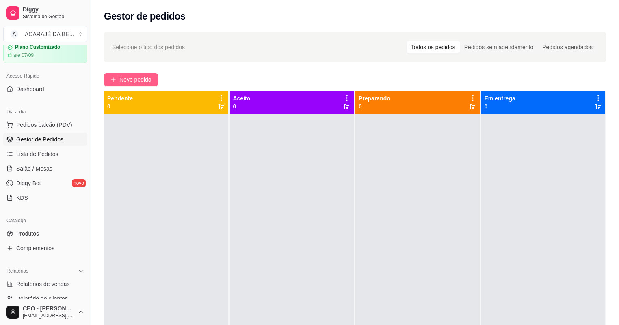
click at [154, 80] on button "Novo pedido" at bounding box center [131, 79] width 54 height 13
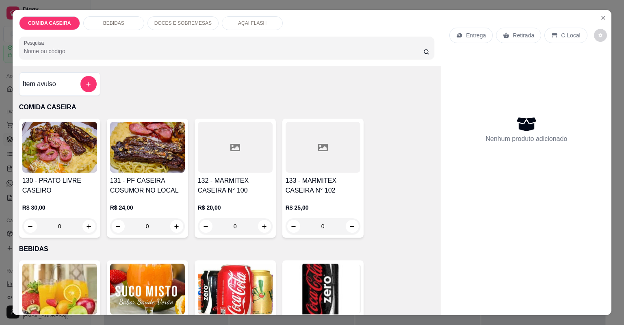
click at [205, 147] on div at bounding box center [235, 147] width 75 height 51
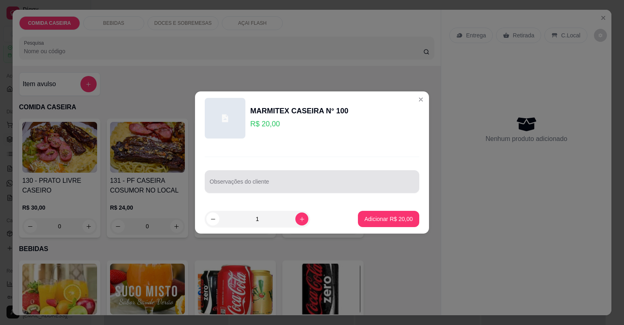
click at [249, 180] on div at bounding box center [312, 181] width 205 height 16
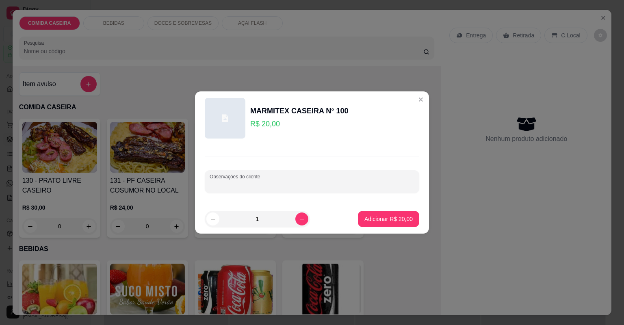
paste input "Feijão preto, farofa de cenoura, purê de batata, vinagrete, linguiça mista"
type input "Feijão preto, farofa de cenoura, purê de batata, vinagrete, linguiça mista"
click at [393, 214] on button "Adicionar R$ 20,00" at bounding box center [388, 219] width 61 height 16
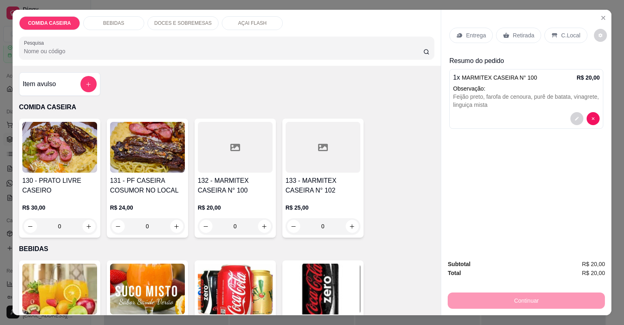
click at [468, 35] on p "Entrega" at bounding box center [476, 35] width 20 height 8
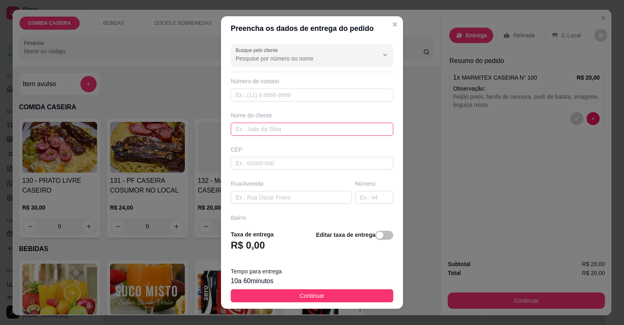
click at [271, 130] on input "text" at bounding box center [312, 129] width 162 height 13
type input "e"
type input "[PERSON_NAME]"
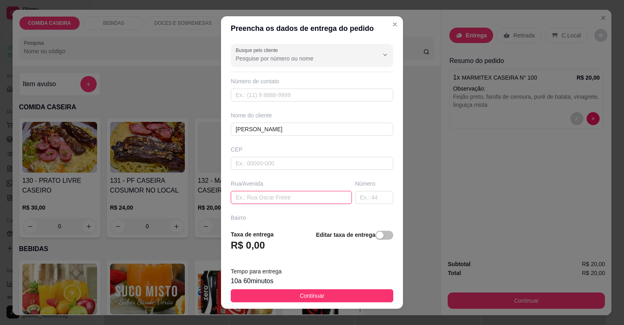
click at [276, 198] on input "text" at bounding box center [291, 197] width 121 height 13
paste input "Bairro popular Rua doze Em frente casa verde de número 140"
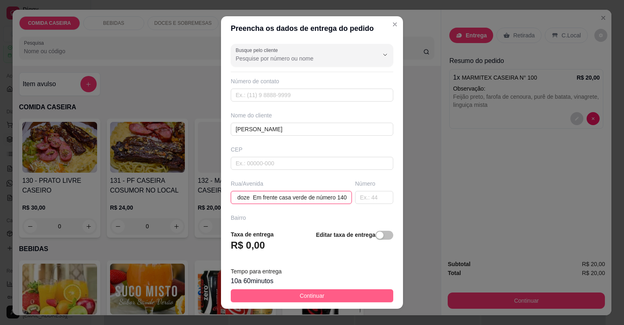
type input "Bairro popular Rua doze Em frente casa verde de número 140"
click at [357, 294] on button "Continuar" at bounding box center [312, 295] width 162 height 13
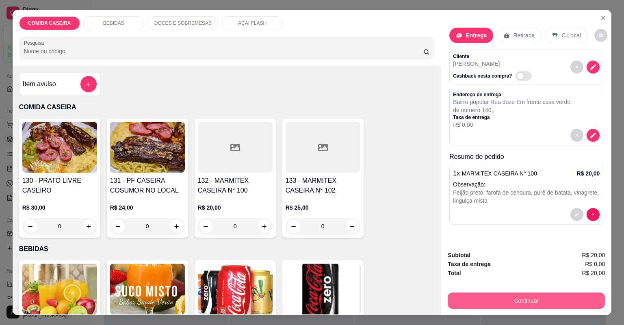
click at [468, 300] on button "Continuar" at bounding box center [526, 300] width 157 height 16
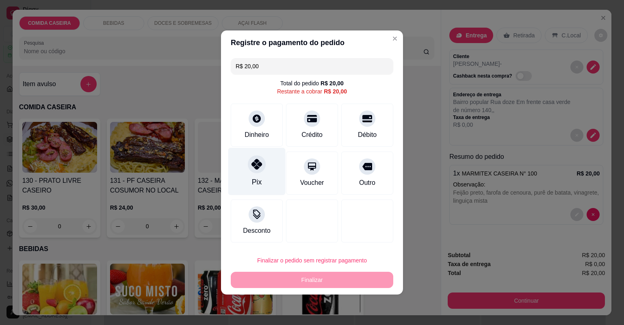
click at [263, 165] on div at bounding box center [257, 164] width 18 height 18
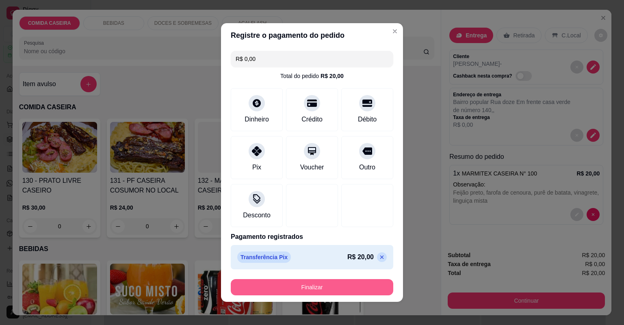
click at [323, 287] on button "Finalizar" at bounding box center [312, 287] width 162 height 16
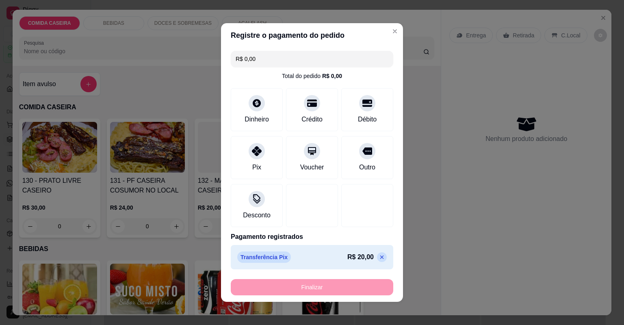
type input "-R$ 20,00"
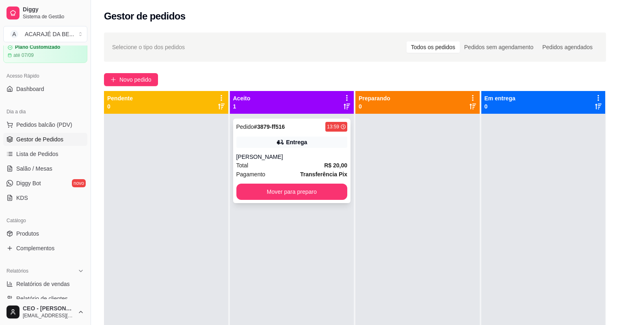
click at [284, 140] on div "Entrega" at bounding box center [291, 141] width 111 height 11
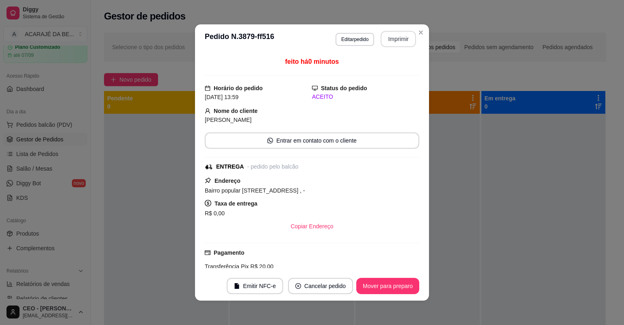
click at [389, 37] on button "Imprimir" at bounding box center [398, 39] width 35 height 16
click at [375, 290] on button "Mover para preparo" at bounding box center [387, 286] width 63 height 16
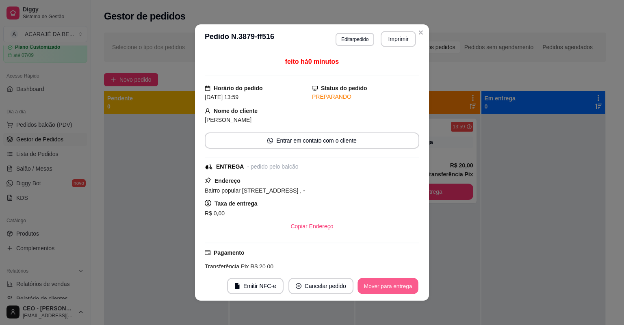
click at [374, 285] on button "Mover para entrega" at bounding box center [387, 286] width 61 height 16
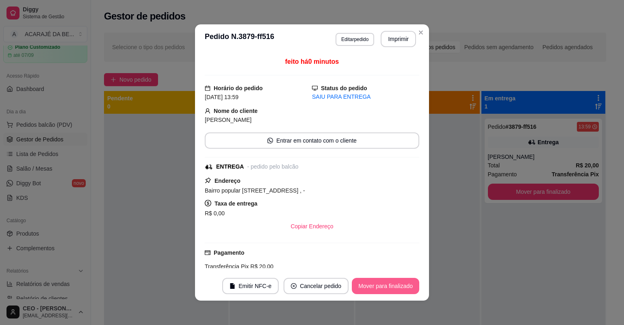
click at [374, 284] on button "Mover para finalizado" at bounding box center [385, 286] width 67 height 16
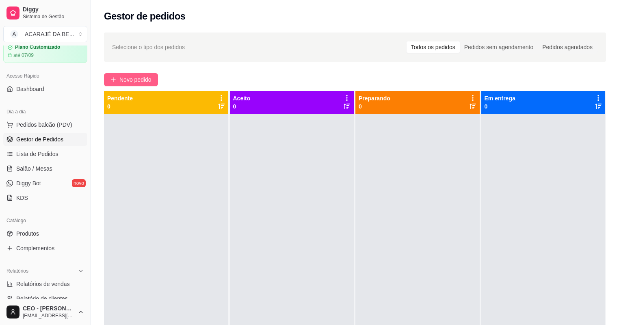
click at [140, 82] on span "Novo pedido" at bounding box center [135, 79] width 32 height 9
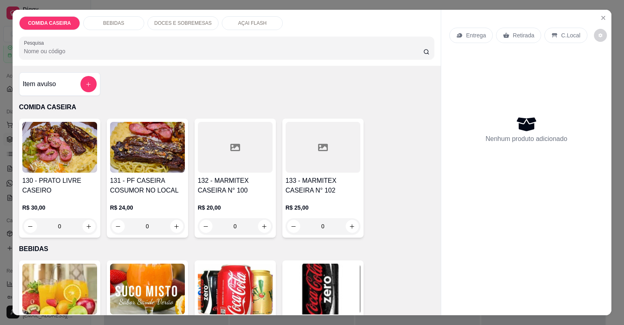
click at [297, 162] on div at bounding box center [323, 147] width 75 height 51
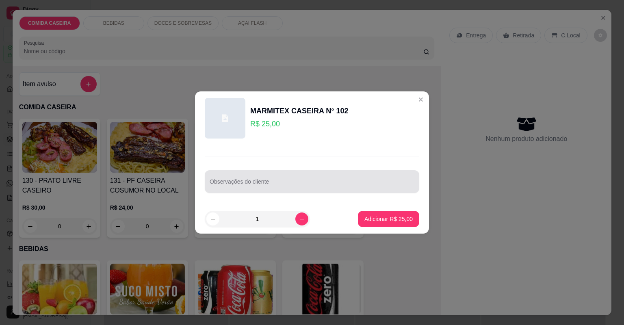
drag, startPoint x: 298, startPoint y: 185, endPoint x: 292, endPoint y: 186, distance: 5.3
click at [297, 185] on input "Observações do cliente" at bounding box center [312, 185] width 205 height 8
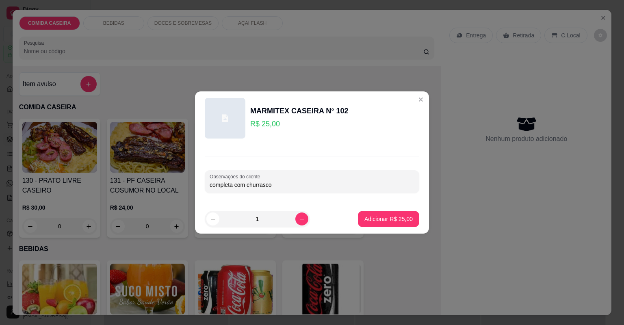
type input "completa com churrasco"
click at [385, 225] on button "Adicionar R$ 25,00" at bounding box center [389, 219] width 60 height 16
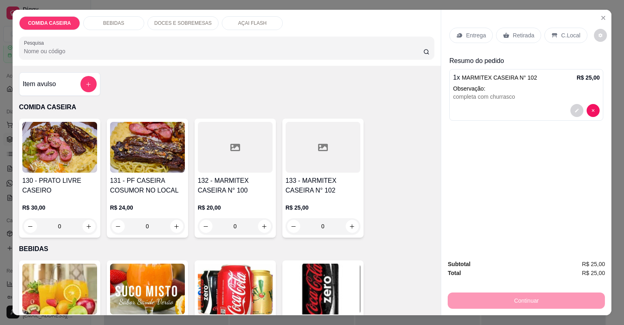
click at [466, 32] on p "Entrega" at bounding box center [476, 35] width 20 height 8
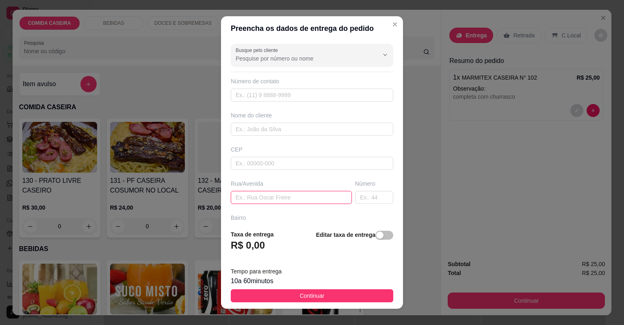
click at [316, 198] on input "text" at bounding box center [291, 197] width 121 height 13
paste input "Camamuzinho [STREET_ADDRESS]"
type input "Camamuzinho [STREET_ADDRESS]"
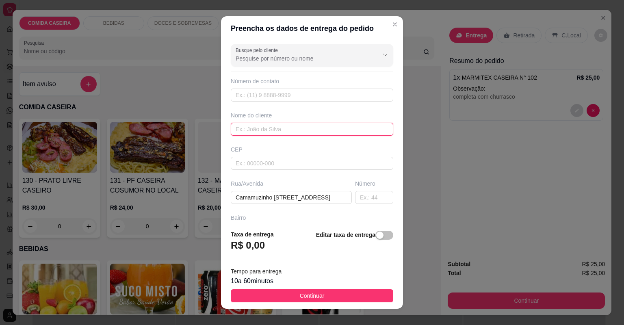
scroll to position [0, 0]
click at [294, 128] on input "text" at bounding box center [312, 129] width 162 height 13
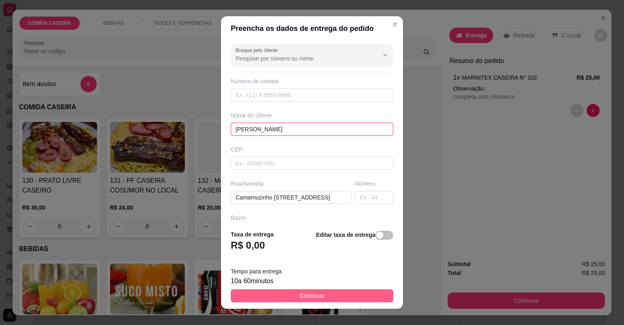
type input "[PERSON_NAME]"
click at [359, 297] on button "Continuar" at bounding box center [312, 295] width 162 height 13
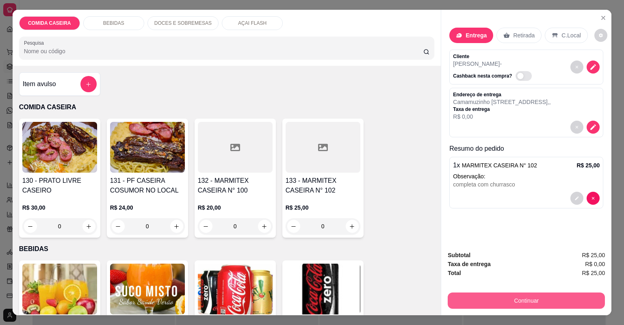
click at [459, 299] on button "Continuar" at bounding box center [526, 300] width 157 height 16
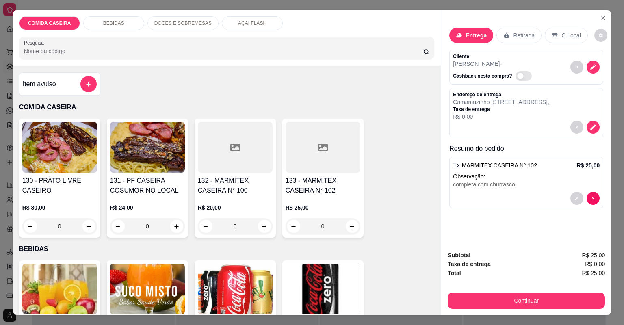
click at [521, 292] on div "Continuar" at bounding box center [526, 299] width 157 height 18
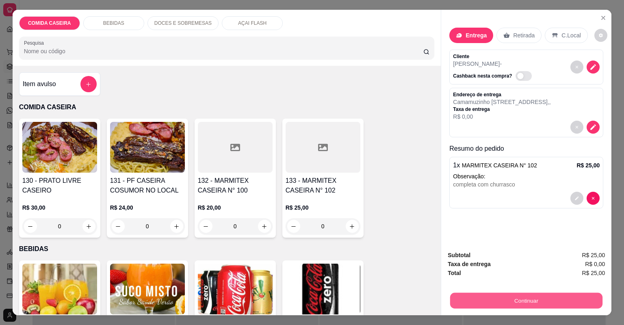
click at [520, 302] on button "Continuar" at bounding box center [526, 301] width 152 height 16
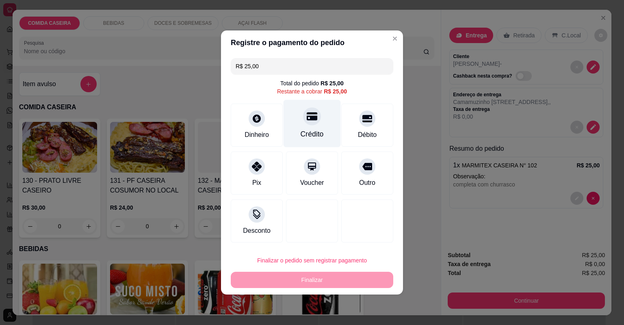
click at [314, 123] on div at bounding box center [312, 116] width 18 height 18
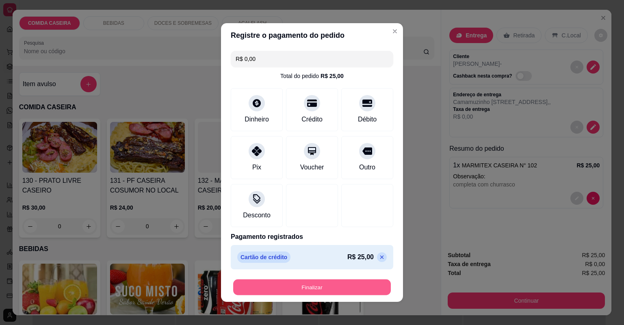
click at [362, 281] on button "Finalizar" at bounding box center [312, 287] width 158 height 16
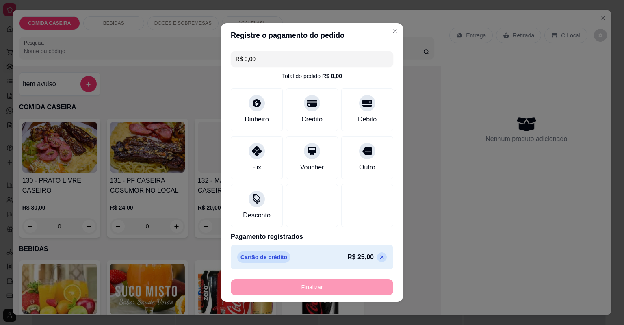
type input "-R$ 25,00"
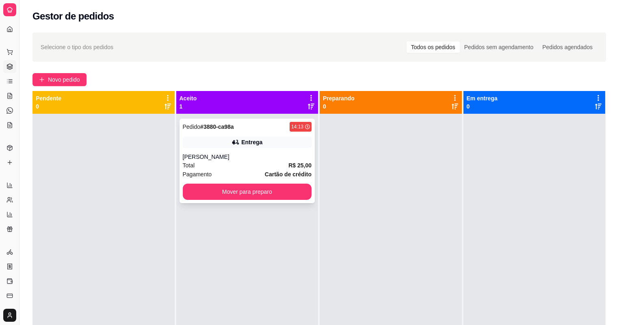
click at [252, 158] on div "[PERSON_NAME]" at bounding box center [247, 157] width 129 height 8
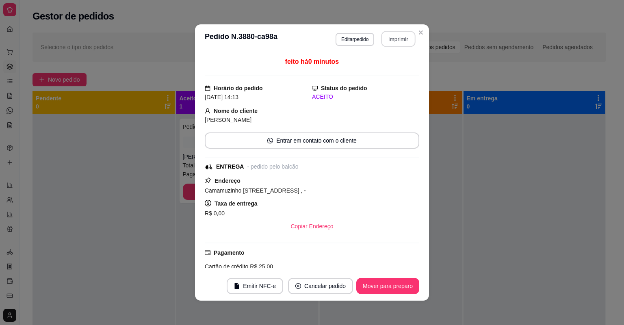
click at [394, 39] on button "Imprimir" at bounding box center [398, 39] width 34 height 16
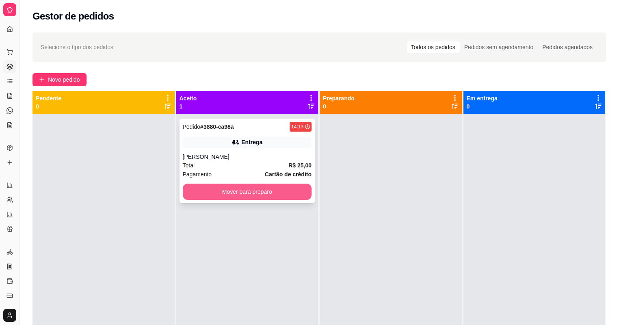
click at [283, 196] on button "Mover para preparo" at bounding box center [247, 192] width 129 height 16
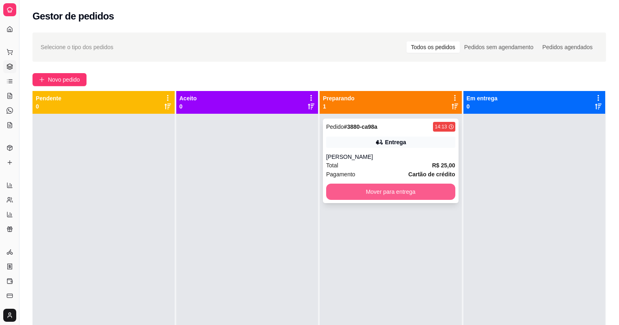
click at [369, 193] on button "Mover para entrega" at bounding box center [390, 192] width 129 height 16
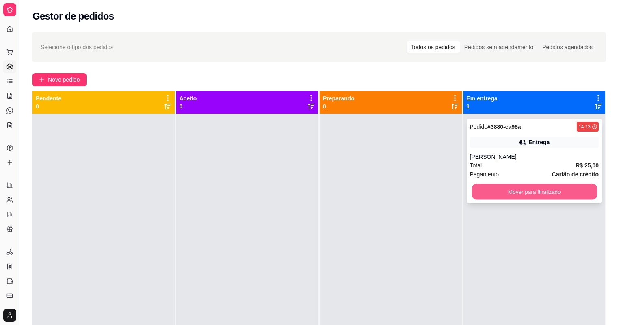
click at [495, 195] on button "Mover para finalizado" at bounding box center [534, 192] width 125 height 16
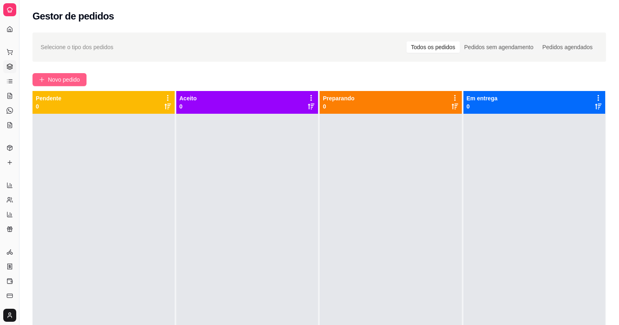
click at [45, 74] on button "Novo pedido" at bounding box center [59, 79] width 54 height 13
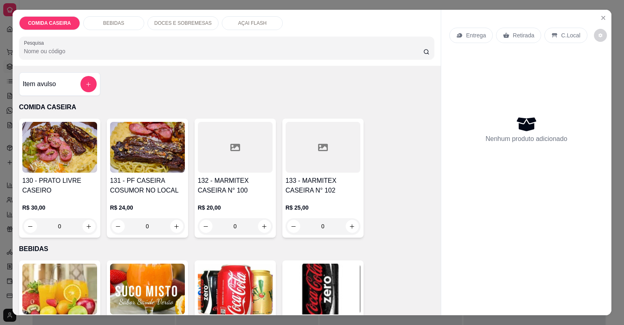
click at [213, 144] on div at bounding box center [235, 147] width 75 height 51
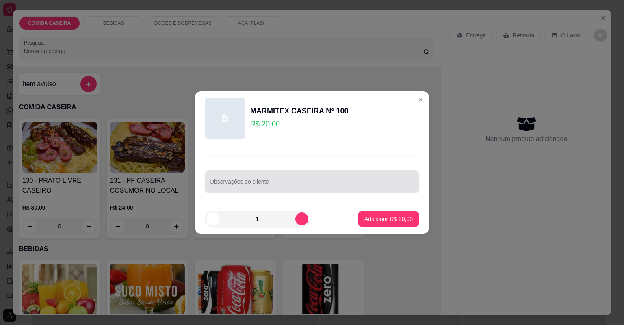
click at [301, 180] on div at bounding box center [312, 181] width 205 height 16
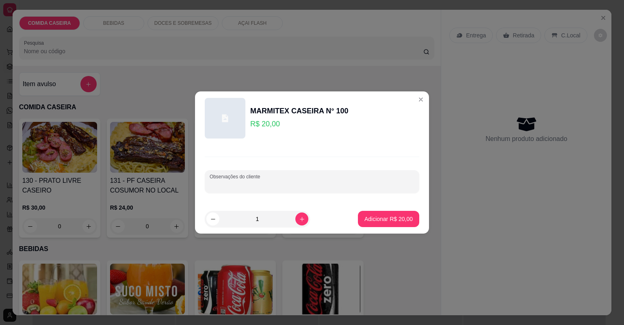
paste input "Feijão tropeiro Arroz branco Purê de batata Filé de frango Carne do sol"
type input "Feijão tropeiro Arroz branco Purê de batata Filé de frango Carne do sol"
click at [401, 220] on p "Adicionar R$ 20,00" at bounding box center [388, 219] width 48 height 8
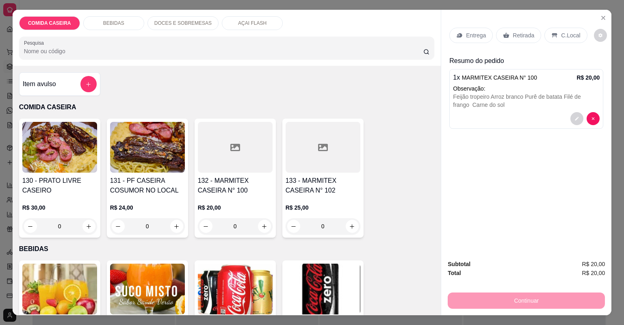
click at [476, 31] on div "Entrega" at bounding box center [470, 35] width 43 height 15
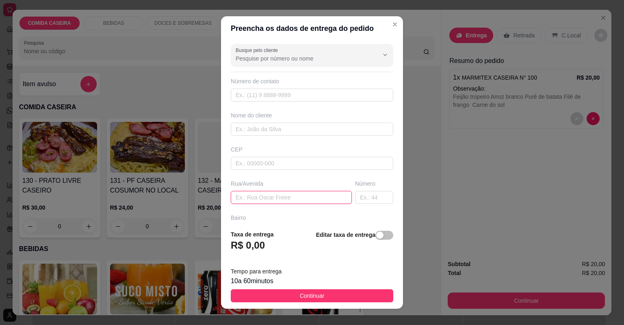
click at [307, 199] on input "text" at bounding box center [291, 197] width 121 height 13
paste input "Rua: [PERSON_NAME]: São Raimundo Número 59 Casa de Riquelme"
type input "Rua: [PERSON_NAME]: São Raimundo Número 59 Casa de Riquelme"
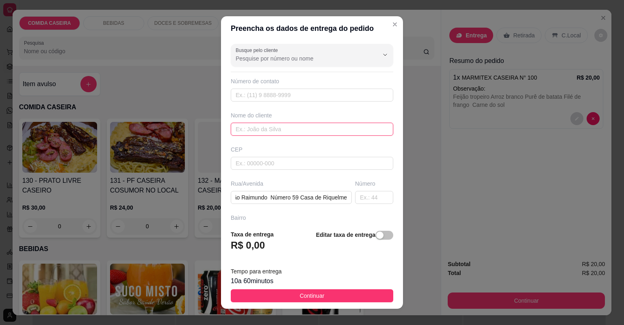
scroll to position [0, 0]
click at [284, 130] on input "text" at bounding box center [312, 129] width 162 height 13
type input "riquelme"
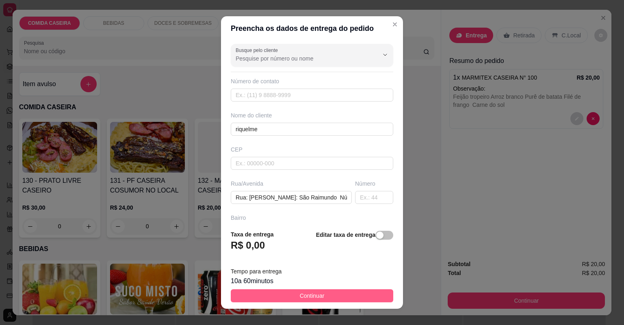
click at [333, 293] on button "Continuar" at bounding box center [312, 295] width 162 height 13
click at [333, 293] on img at bounding box center [323, 289] width 75 height 51
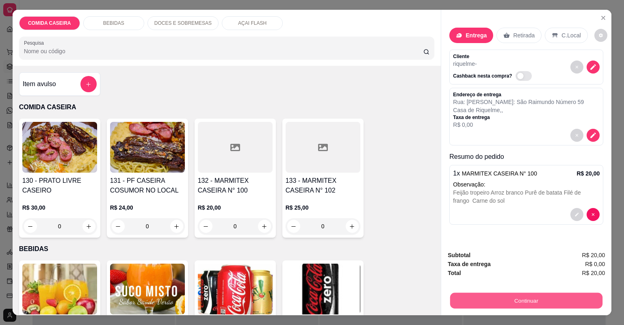
click at [492, 299] on button "Continuar" at bounding box center [526, 301] width 152 height 16
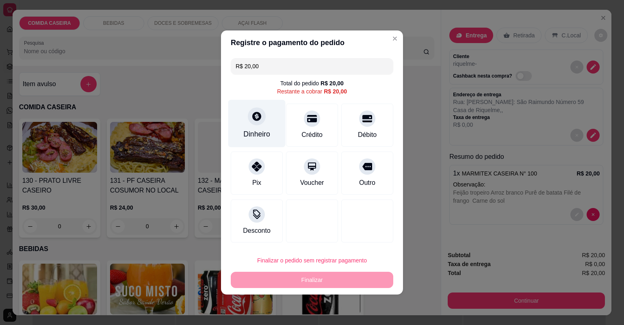
click at [261, 133] on div "Dinheiro" at bounding box center [256, 134] width 27 height 11
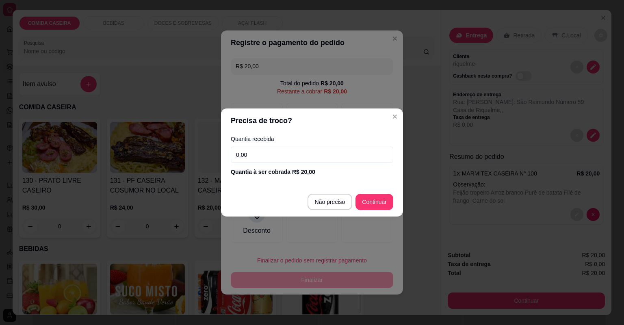
click at [356, 159] on input "0,00" at bounding box center [312, 155] width 162 height 16
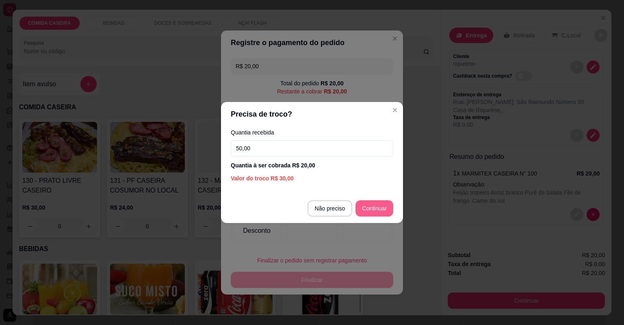
type input "50,00"
click at [375, 214] on div at bounding box center [367, 220] width 52 height 43
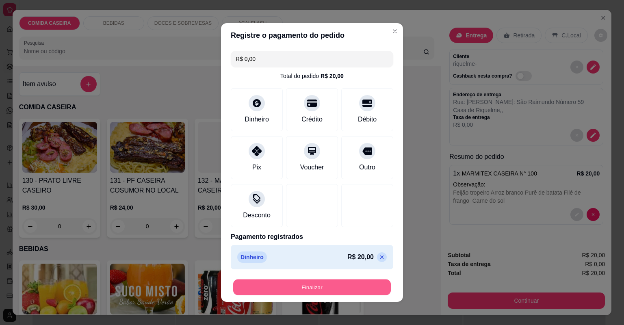
click at [304, 286] on button "Finalizar" at bounding box center [312, 287] width 158 height 16
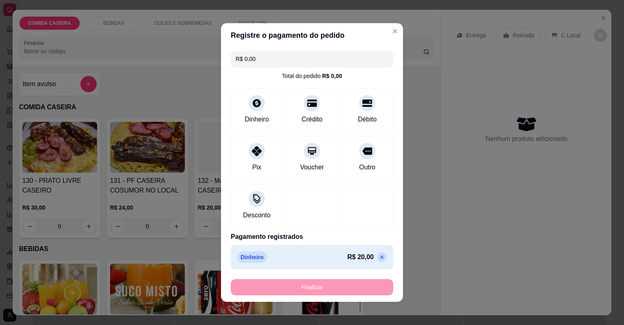
type input "-R$ 20,00"
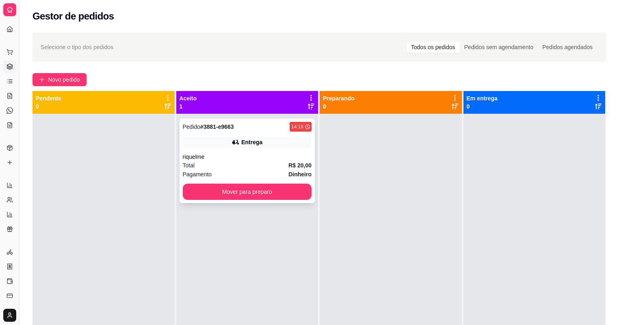
click at [265, 164] on div "Total R$ 20,00" at bounding box center [247, 165] width 129 height 9
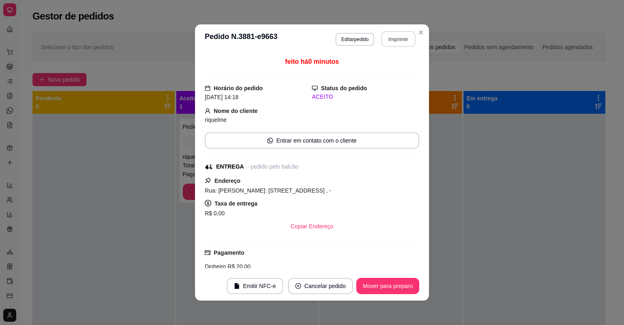
click at [401, 38] on button "Imprimir" at bounding box center [398, 39] width 34 height 16
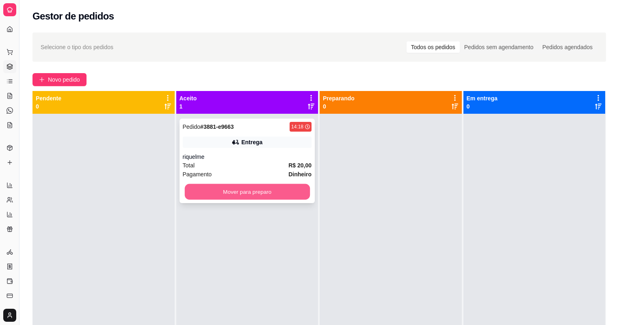
click at [298, 194] on button "Mover para preparo" at bounding box center [246, 192] width 125 height 16
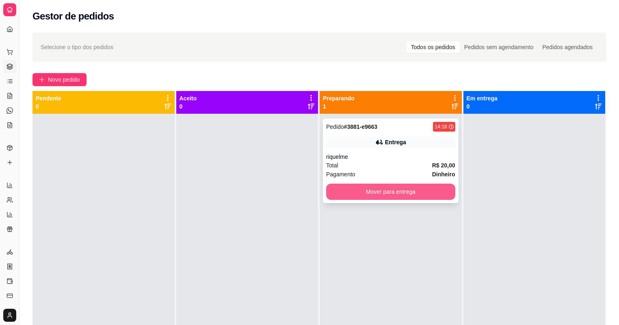
click at [380, 190] on button "Mover para entrega" at bounding box center [390, 192] width 129 height 16
click at [380, 190] on div "Mover para entrega" at bounding box center [390, 192] width 129 height 16
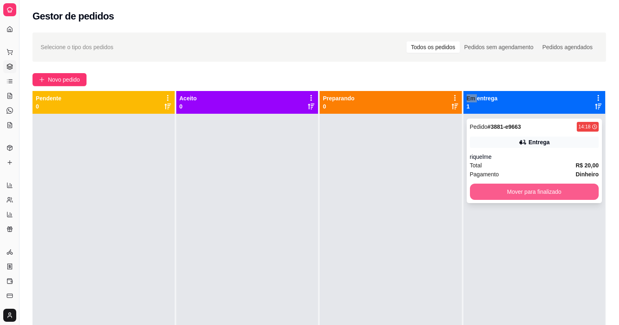
click at [485, 195] on button "Mover para finalizado" at bounding box center [534, 192] width 129 height 16
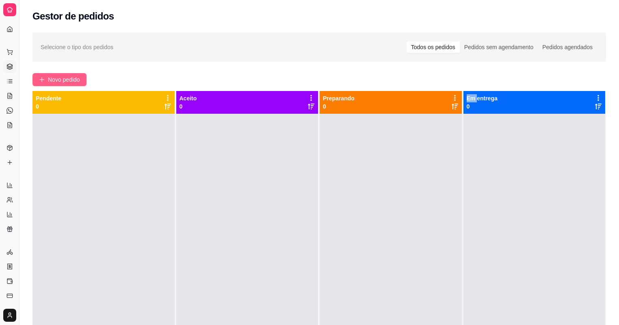
click at [68, 78] on span "Novo pedido" at bounding box center [64, 79] width 32 height 9
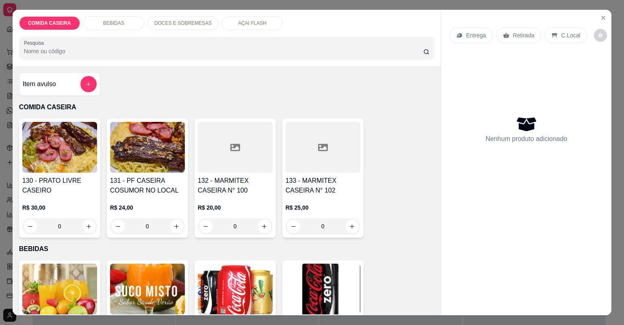
click at [216, 152] on div at bounding box center [235, 147] width 75 height 51
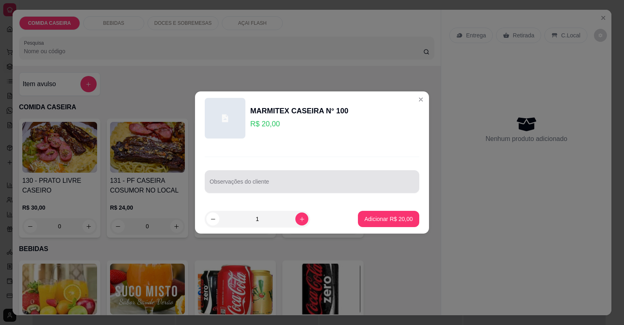
click at [275, 181] on div at bounding box center [312, 181] width 205 height 16
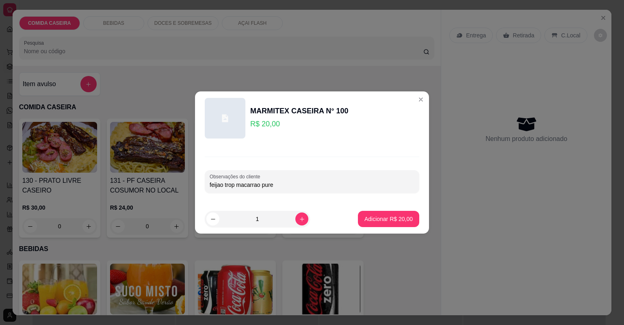
click at [236, 185] on input "feijao trop macarrao pure" at bounding box center [312, 185] width 205 height 8
click at [288, 186] on input "feijao trop arroz macarrao pure" at bounding box center [312, 185] width 205 height 8
click at [291, 186] on input "feijao trop arroz macarrao pure" at bounding box center [312, 185] width 205 height 8
type input "feijao trop arroz macarrao pure vinagrete churrasco"
click at [378, 218] on p "Adicionar R$ 20,00" at bounding box center [388, 219] width 47 height 8
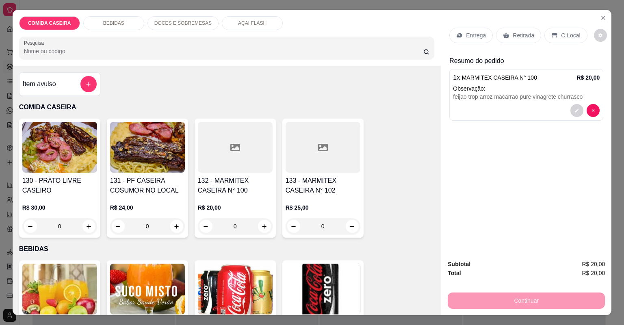
click at [474, 32] on p "Entrega" at bounding box center [476, 35] width 20 height 8
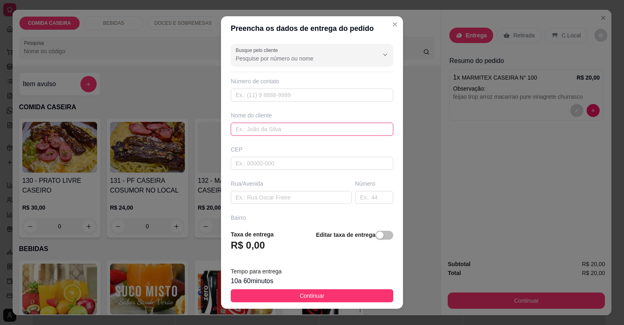
click at [305, 126] on input "text" at bounding box center [312, 129] width 162 height 13
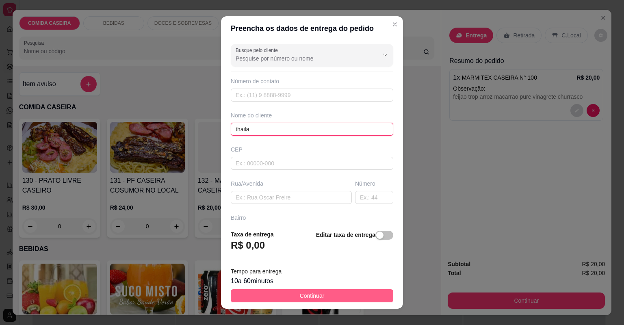
type input "thaila"
click at [349, 297] on button "Continuar" at bounding box center [312, 295] width 162 height 13
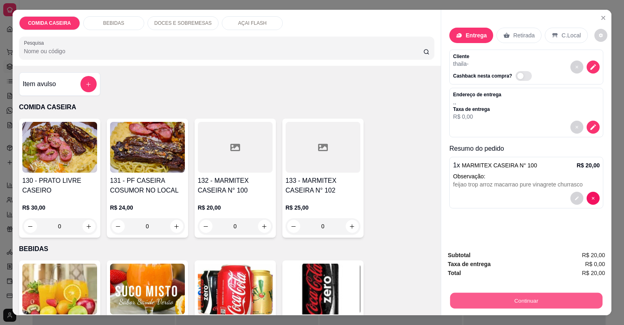
click at [493, 298] on button "Continuar" at bounding box center [526, 301] width 152 height 16
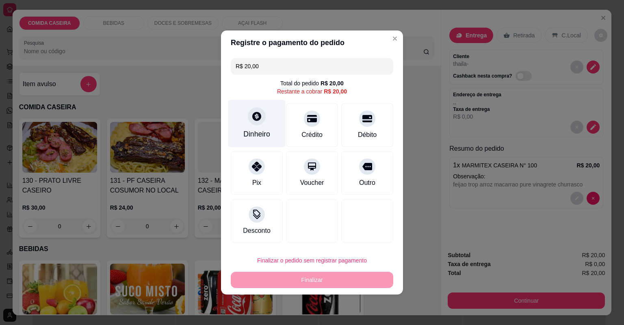
click at [266, 120] on div "Dinheiro" at bounding box center [256, 124] width 57 height 48
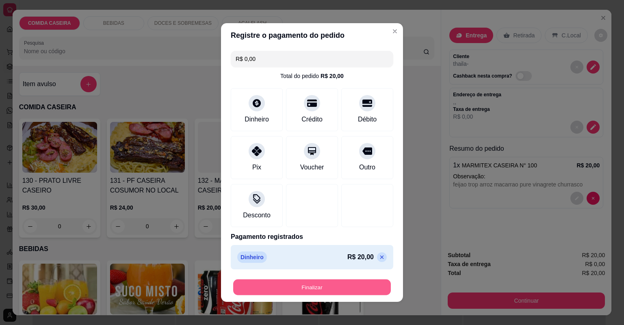
click at [317, 291] on button "Finalizar" at bounding box center [312, 287] width 158 height 16
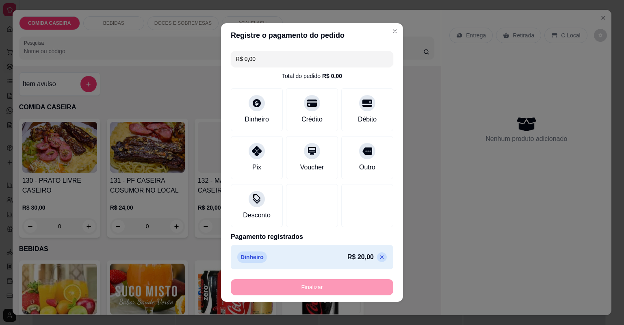
type input "-R$ 20,00"
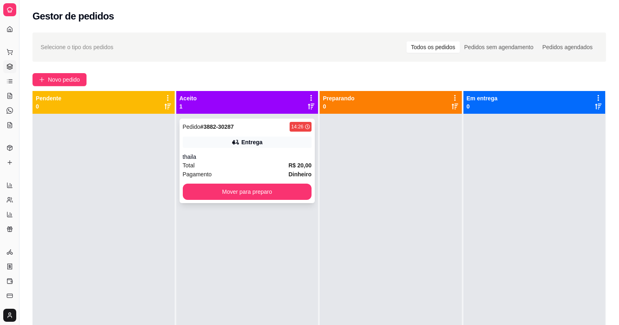
click at [254, 166] on div "Total R$ 20,00" at bounding box center [247, 165] width 129 height 9
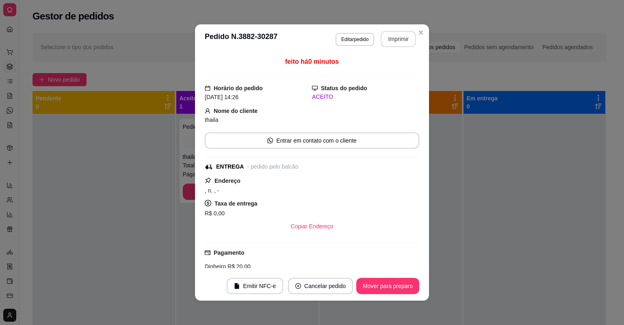
click at [392, 35] on button "Imprimir" at bounding box center [398, 39] width 35 height 16
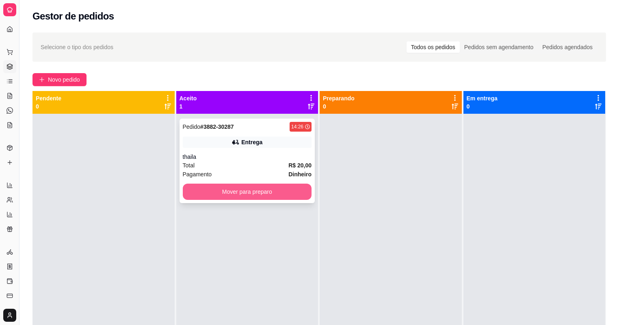
click at [275, 189] on button "Mover para preparo" at bounding box center [247, 192] width 129 height 16
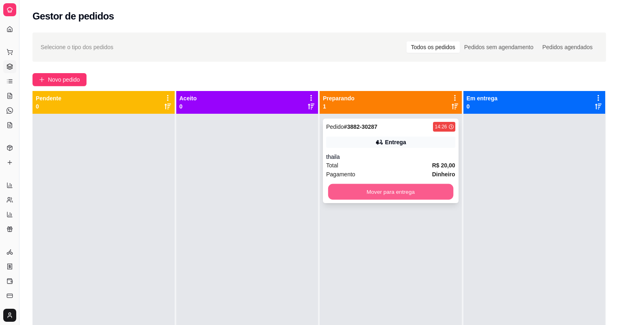
click at [393, 195] on button "Mover para entrega" at bounding box center [390, 192] width 125 height 16
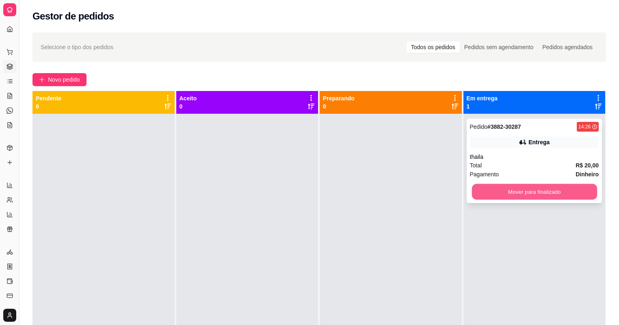
click at [528, 191] on button "Mover para finalizado" at bounding box center [534, 192] width 125 height 16
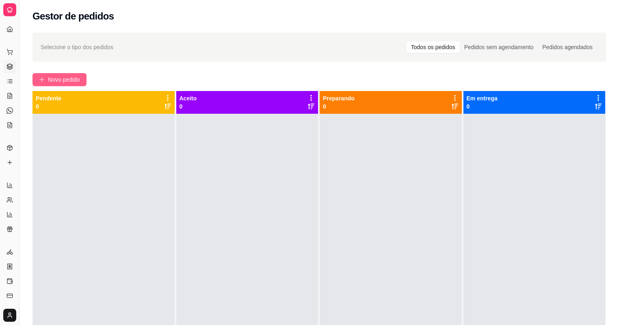
click at [61, 81] on span "Novo pedido" at bounding box center [64, 79] width 32 height 9
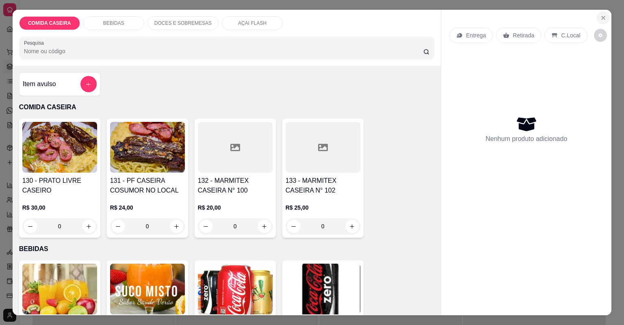
click at [603, 15] on icon "Close" at bounding box center [603, 18] width 6 height 6
